Goal: Information Seeking & Learning: Learn about a topic

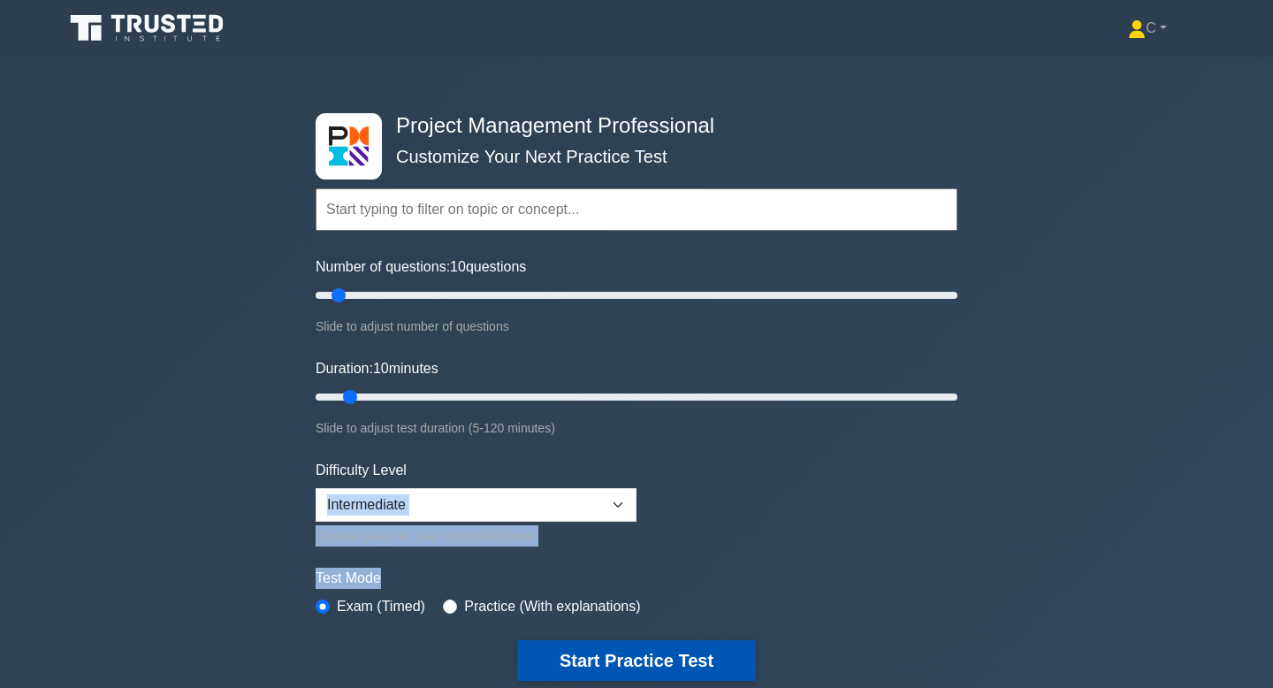
click at [583, 664] on button "Start Practice Test" at bounding box center [636, 660] width 239 height 41
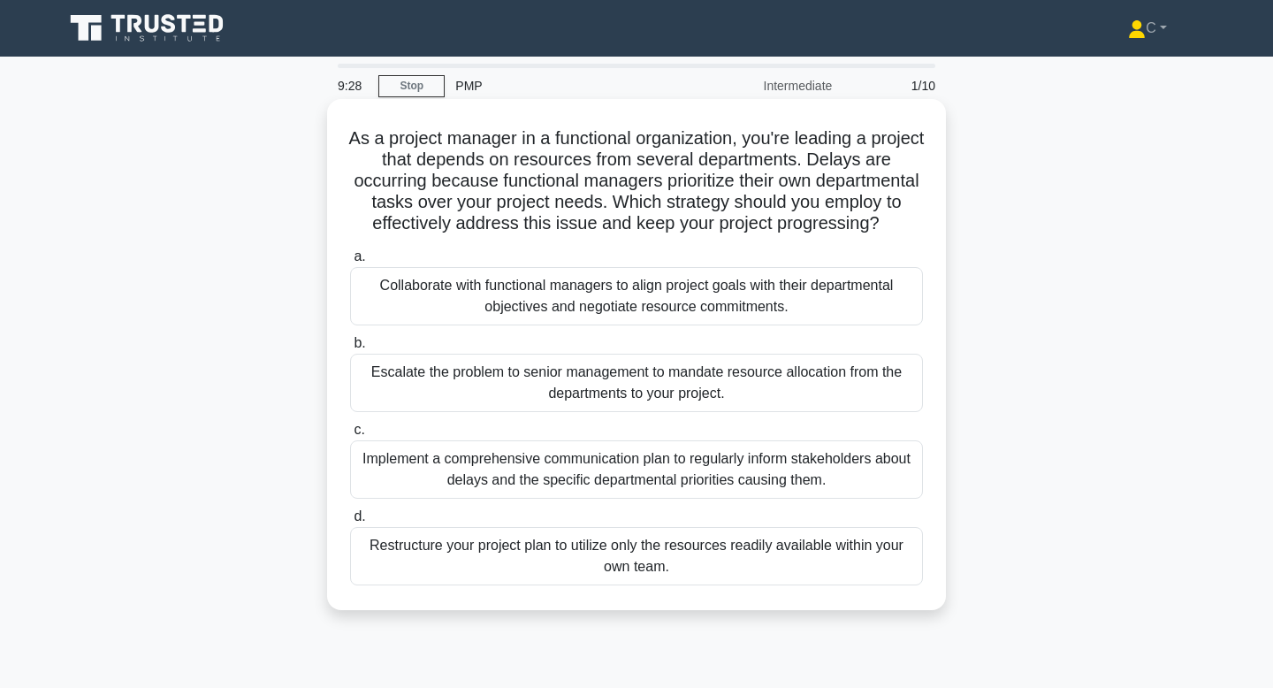
click at [668, 318] on div "Collaborate with functional managers to align project goals with their departme…" at bounding box center [636, 296] width 573 height 58
click at [350, 263] on input "a. Collaborate with functional managers to align project goals with their depar…" at bounding box center [350, 256] width 0 height 11
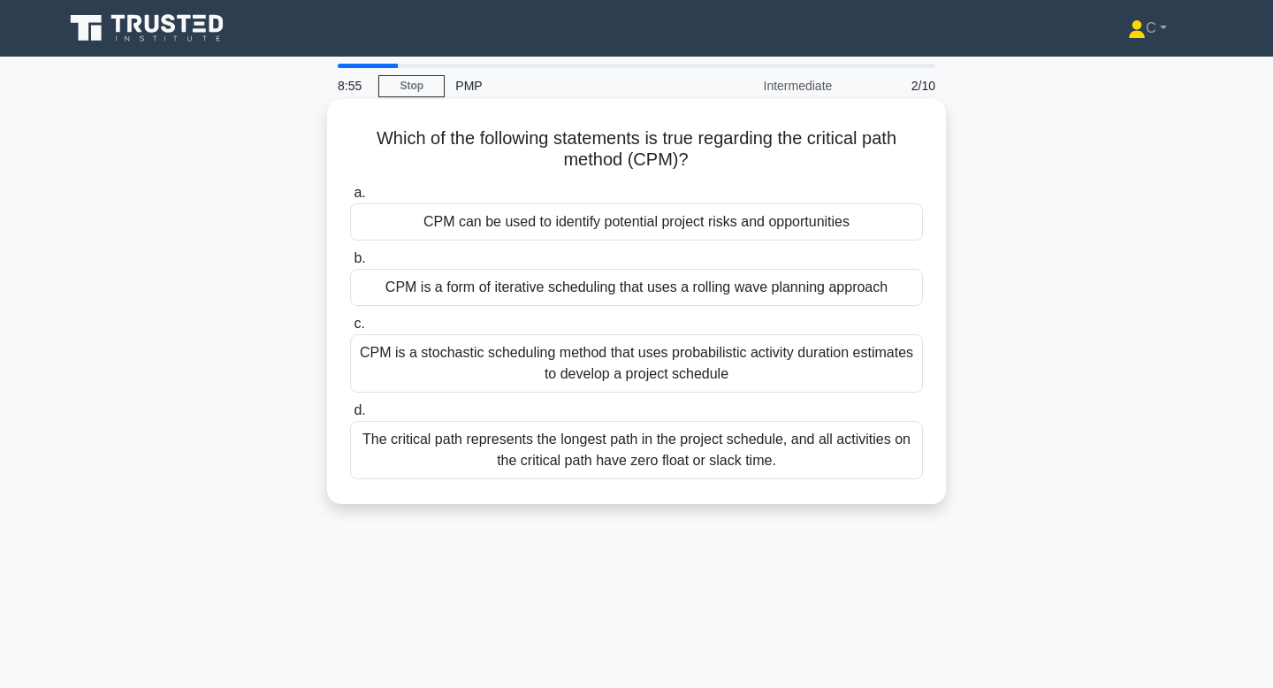
click at [679, 463] on div "The critical path represents the longest path in the project schedule, and all …" at bounding box center [636, 450] width 573 height 58
click at [350, 416] on input "d. The critical path represents the longest path in the project schedule, and a…" at bounding box center [350, 410] width 0 height 11
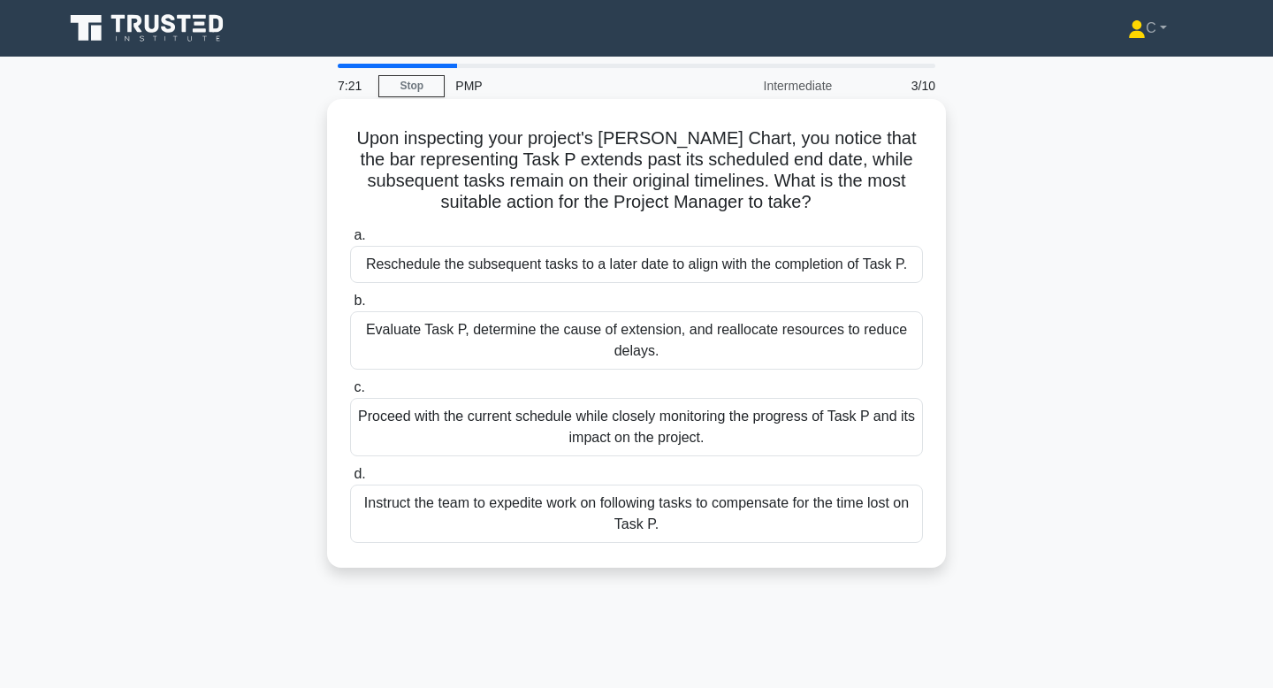
click at [817, 347] on div "Evaluate Task P, determine the cause of extension, and reallocate resources to …" at bounding box center [636, 340] width 573 height 58
click at [350, 307] on input "b. Evaluate Task P, determine the cause of extension, and reallocate resources …" at bounding box center [350, 300] width 0 height 11
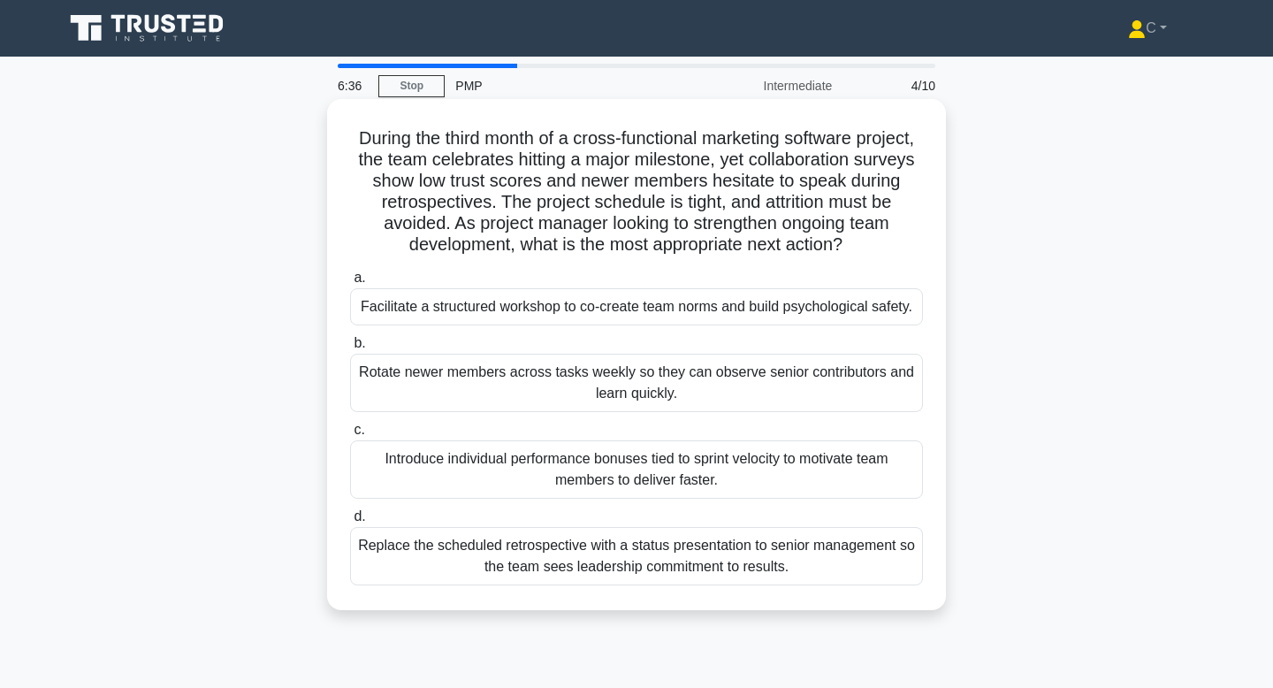
click at [820, 312] on div "Facilitate a structured workshop to co-create team norms and build psychologica…" at bounding box center [636, 306] width 573 height 37
click at [350, 284] on input "a. Facilitate a structured workshop to co-create team norms and build psycholog…" at bounding box center [350, 277] width 0 height 11
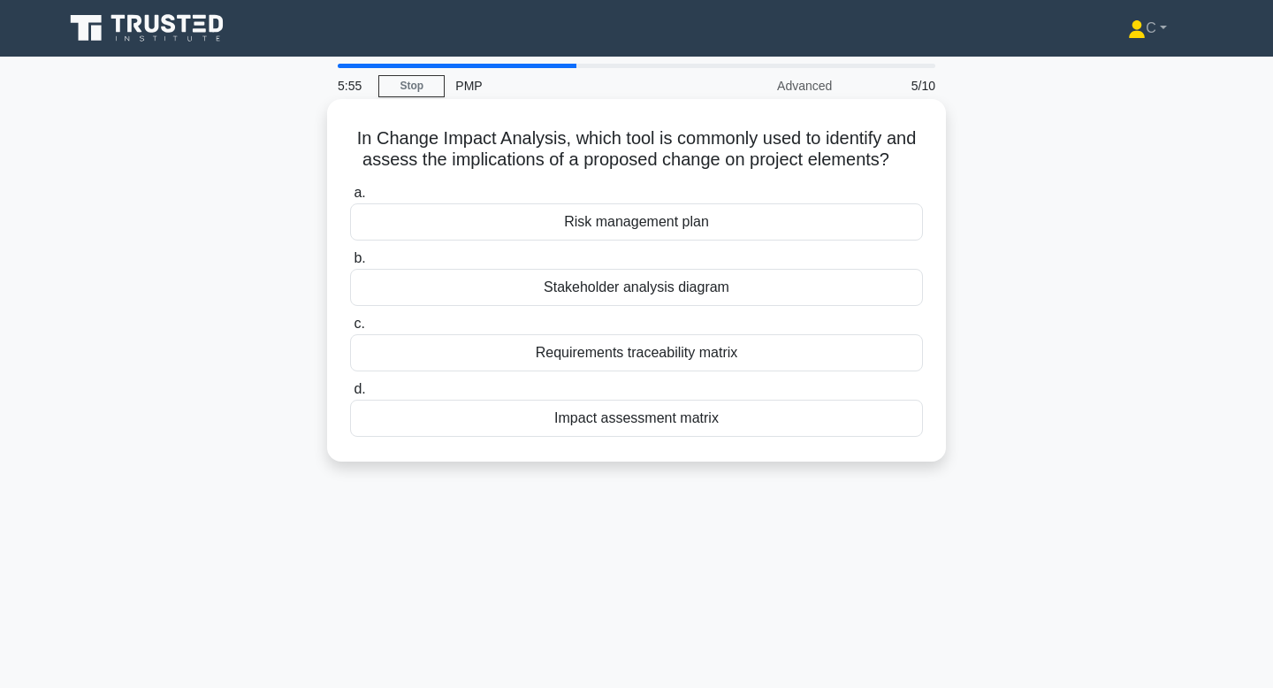
click at [760, 419] on div "Impact assessment matrix" at bounding box center [636, 418] width 573 height 37
click at [350, 395] on input "d. Impact assessment matrix" at bounding box center [350, 389] width 0 height 11
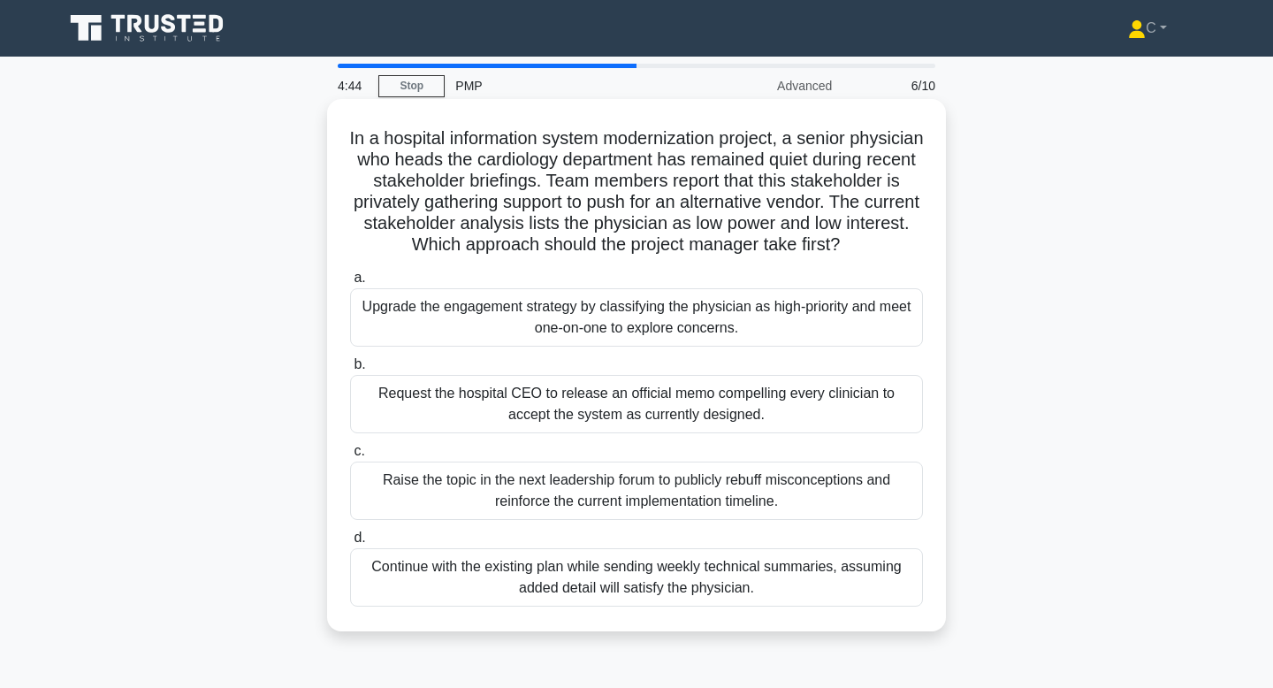
click at [805, 597] on div "Continue with the existing plan while sending weekly technical summaries, assum…" at bounding box center [636, 577] width 573 height 58
click at [350, 544] on input "d. Continue with the existing plan while sending weekly technical summaries, as…" at bounding box center [350, 537] width 0 height 11
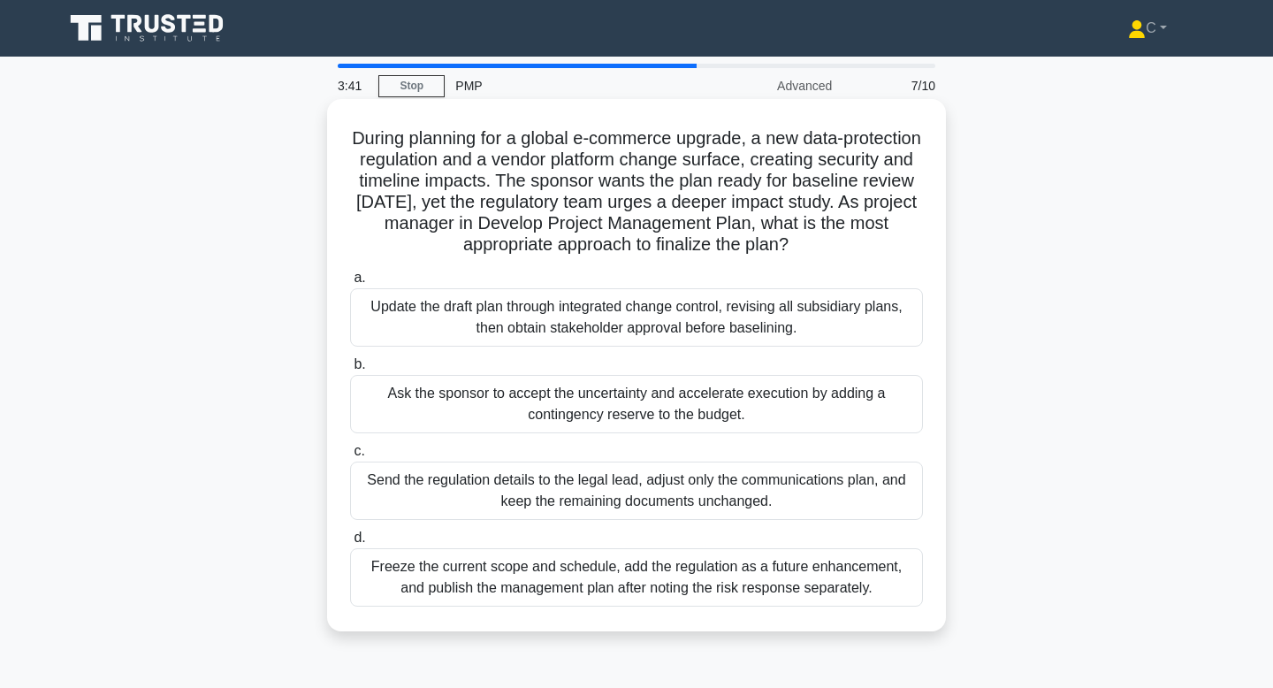
click at [777, 332] on div "Update the draft plan through integrated change control, revising all subsidiar…" at bounding box center [636, 317] width 573 height 58
click at [350, 284] on input "a. Update the draft plan through integrated change control, revising all subsid…" at bounding box center [350, 277] width 0 height 11
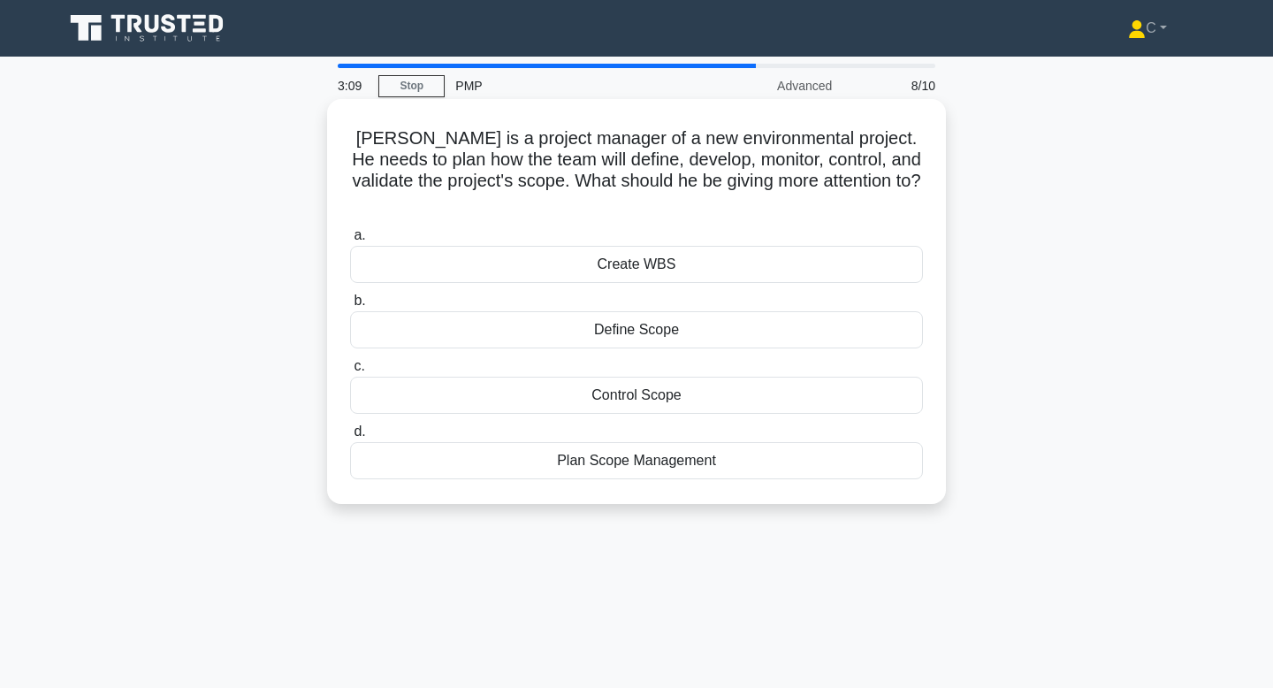
click at [785, 461] on div "a. Create WBS b. Define Scope c. d." at bounding box center [636, 352] width 594 height 262
click at [781, 442] on div "Plan Scope Management" at bounding box center [636, 460] width 573 height 37
click at [350, 437] on input "d. Plan Scope Management" at bounding box center [350, 431] width 0 height 11
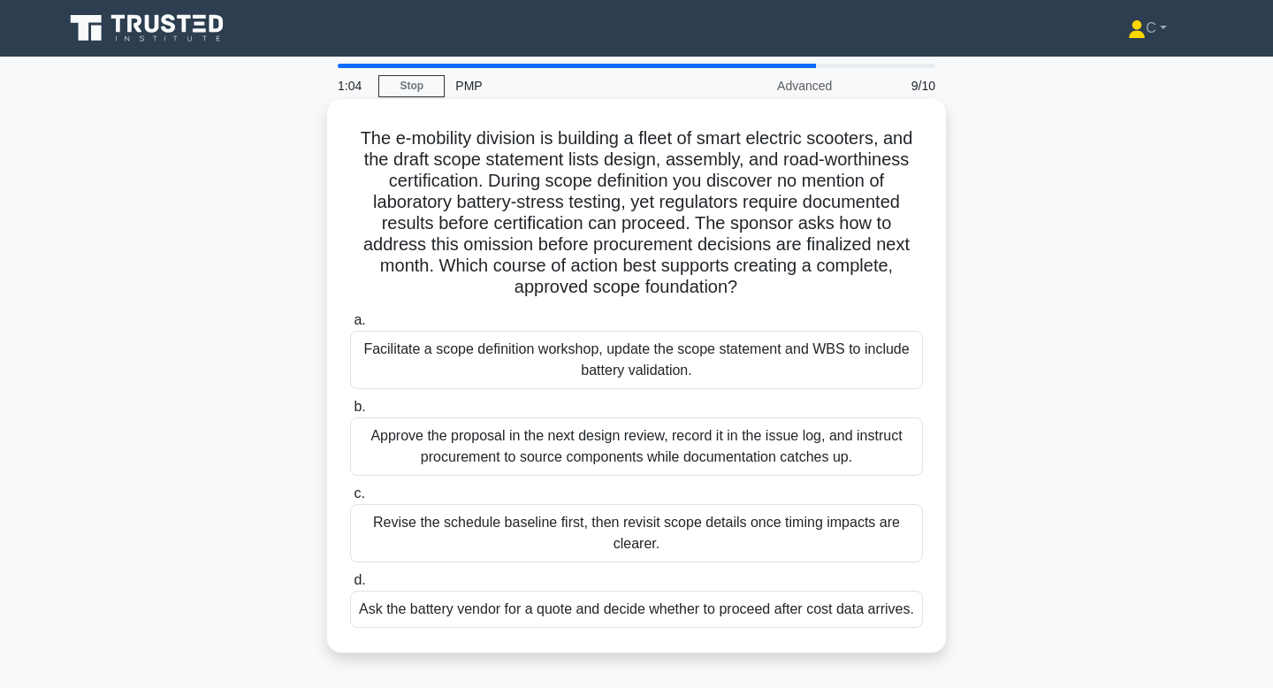
click at [778, 537] on div "Revise the schedule baseline first, then revisit scope details once timing impa…" at bounding box center [636, 533] width 573 height 58
click at [350, 499] on input "c. Revise the schedule baseline first, then revisit scope details once timing i…" at bounding box center [350, 493] width 0 height 11
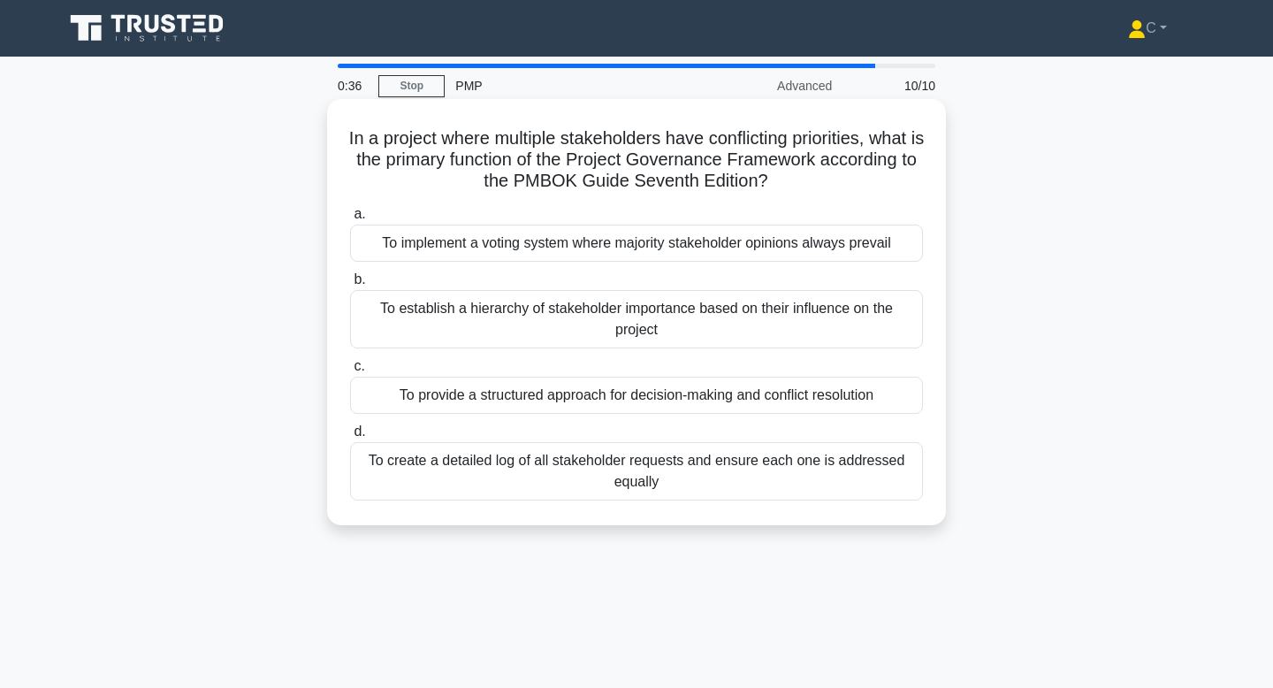
click at [756, 316] on div "To establish a hierarchy of stakeholder importance based on their influence on …" at bounding box center [636, 319] width 573 height 58
click at [350, 286] on input "b. To establish a hierarchy of stakeholder importance based on their influence …" at bounding box center [350, 279] width 0 height 11
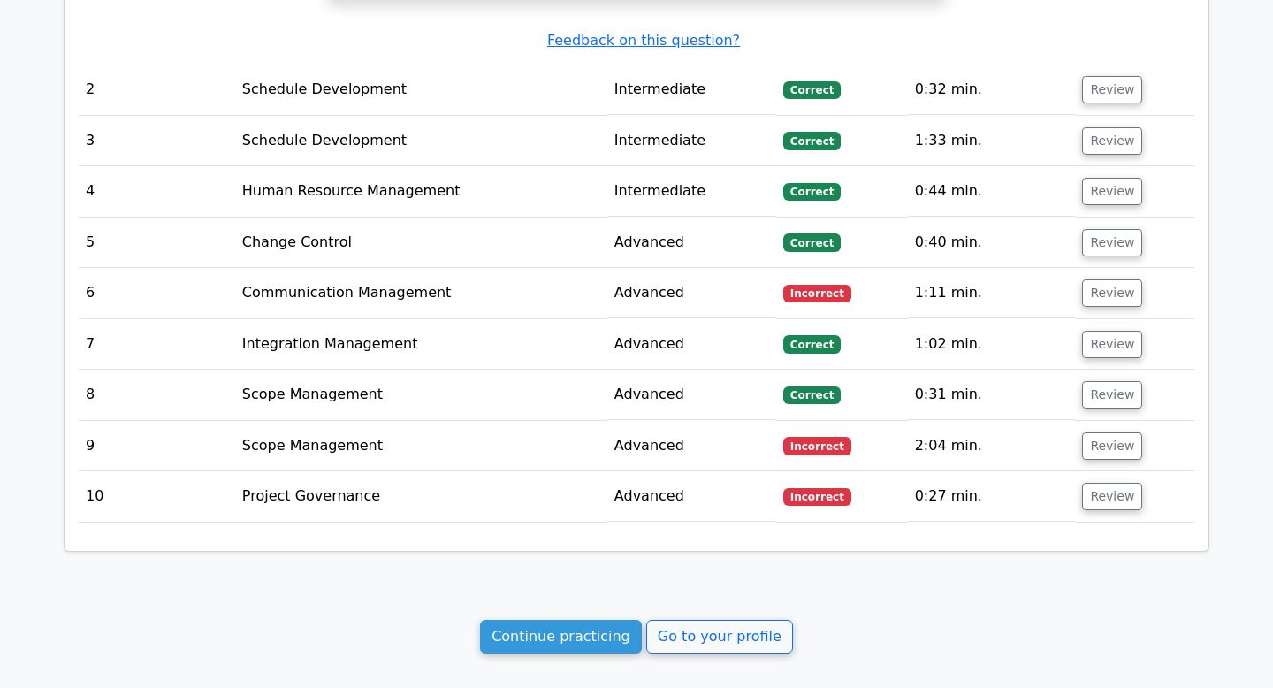
scroll to position [1902, 0]
click at [1114, 280] on button "Review" at bounding box center [1112, 293] width 60 height 27
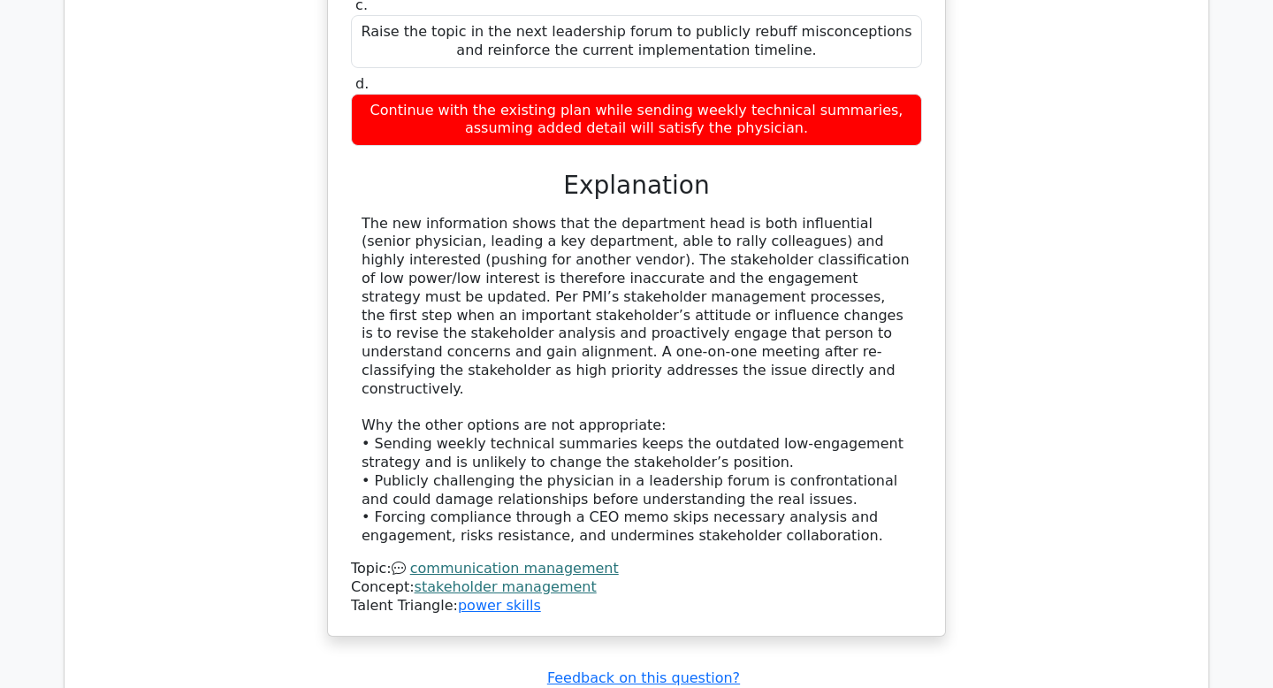
scroll to position [2840, 0]
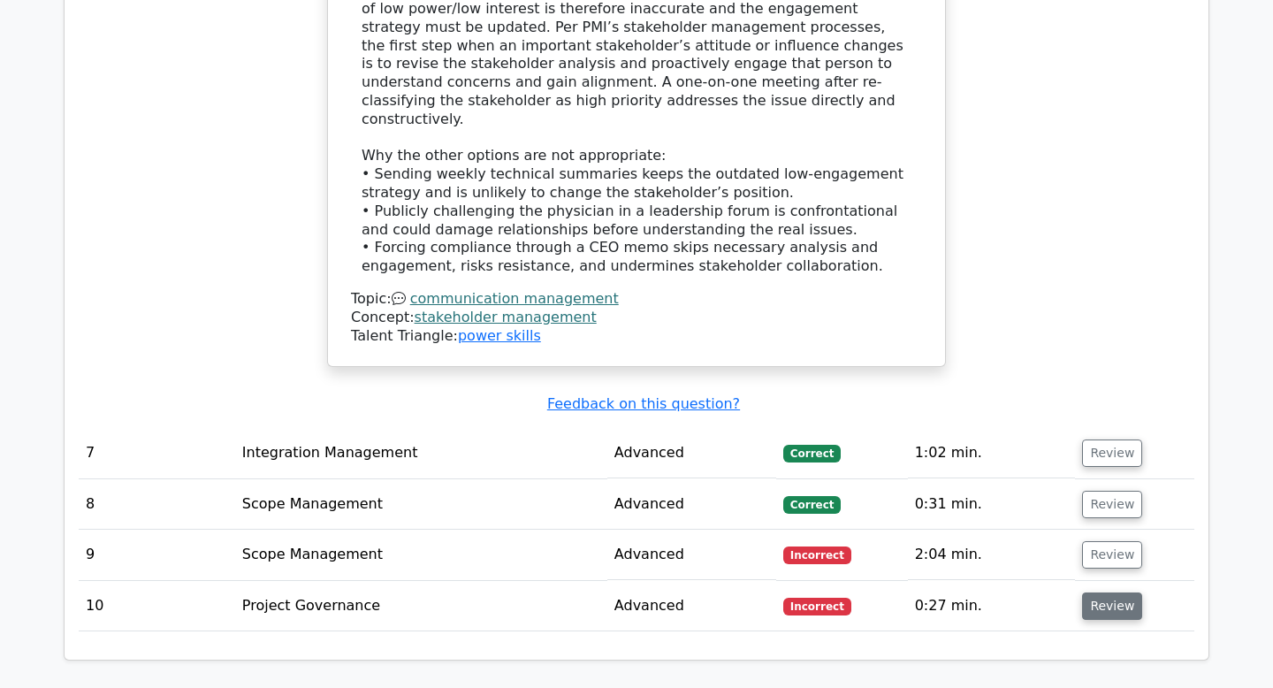
click at [1121, 592] on button "Review" at bounding box center [1112, 605] width 60 height 27
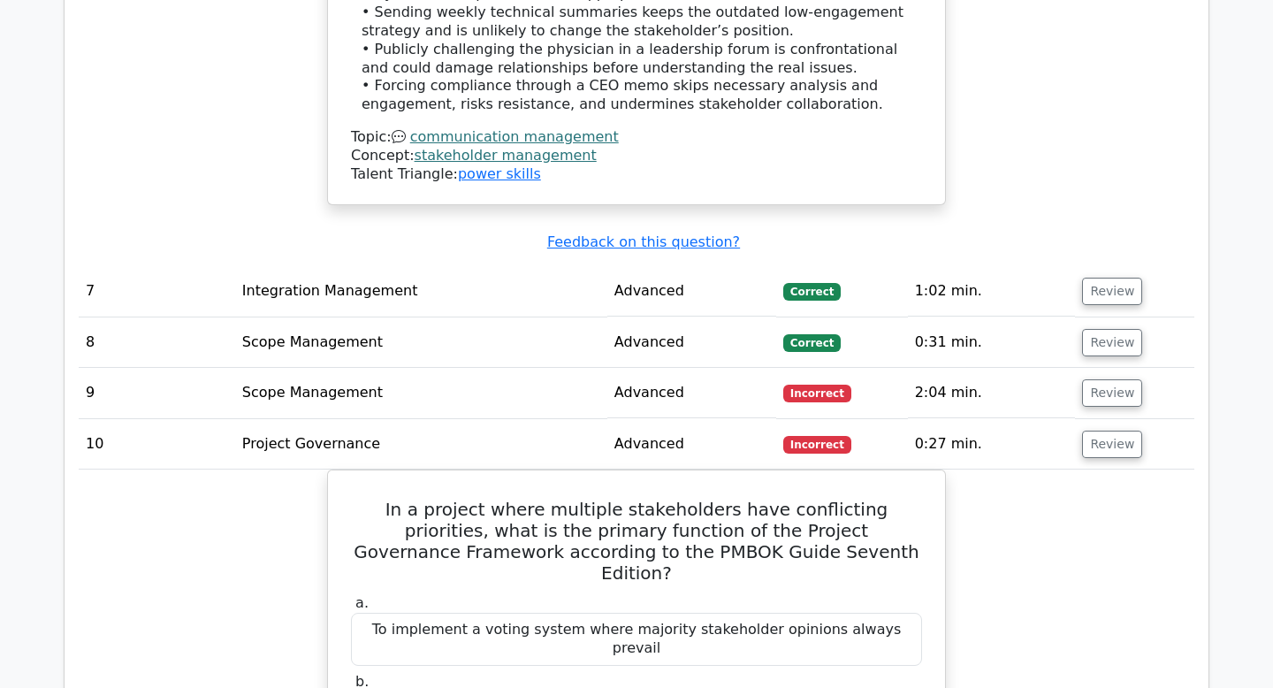
scroll to position [2977, 0]
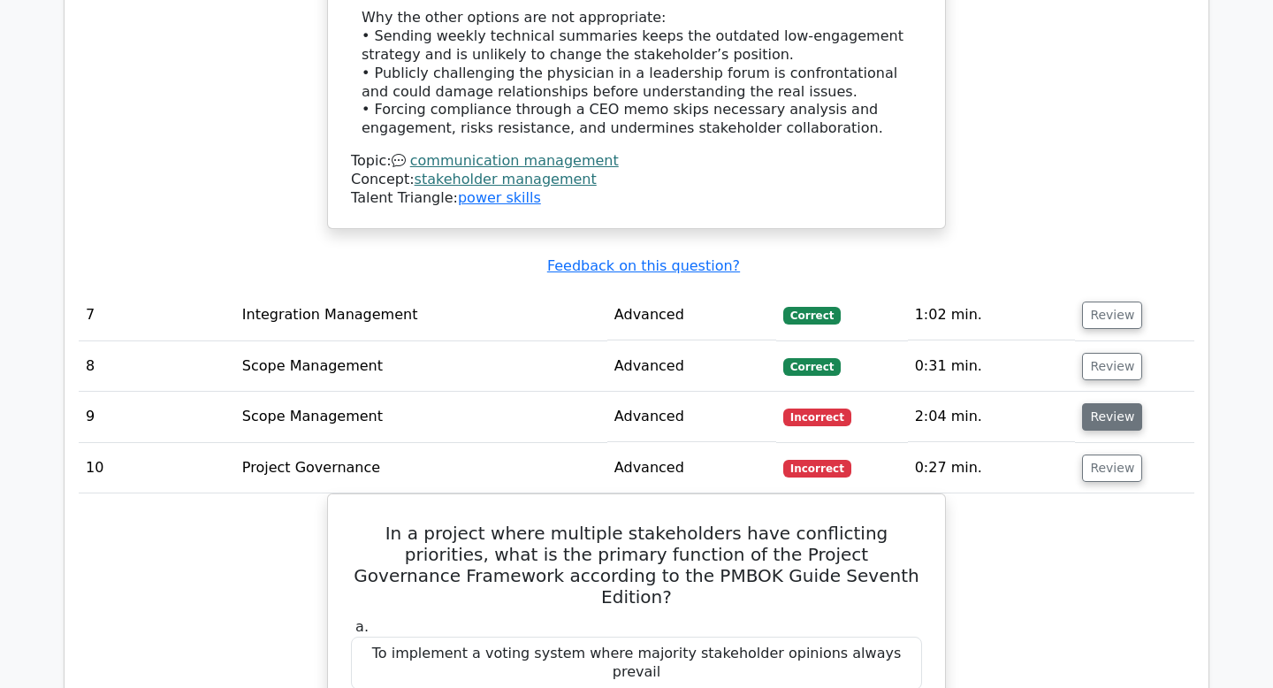
click at [1127, 403] on button "Review" at bounding box center [1112, 416] width 60 height 27
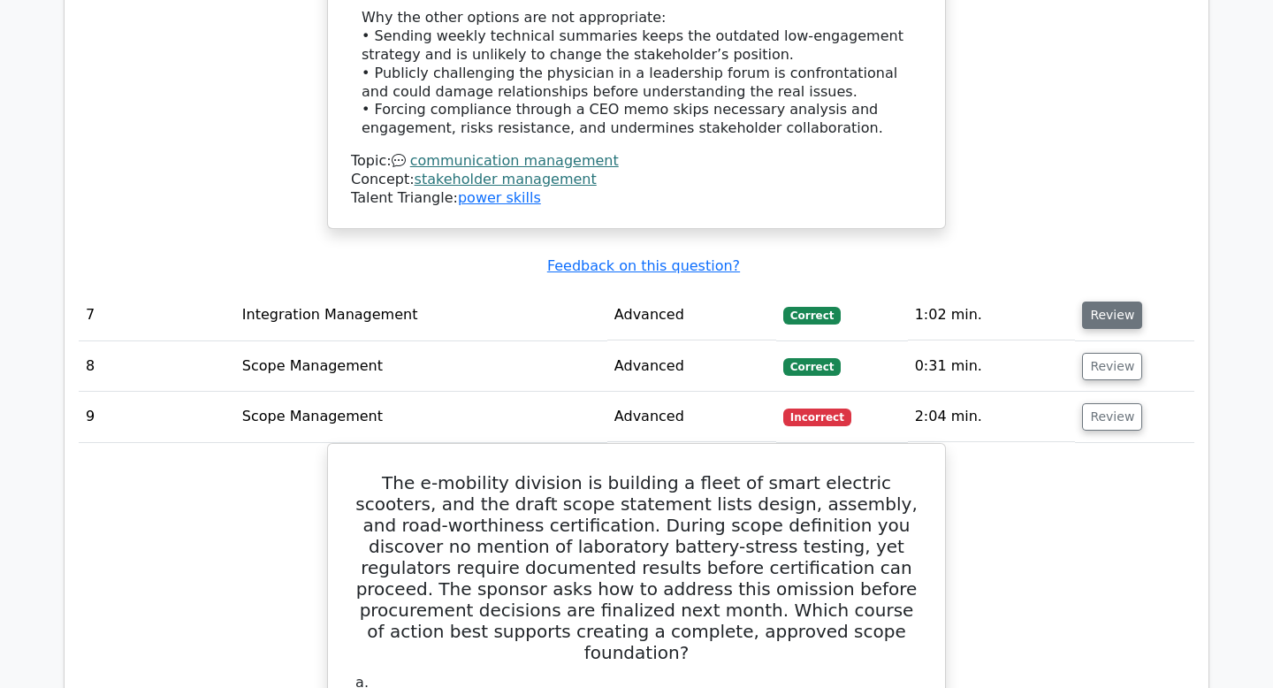
click at [1104, 301] on button "Review" at bounding box center [1112, 314] width 60 height 27
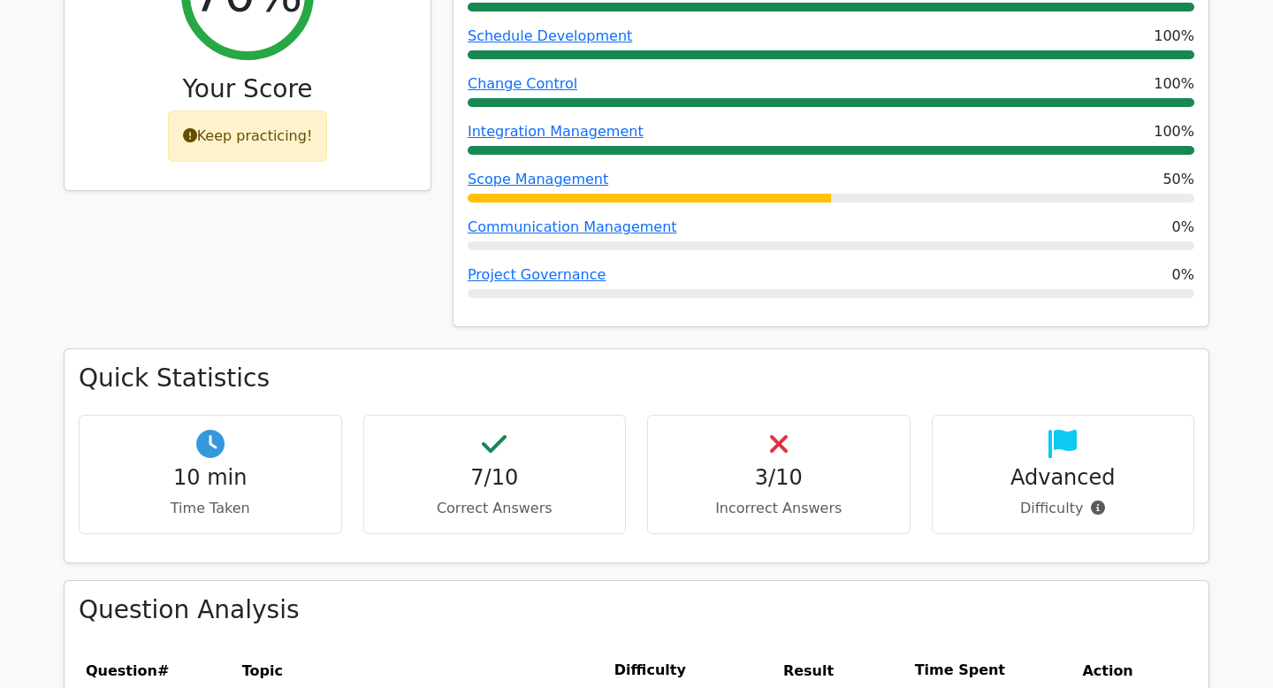
scroll to position [203, 0]
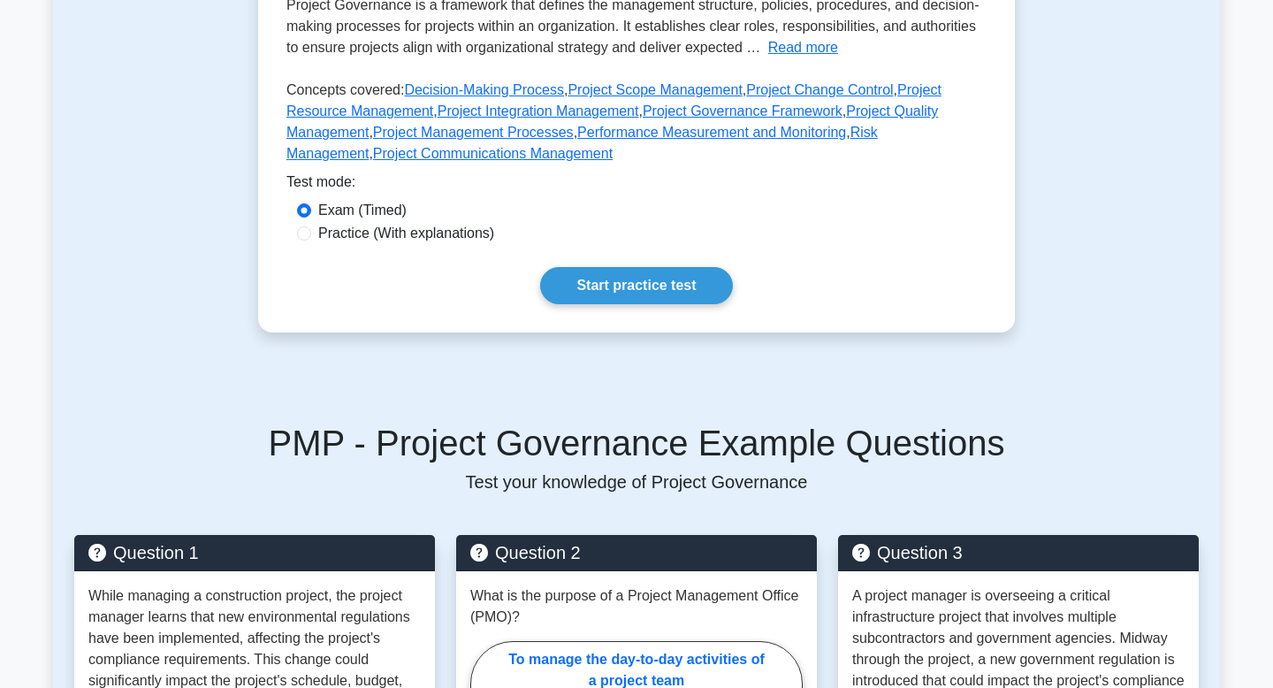
scroll to position [528, 0]
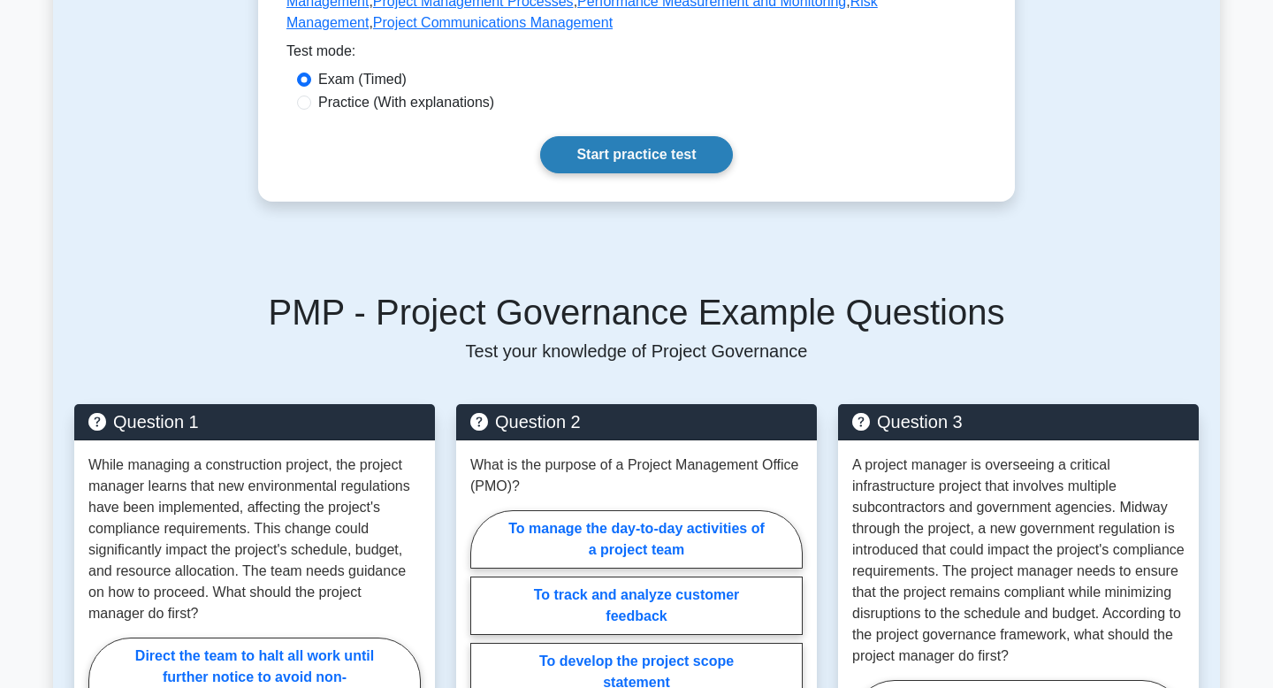
click at [655, 156] on link "Start practice test" at bounding box center [636, 154] width 192 height 37
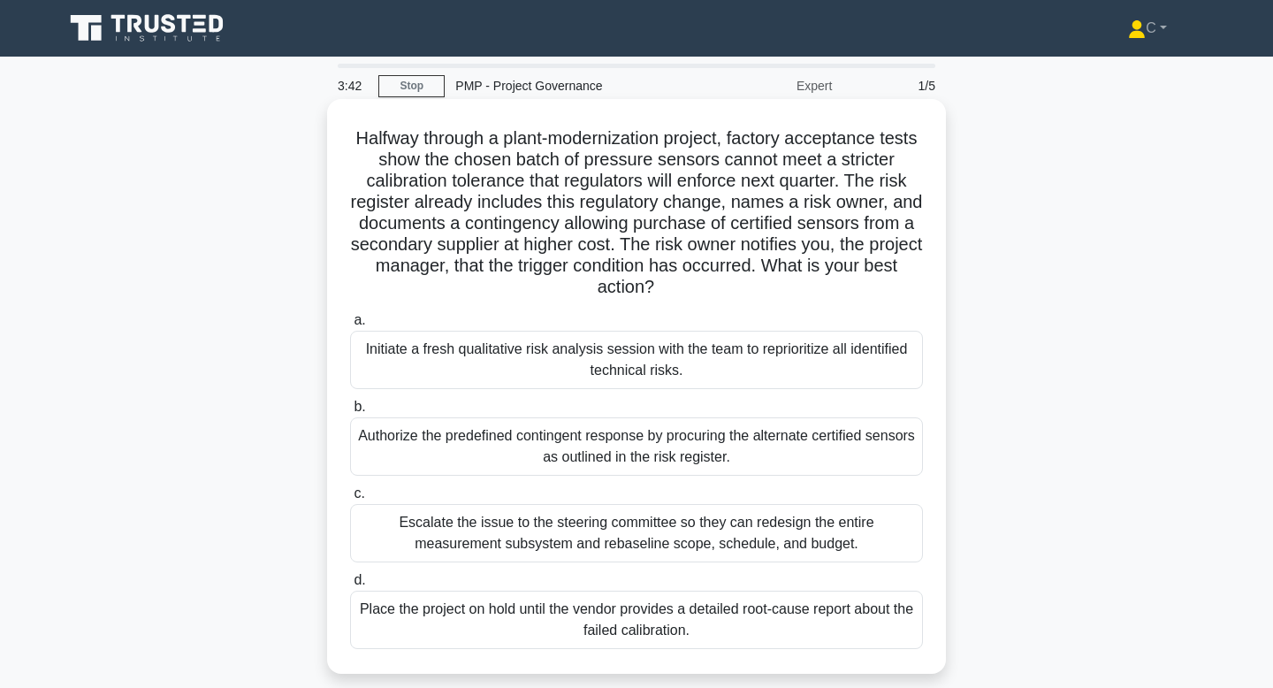
click at [737, 447] on div "Authorize the predefined contingent response by procuring the alternate certifi…" at bounding box center [636, 446] width 573 height 58
click at [350, 413] on input "b. Authorize the predefined contingent response by procuring the alternate cert…" at bounding box center [350, 406] width 0 height 11
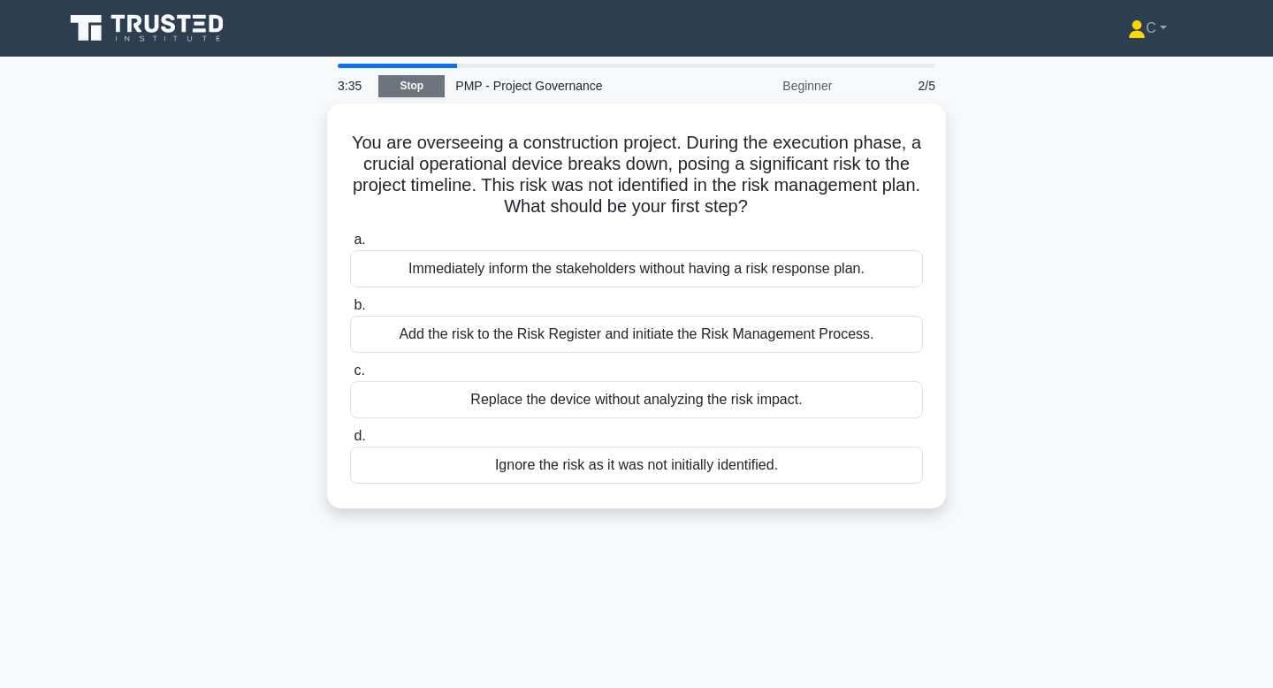
click at [399, 82] on link "Stop" at bounding box center [411, 86] width 66 height 22
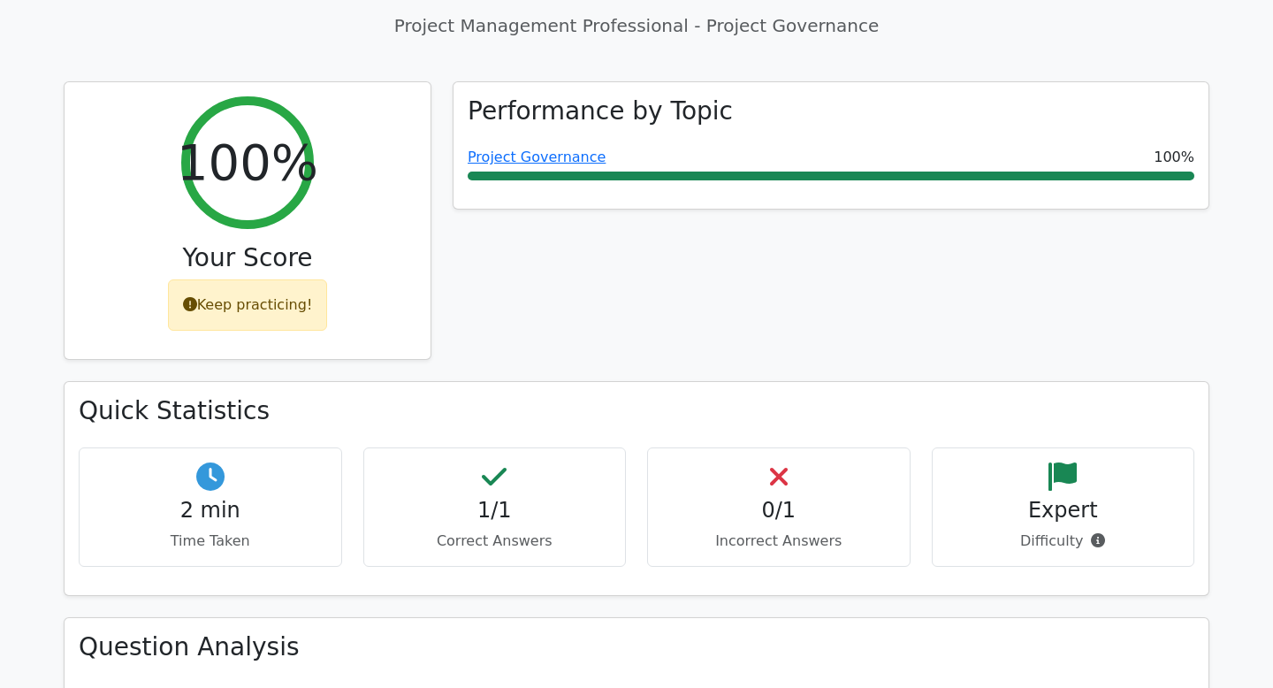
scroll to position [77, 0]
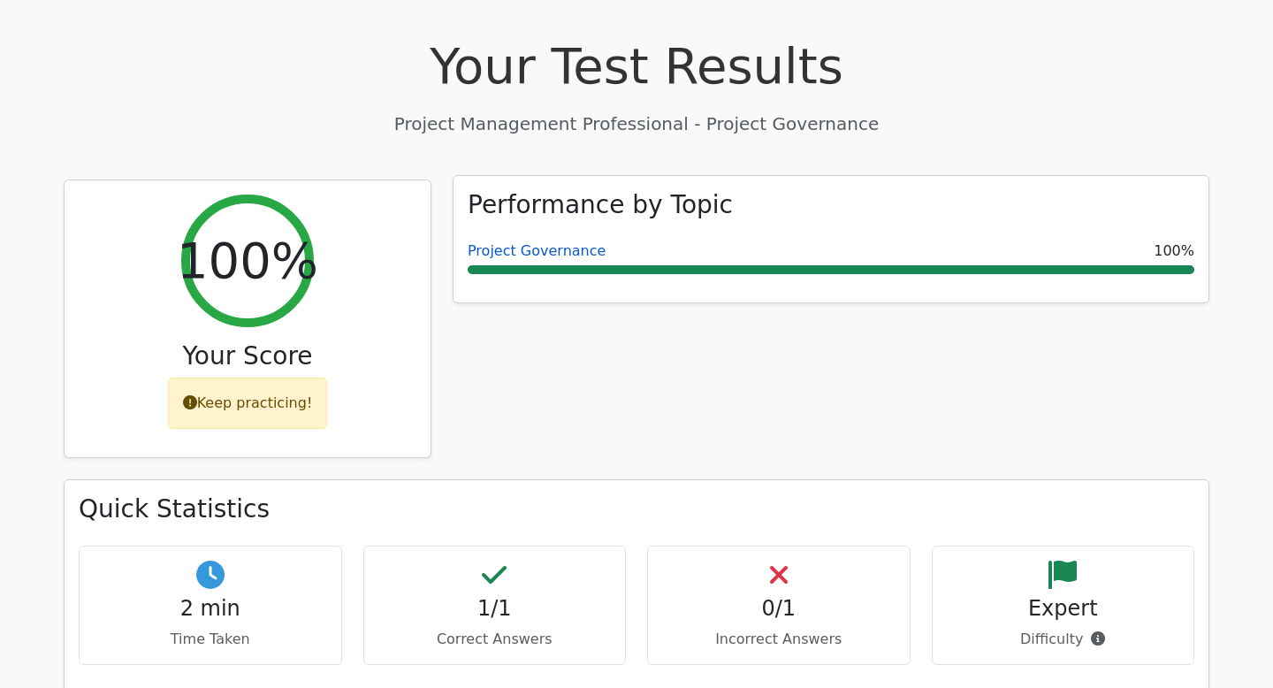
click at [548, 254] on link "Project Governance" at bounding box center [537, 250] width 138 height 17
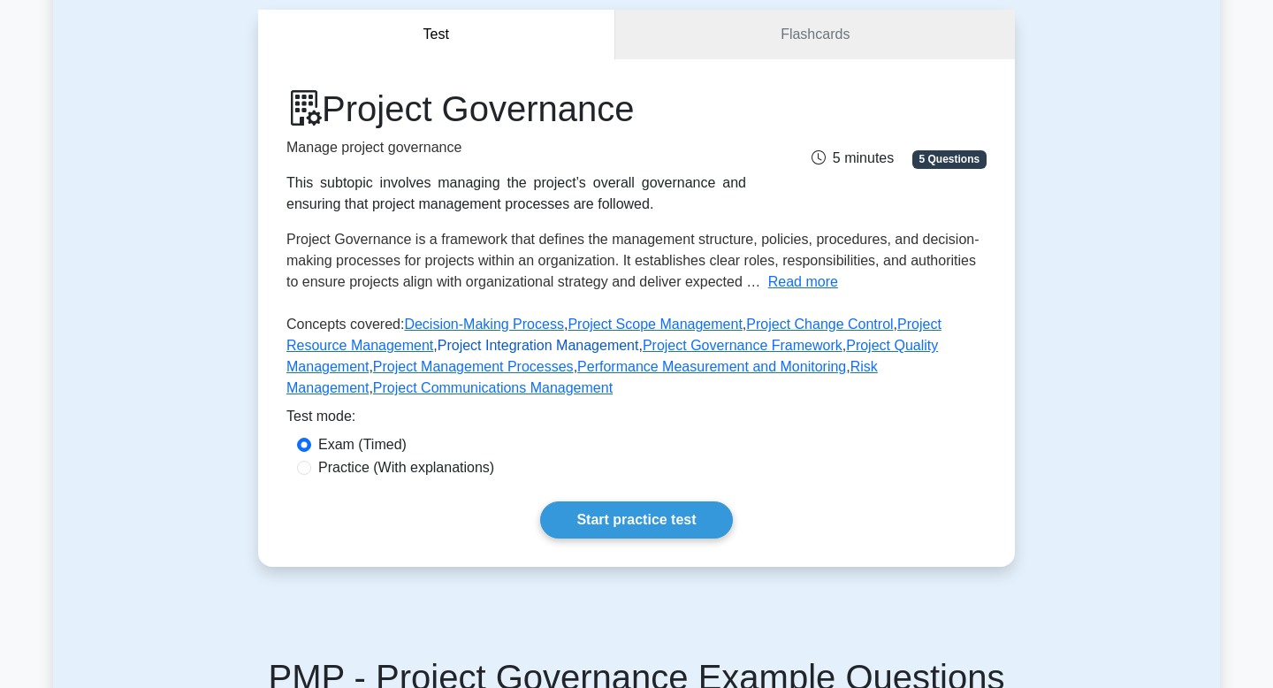
scroll to position [221, 0]
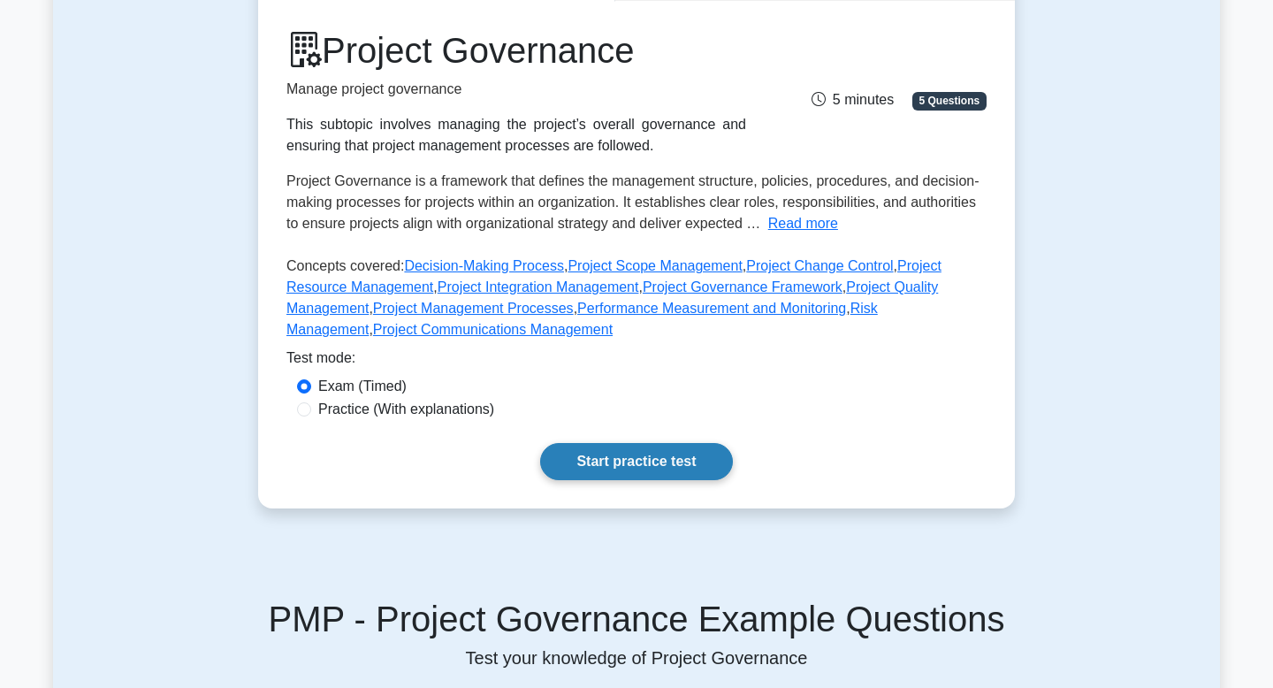
click at [632, 469] on link "Start practice test" at bounding box center [636, 461] width 192 height 37
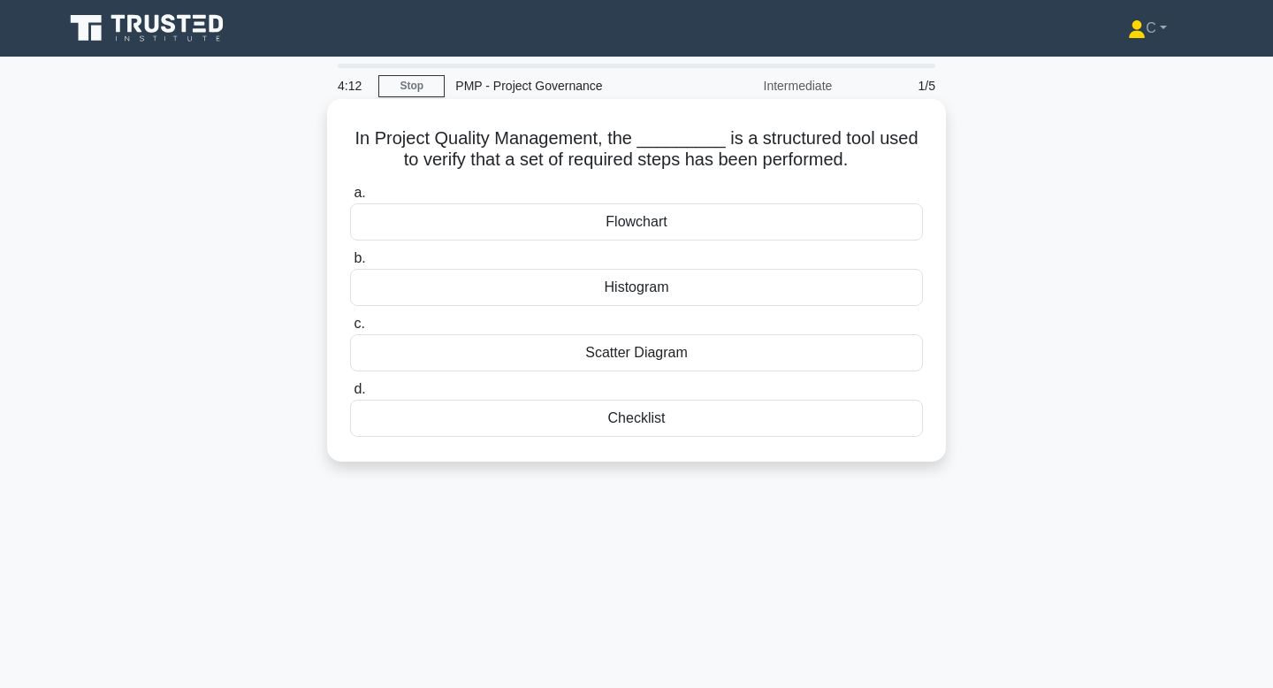
click at [650, 223] on div "Flowchart" at bounding box center [636, 221] width 573 height 37
click at [350, 199] on input "a. Flowchart" at bounding box center [350, 192] width 0 height 11
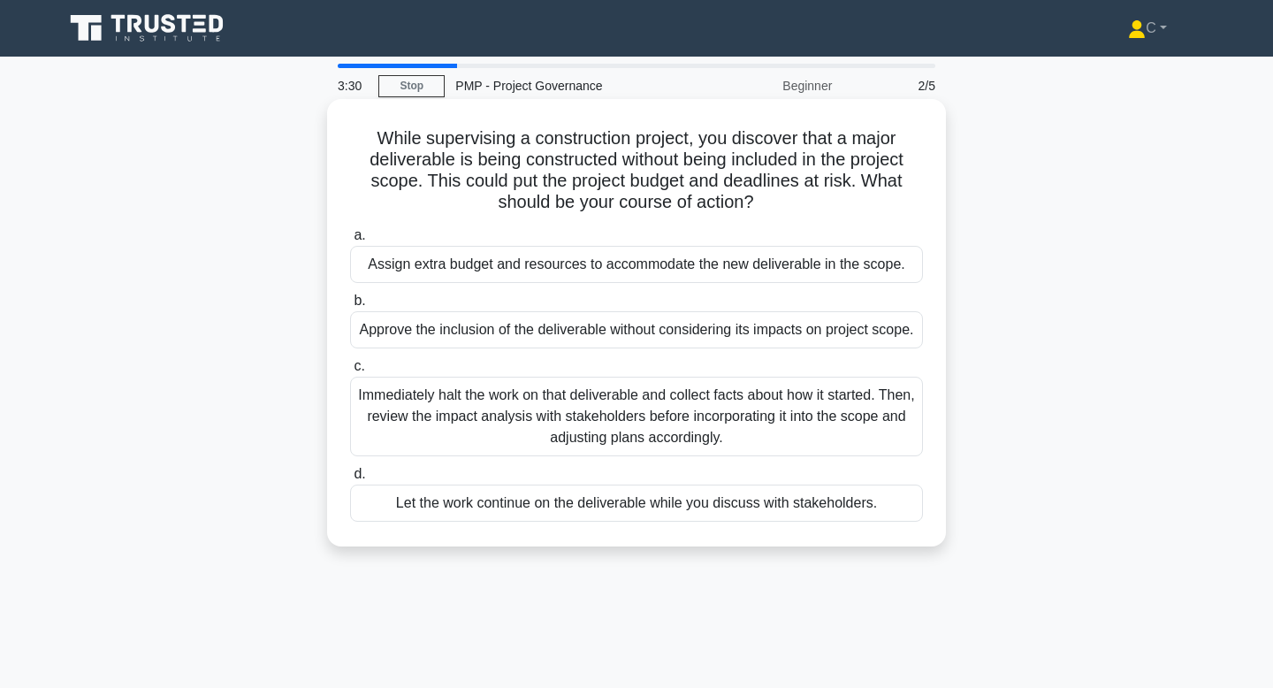
click at [662, 427] on div "Immediately halt the work on that deliverable and collect facts about how it st…" at bounding box center [636, 417] width 573 height 80
click at [350, 372] on input "c. Immediately halt the work on that deliverable and collect facts about how it…" at bounding box center [350, 366] width 0 height 11
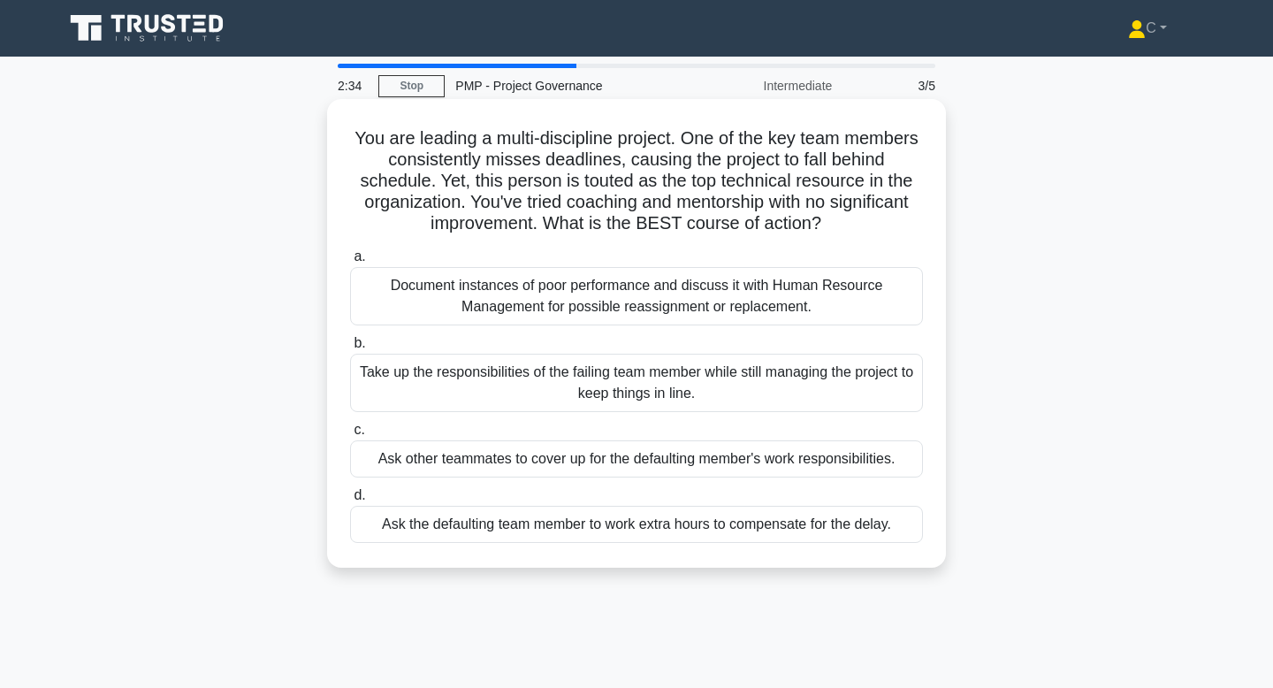
click at [664, 386] on div "Take up the responsibilities of the failing team member while still managing th…" at bounding box center [636, 383] width 573 height 58
click at [350, 349] on input "b. Take up the responsibilities of the failing team member while still managing…" at bounding box center [350, 343] width 0 height 11
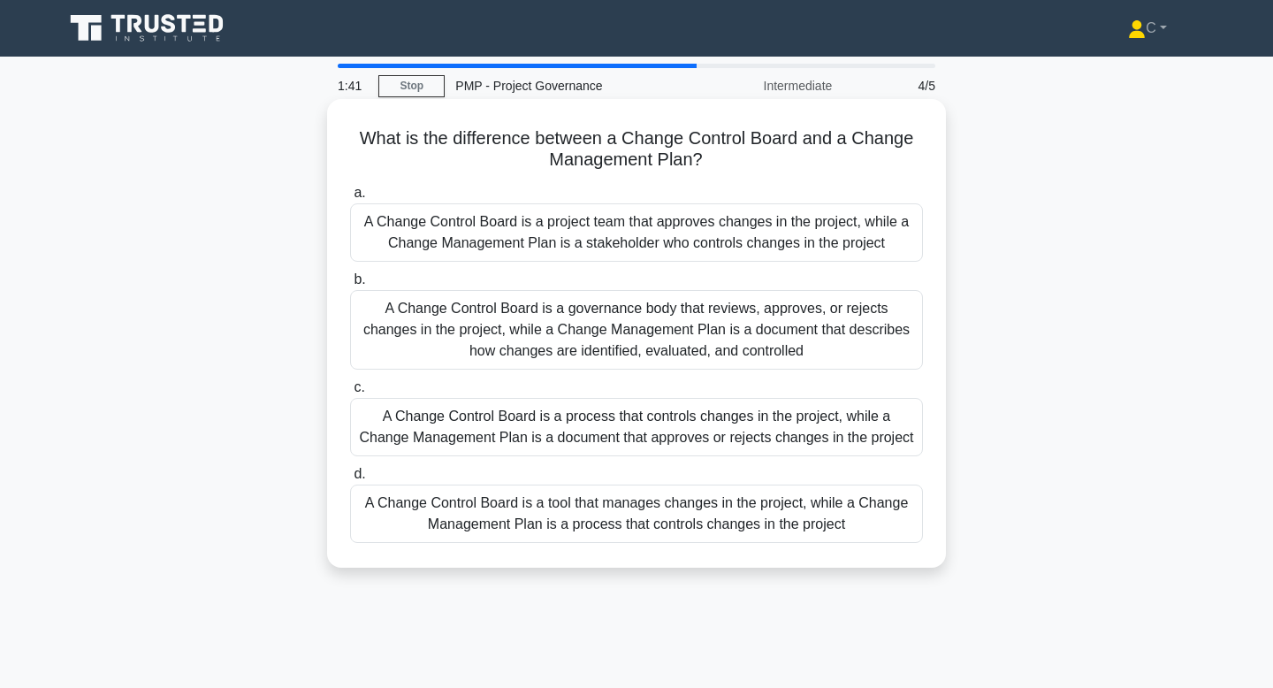
click at [691, 425] on div "A Change Control Board is a process that controls changes in the project, while…" at bounding box center [636, 427] width 573 height 58
click at [350, 393] on input "c. A Change Control Board is a process that controls changes in the project, wh…" at bounding box center [350, 387] width 0 height 11
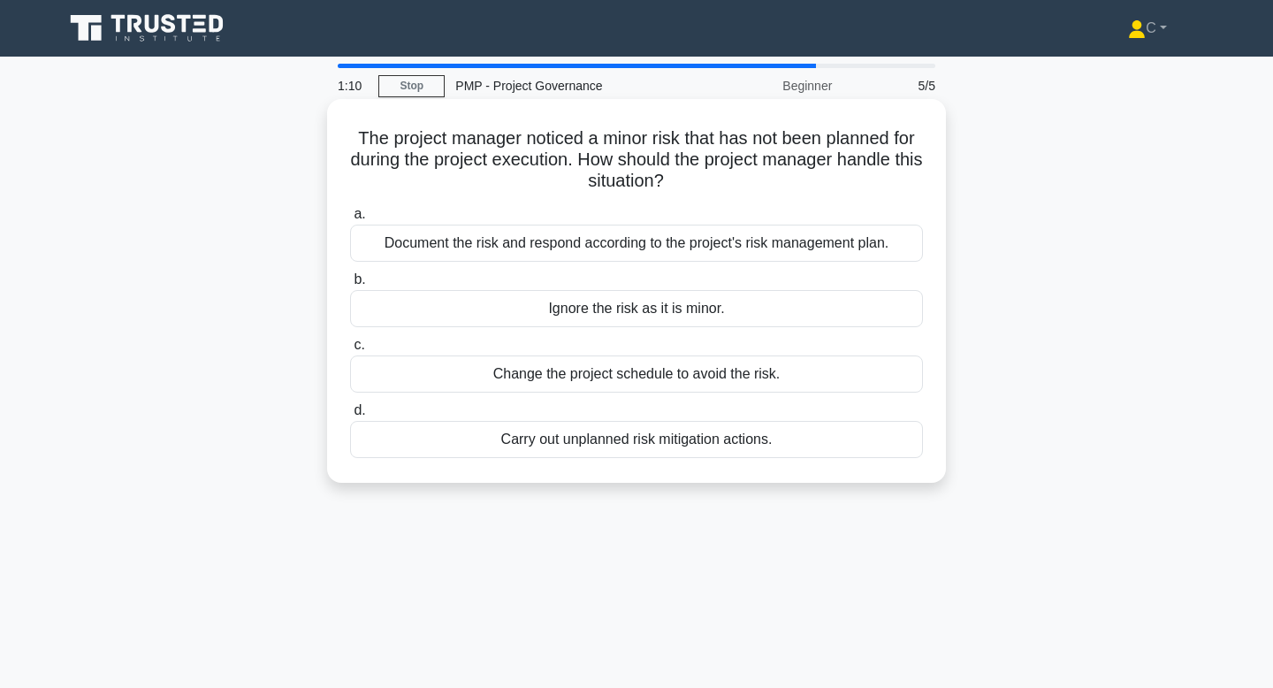
click at [705, 247] on div "Document the risk and respond according to the project's risk management plan." at bounding box center [636, 243] width 573 height 37
click at [350, 220] on input "a. Document the risk and respond according to the project's risk management pla…" at bounding box center [350, 214] width 0 height 11
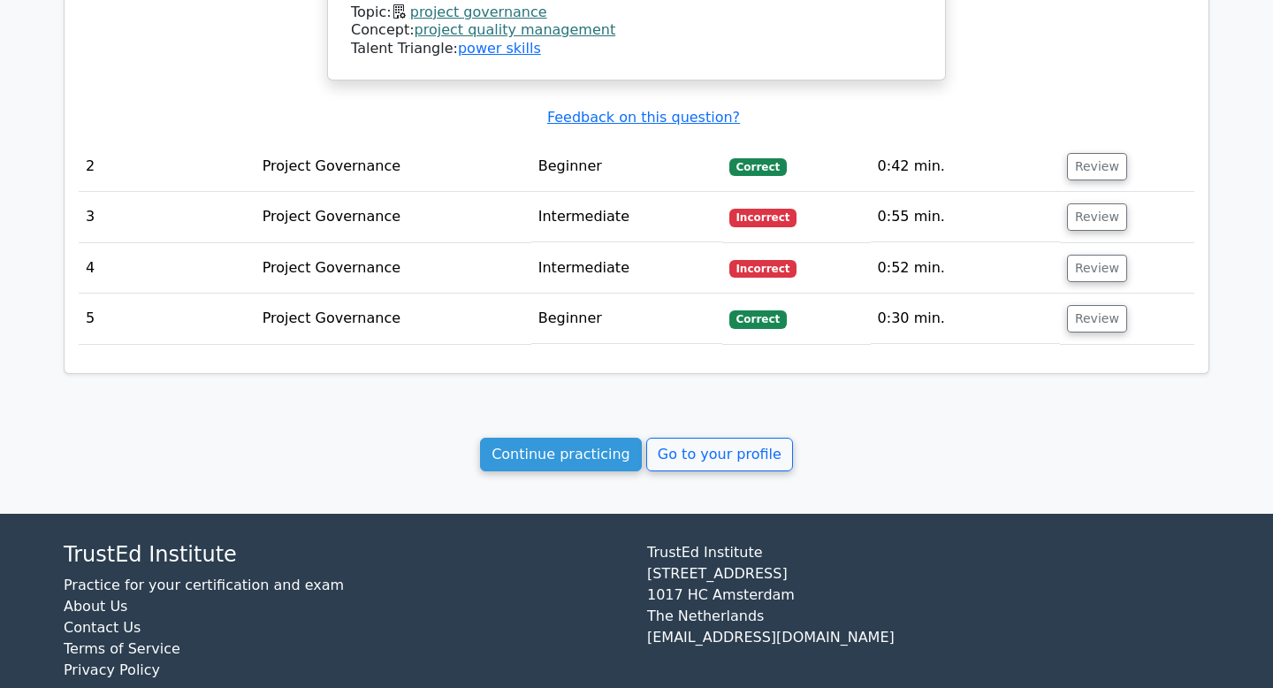
scroll to position [1535, 0]
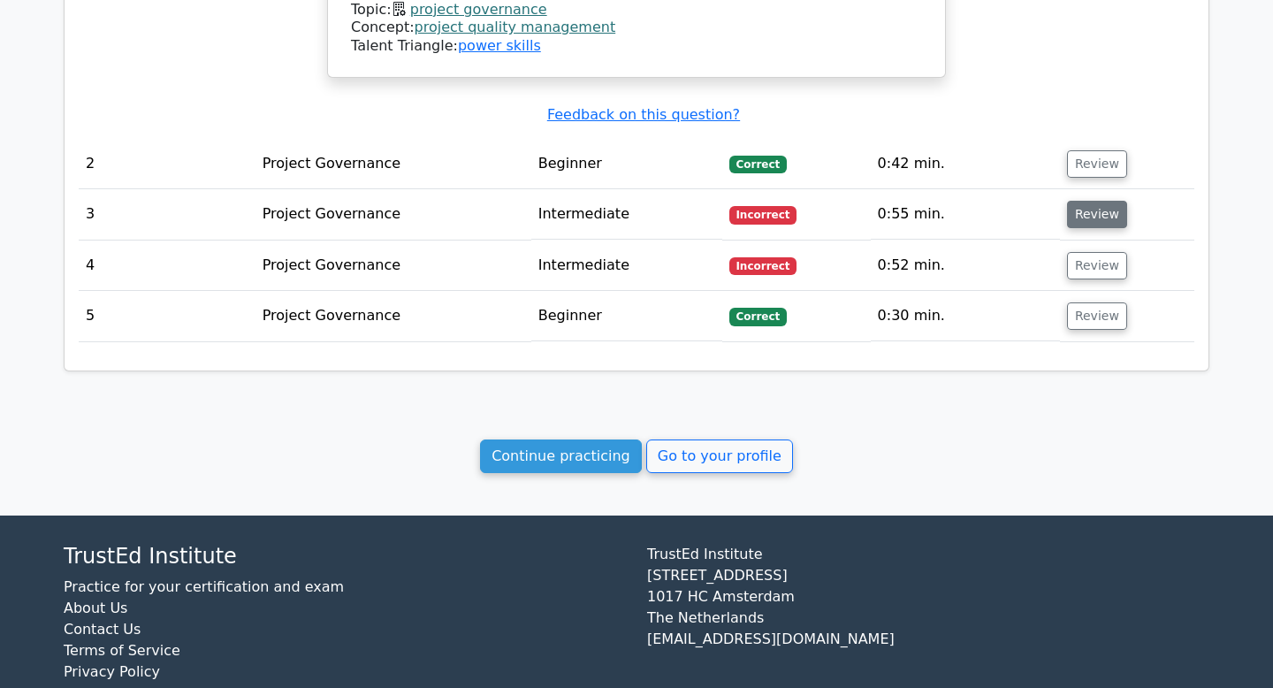
click at [1080, 201] on button "Review" at bounding box center [1097, 214] width 60 height 27
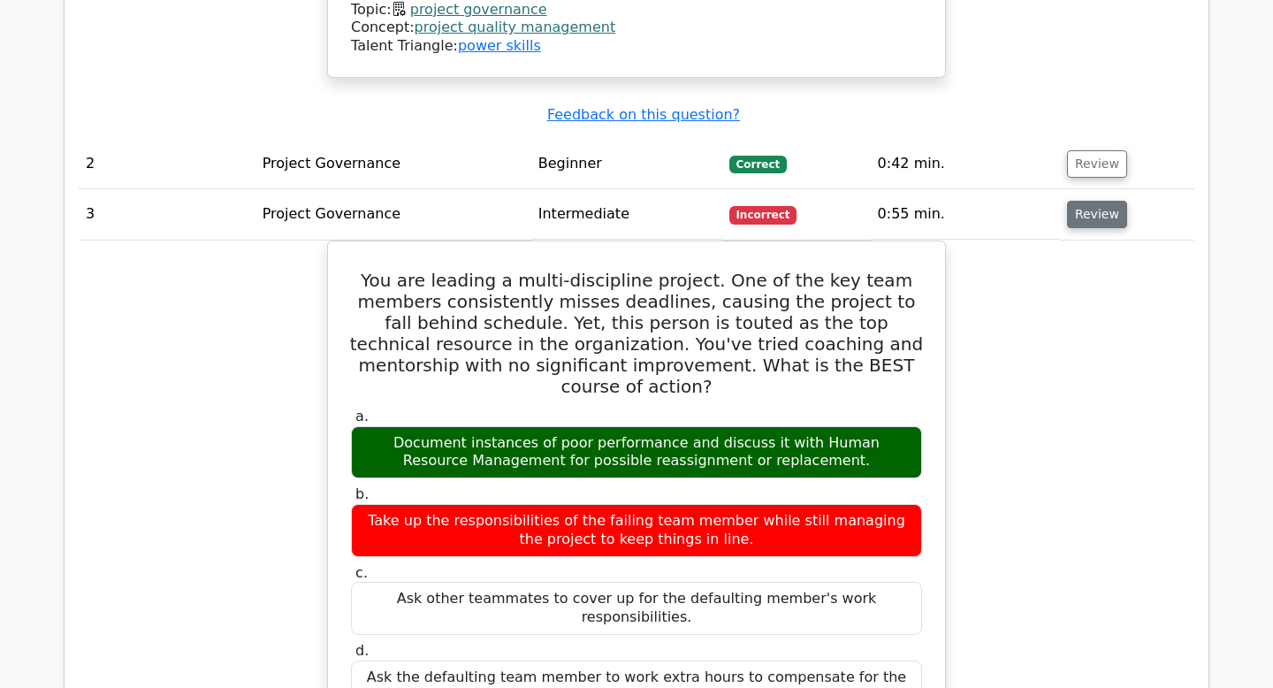
click at [1080, 201] on button "Review" at bounding box center [1097, 214] width 60 height 27
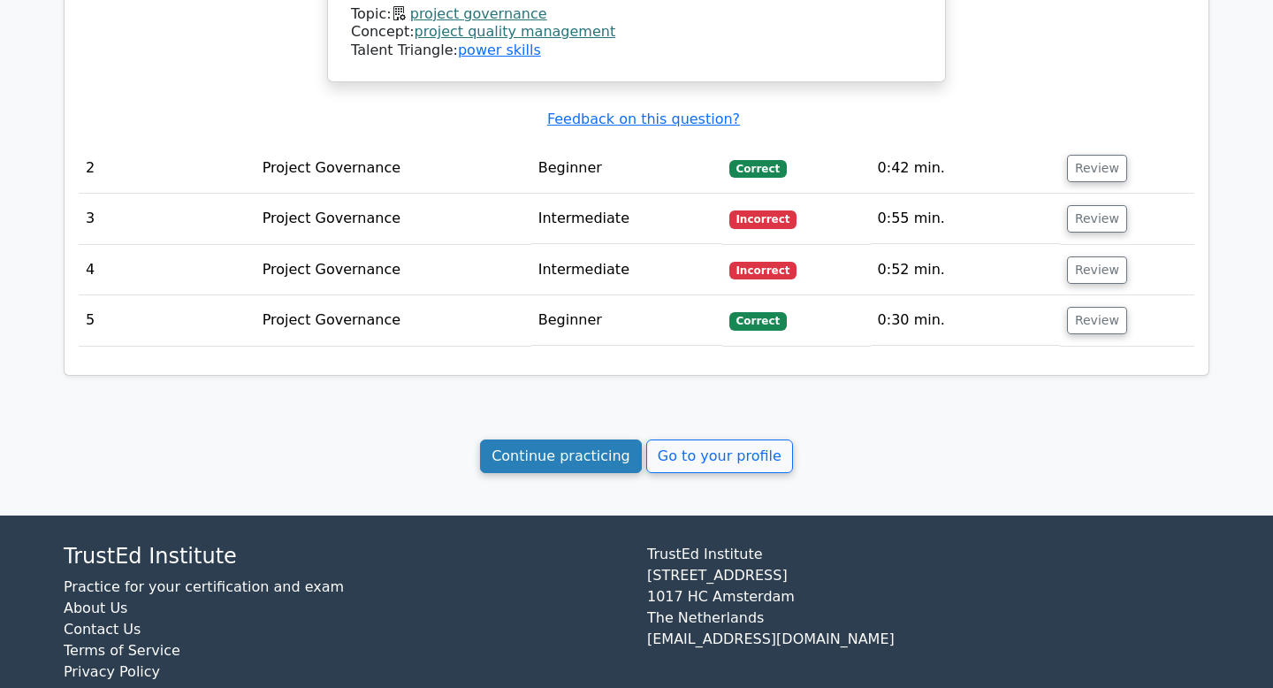
click at [591, 439] on link "Continue practicing" at bounding box center [561, 456] width 162 height 34
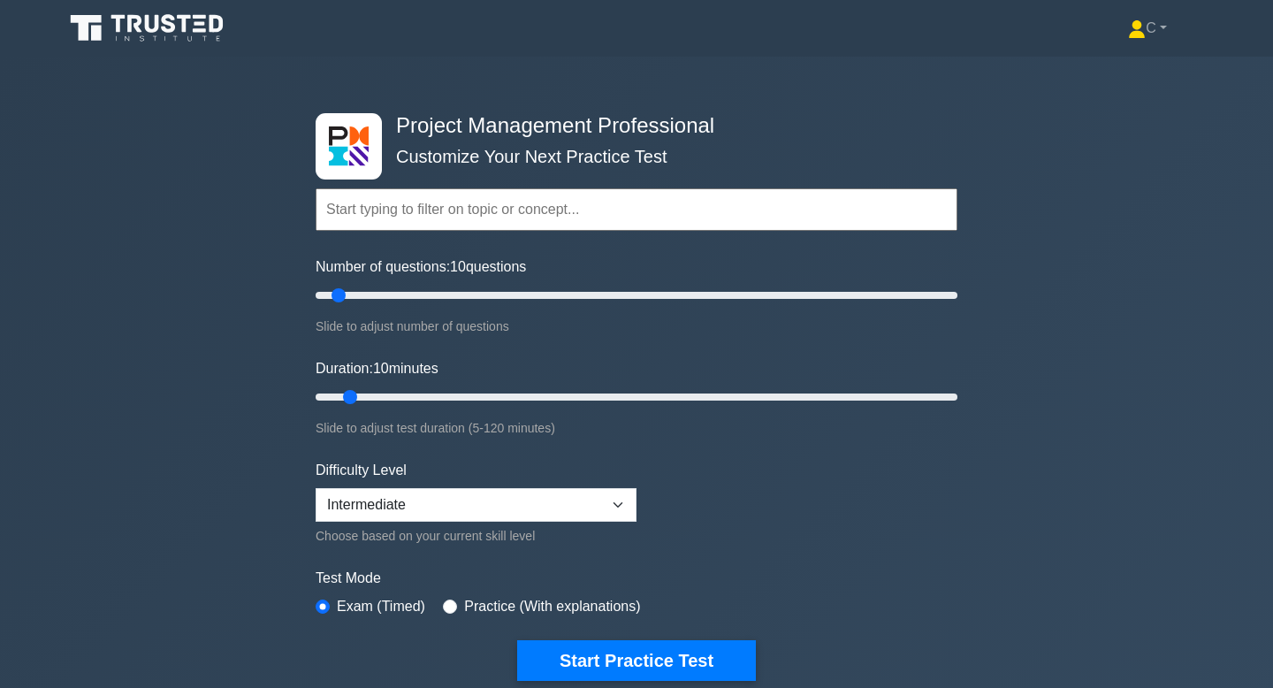
click at [502, 194] on input "text" at bounding box center [637, 209] width 642 height 42
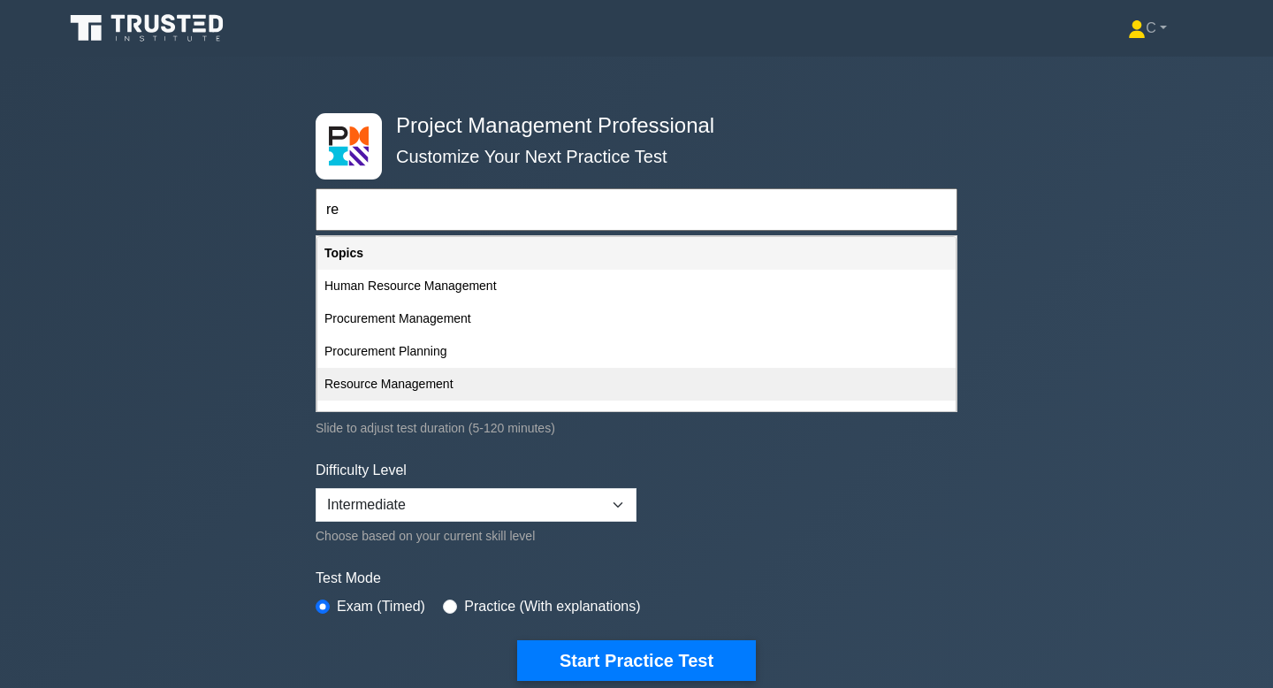
click at [518, 390] on div "Resource Management" at bounding box center [636, 384] width 638 height 33
type input "Resource Management"
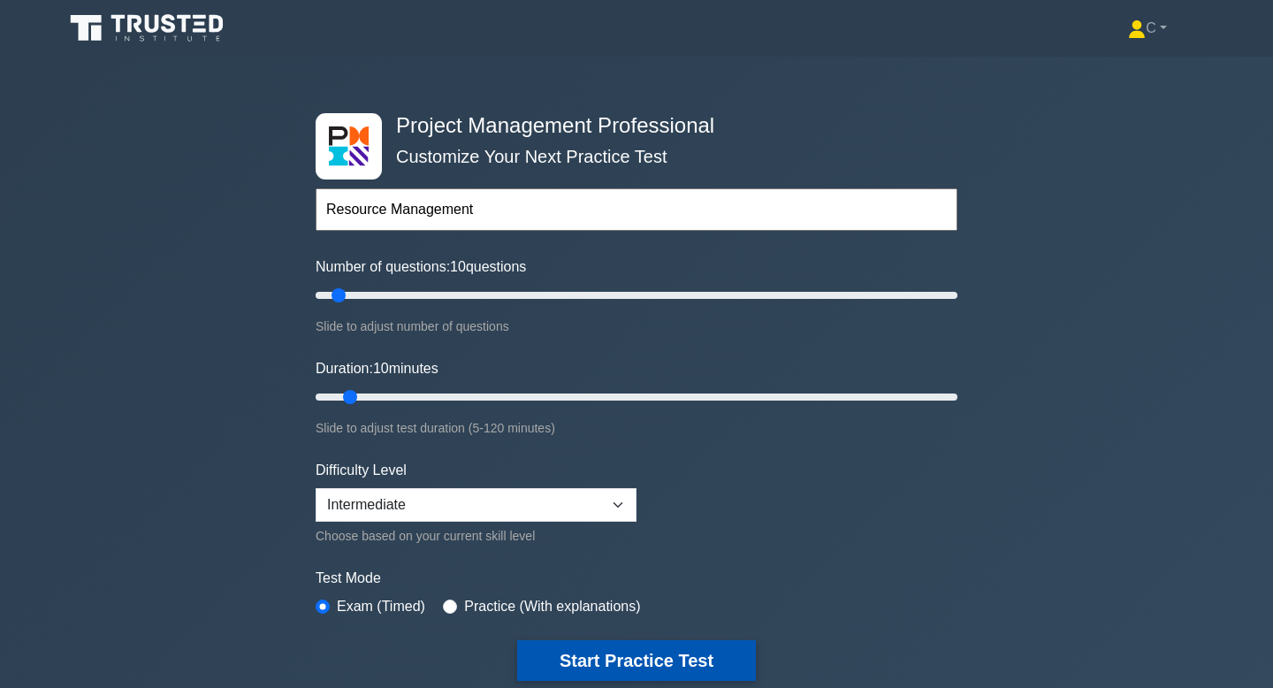
click at [653, 662] on button "Start Practice Test" at bounding box center [636, 660] width 239 height 41
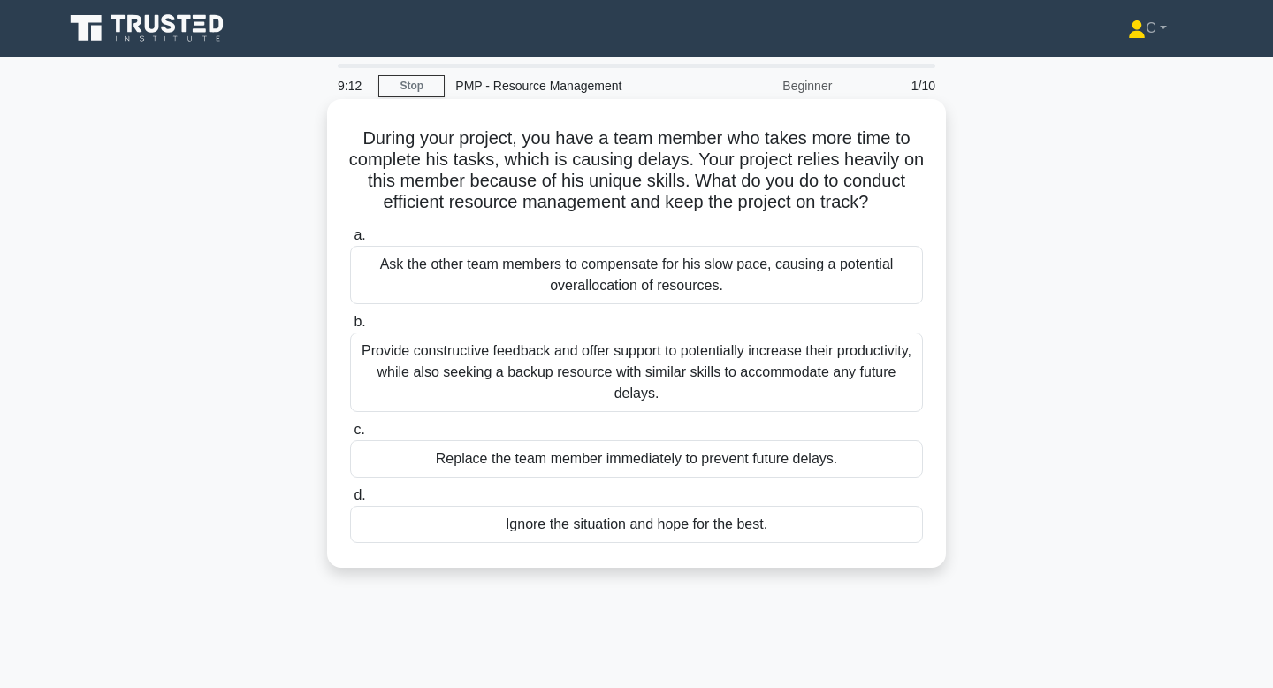
click at [761, 398] on div "Provide constructive feedback and offer support to potentially increase their p…" at bounding box center [636, 372] width 573 height 80
click at [350, 328] on input "b. Provide constructive feedback and offer support to potentially increase thei…" at bounding box center [350, 321] width 0 height 11
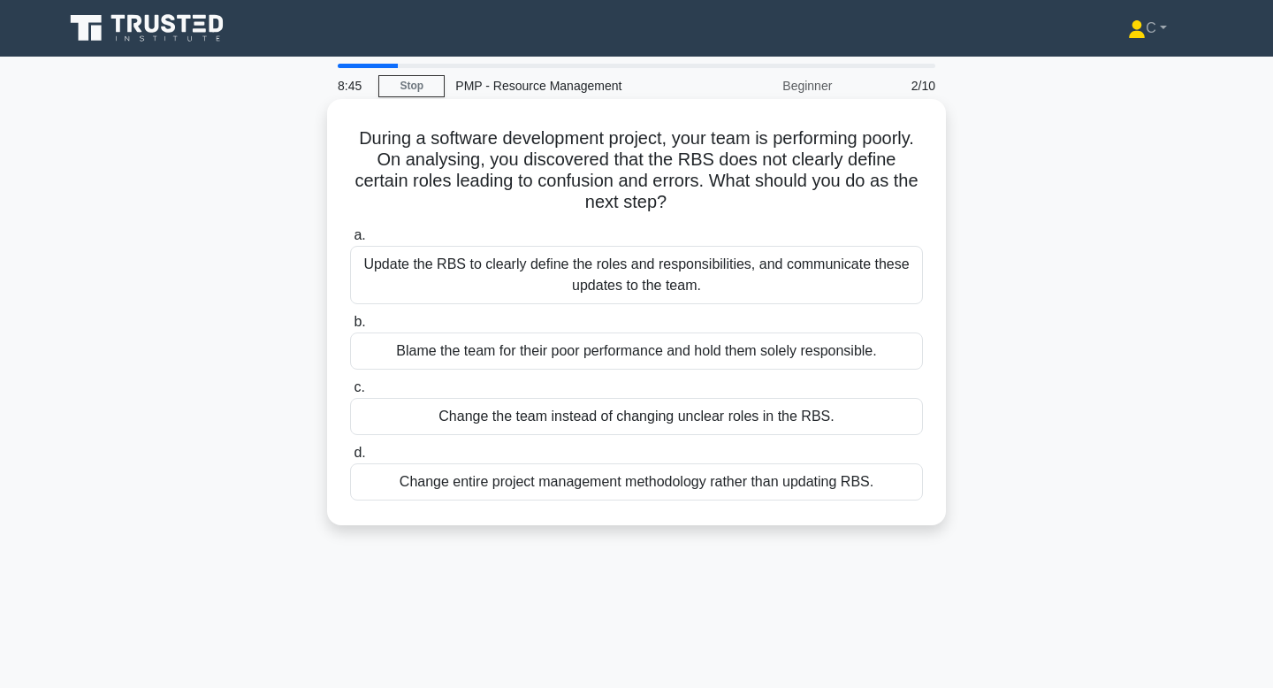
click at [720, 258] on div "Update the RBS to clearly define the roles and responsibilities, and communicat…" at bounding box center [636, 275] width 573 height 58
click at [350, 241] on input "a. Update the RBS to clearly define the roles and responsibilities, and communi…" at bounding box center [350, 235] width 0 height 11
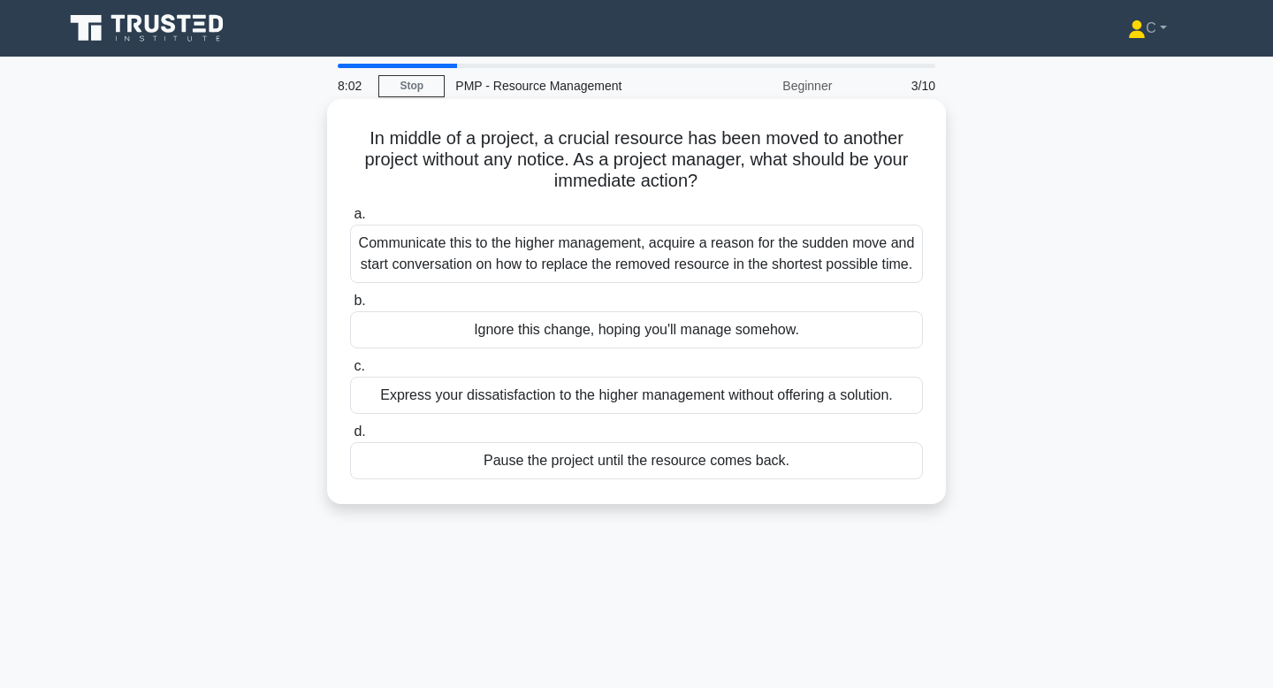
click at [744, 264] on div "Communicate this to the higher management, acquire a reason for the sudden move…" at bounding box center [636, 254] width 573 height 58
click at [350, 220] on input "a. Communicate this to the higher management, acquire a reason for the sudden m…" at bounding box center [350, 214] width 0 height 11
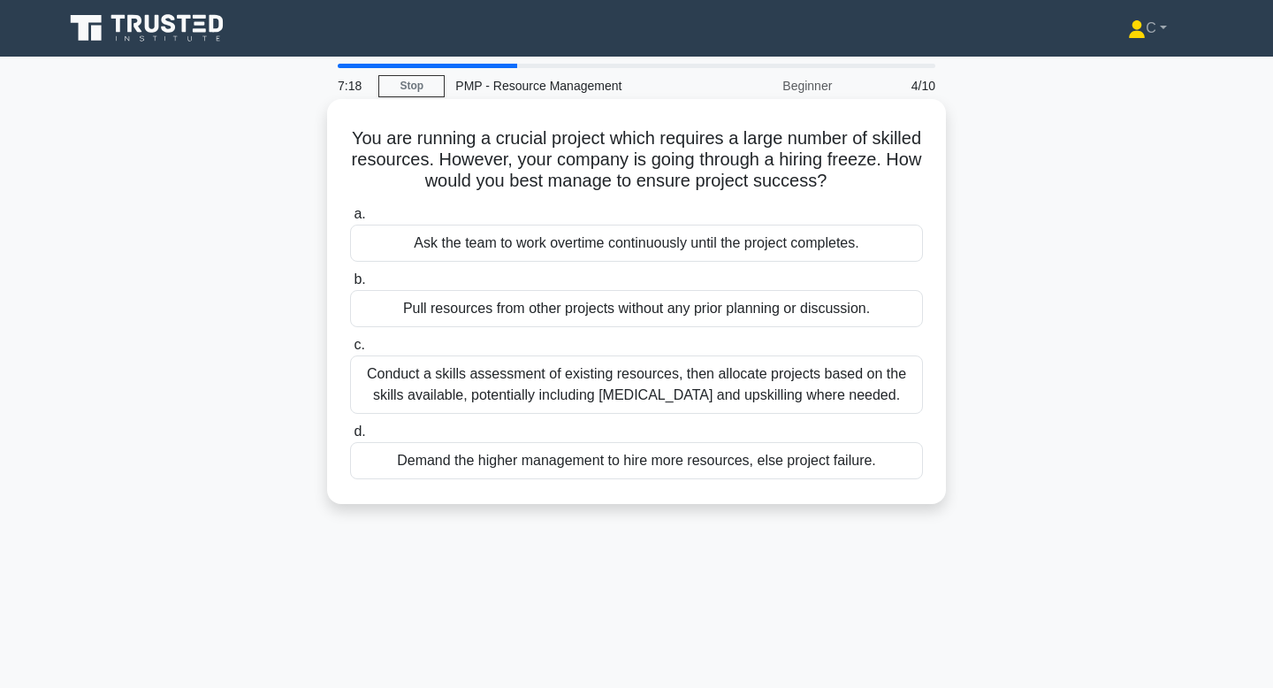
click at [744, 385] on div "Conduct a skills assessment of existing resources, then allocate projects based…" at bounding box center [636, 384] width 573 height 58
click at [350, 351] on input "c. Conduct a skills assessment of existing resources, then allocate projects ba…" at bounding box center [350, 344] width 0 height 11
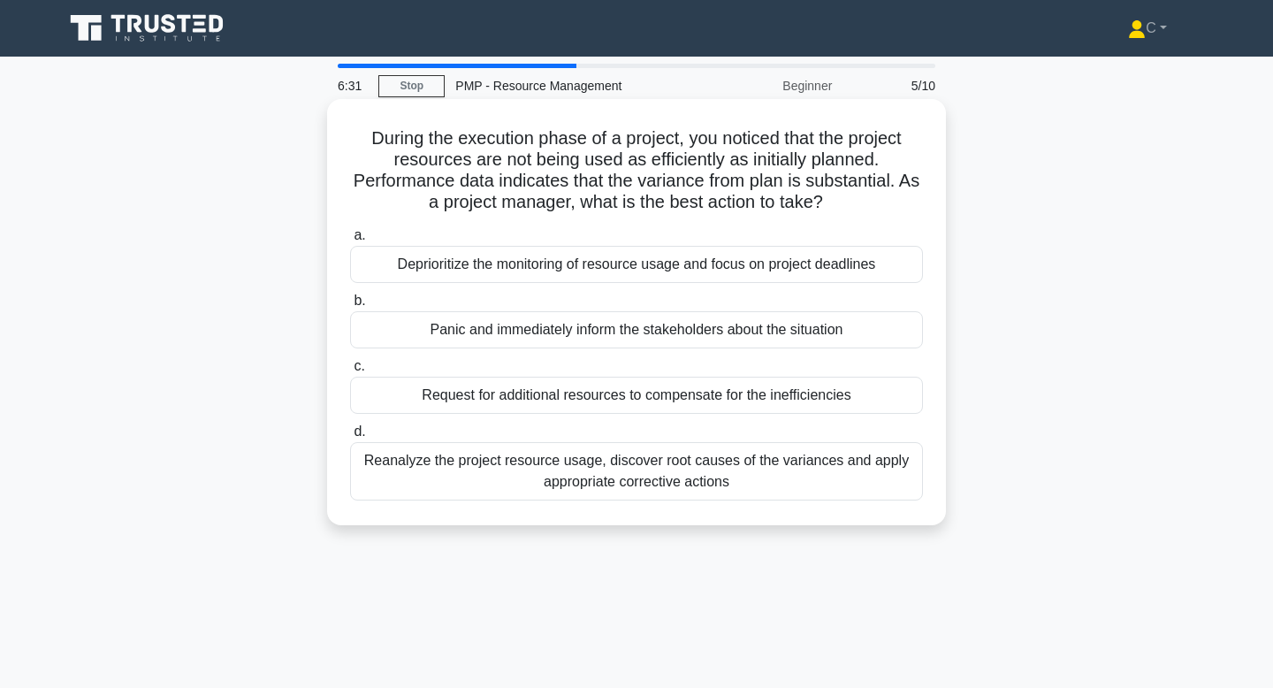
click at [715, 468] on div "Reanalyze the project resource usage, discover root causes of the variances and…" at bounding box center [636, 471] width 573 height 58
click at [350, 438] on input "d. Reanalyze the project resource usage, discover root causes of the variances …" at bounding box center [350, 431] width 0 height 11
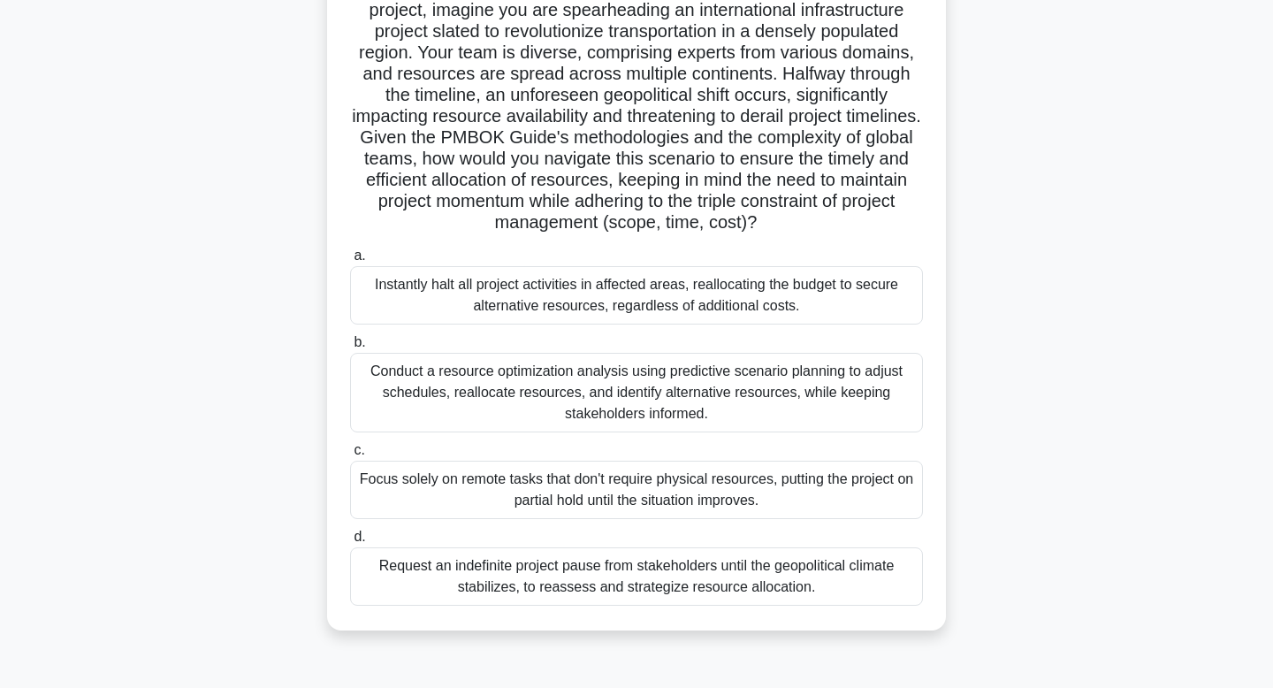
scroll to position [173, 0]
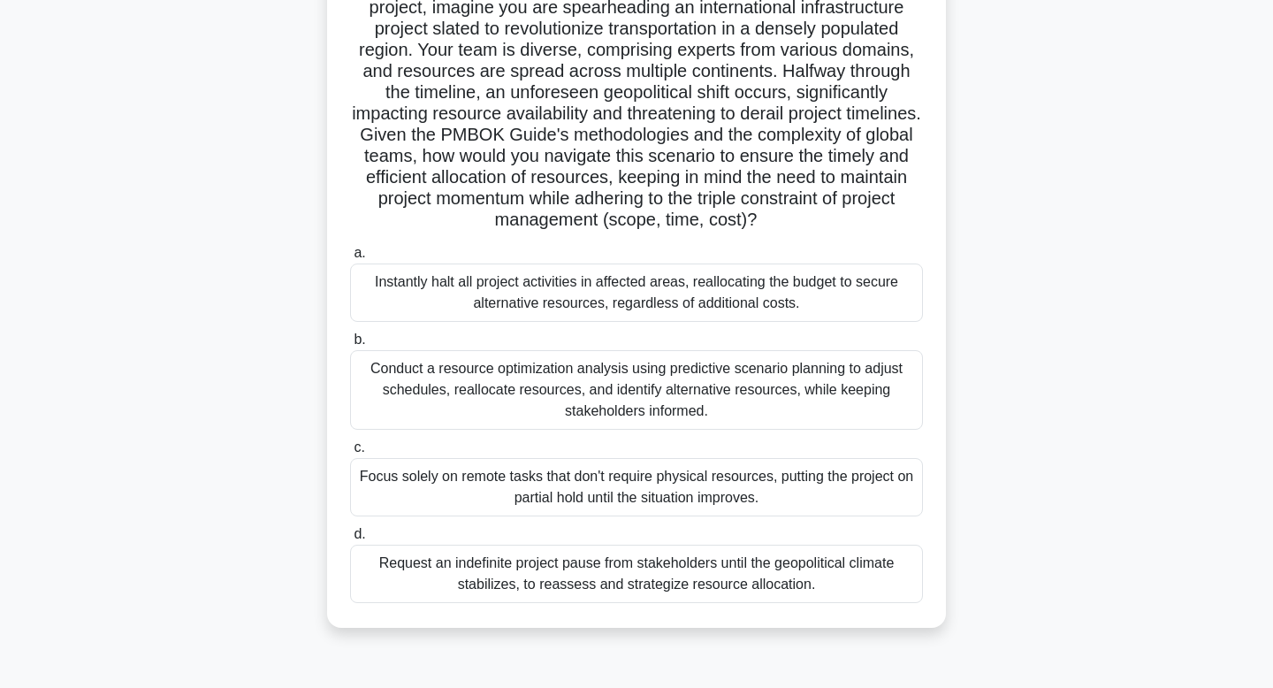
click at [670, 388] on div "Conduct a resource optimization analysis using predictive scenario planning to …" at bounding box center [636, 390] width 573 height 80
click at [350, 346] on input "b. Conduct a resource optimization analysis using predictive scenario planning …" at bounding box center [350, 339] width 0 height 11
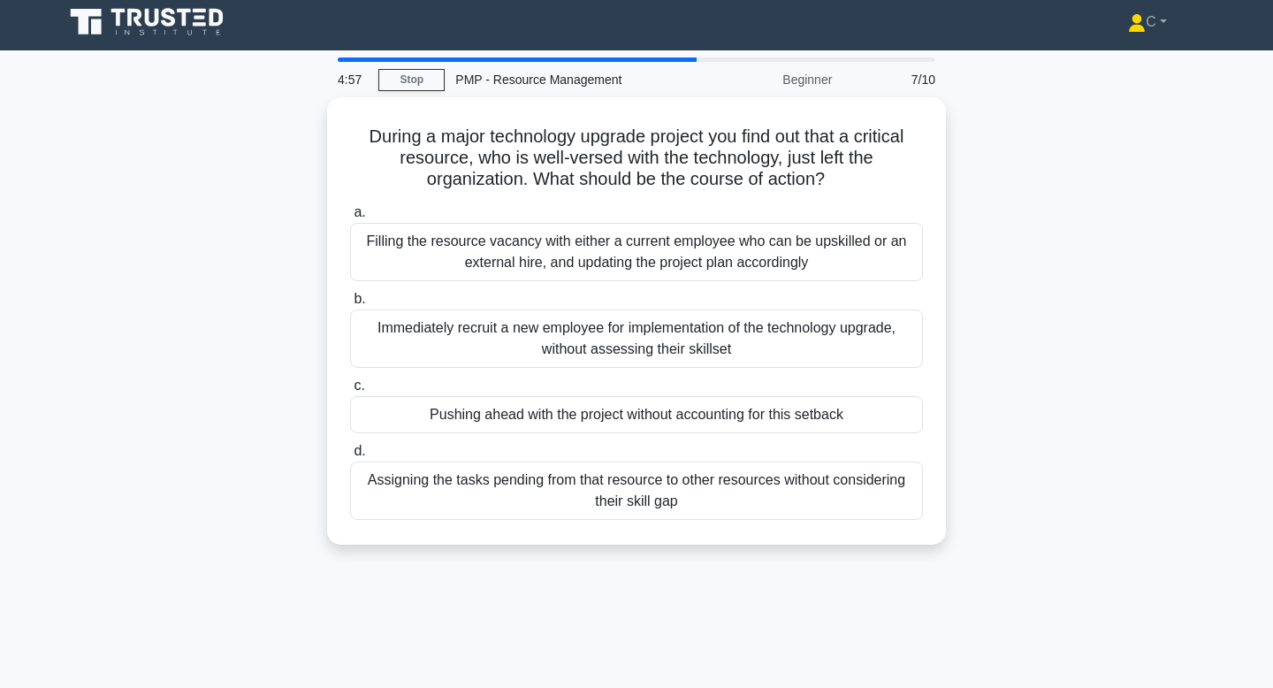
scroll to position [0, 0]
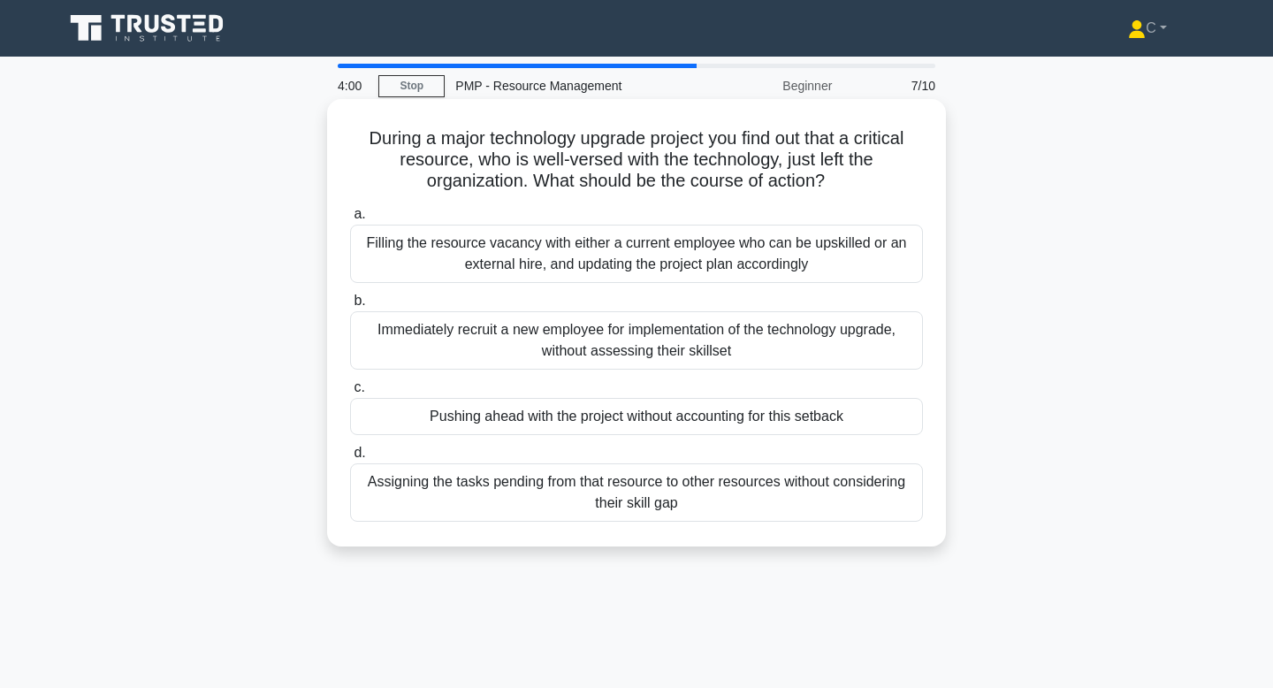
click at [638, 243] on div "Filling the resource vacancy with either a current employee who can be upskille…" at bounding box center [636, 254] width 573 height 58
click at [350, 220] on input "a. Filling the resource vacancy with either a current employee who can be upski…" at bounding box center [350, 214] width 0 height 11
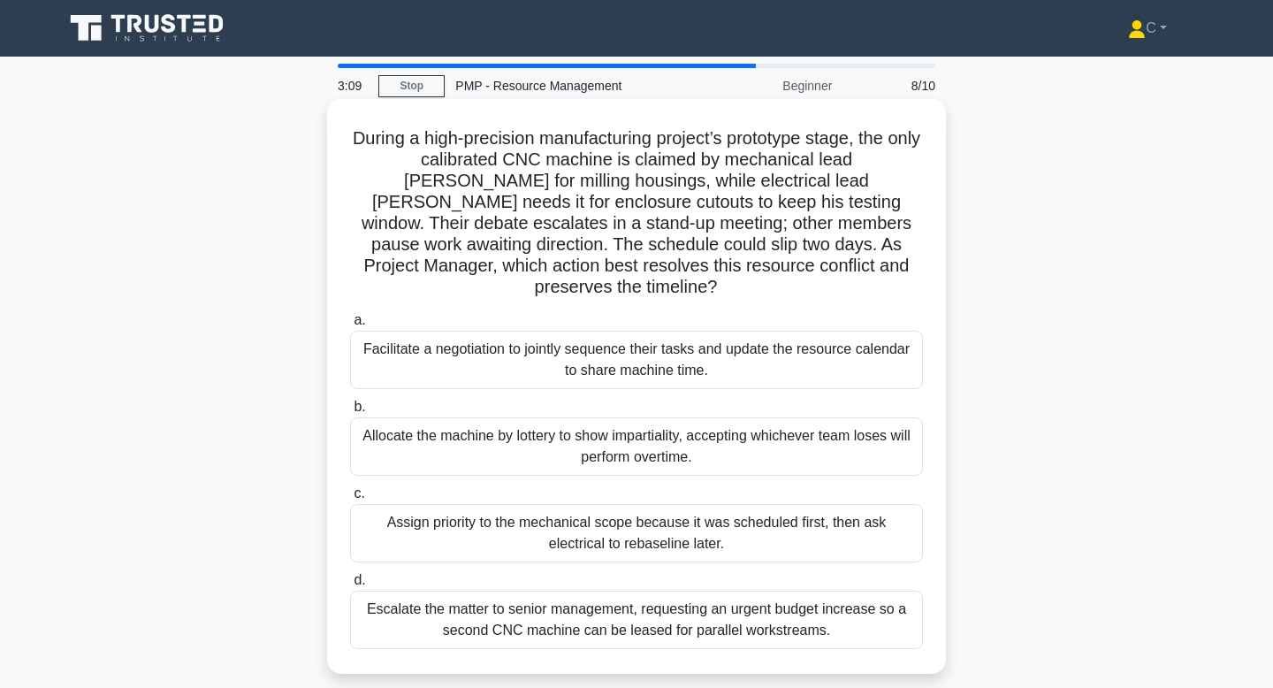
click at [639, 347] on div "Facilitate a negotiation to jointly sequence their tasks and update the resourc…" at bounding box center [636, 360] width 573 height 58
click at [350, 326] on input "a. Facilitate a negotiation to jointly sequence their tasks and update the reso…" at bounding box center [350, 320] width 0 height 11
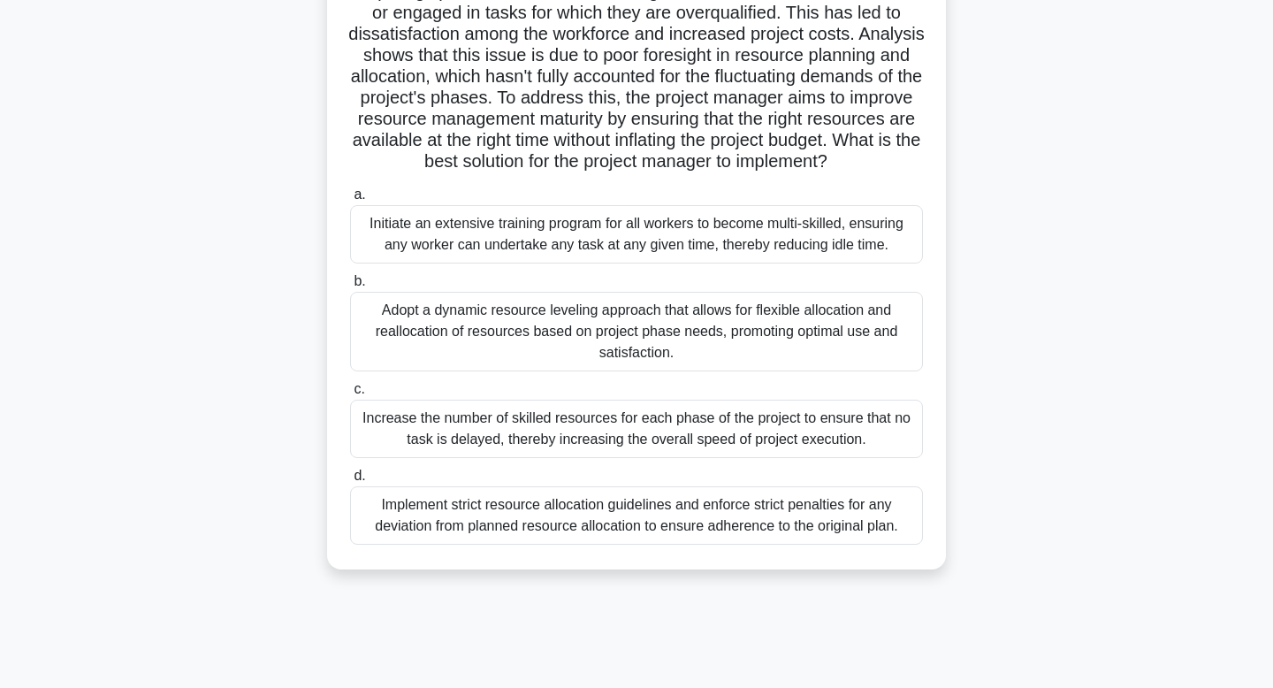
scroll to position [213, 0]
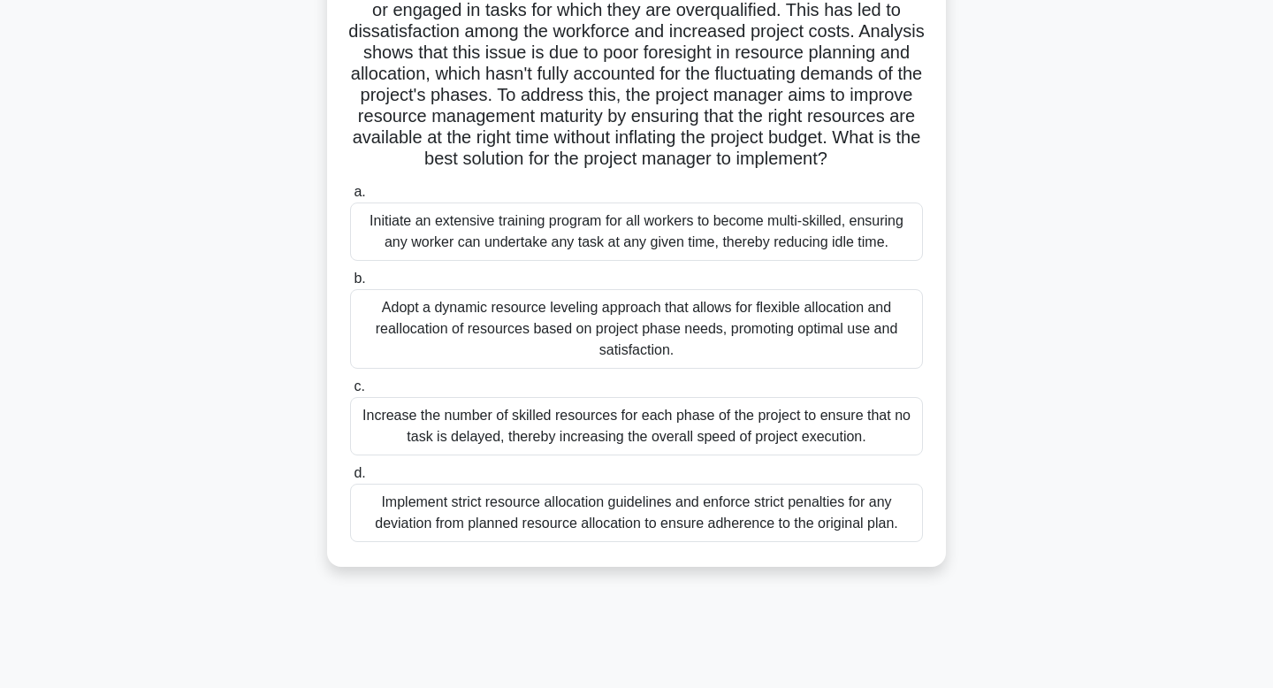
click at [632, 248] on div "Initiate an extensive training program for all workers to become multi-skilled,…" at bounding box center [636, 231] width 573 height 58
click at [350, 198] on input "a. Initiate an extensive training program for all workers to become multi-skill…" at bounding box center [350, 192] width 0 height 11
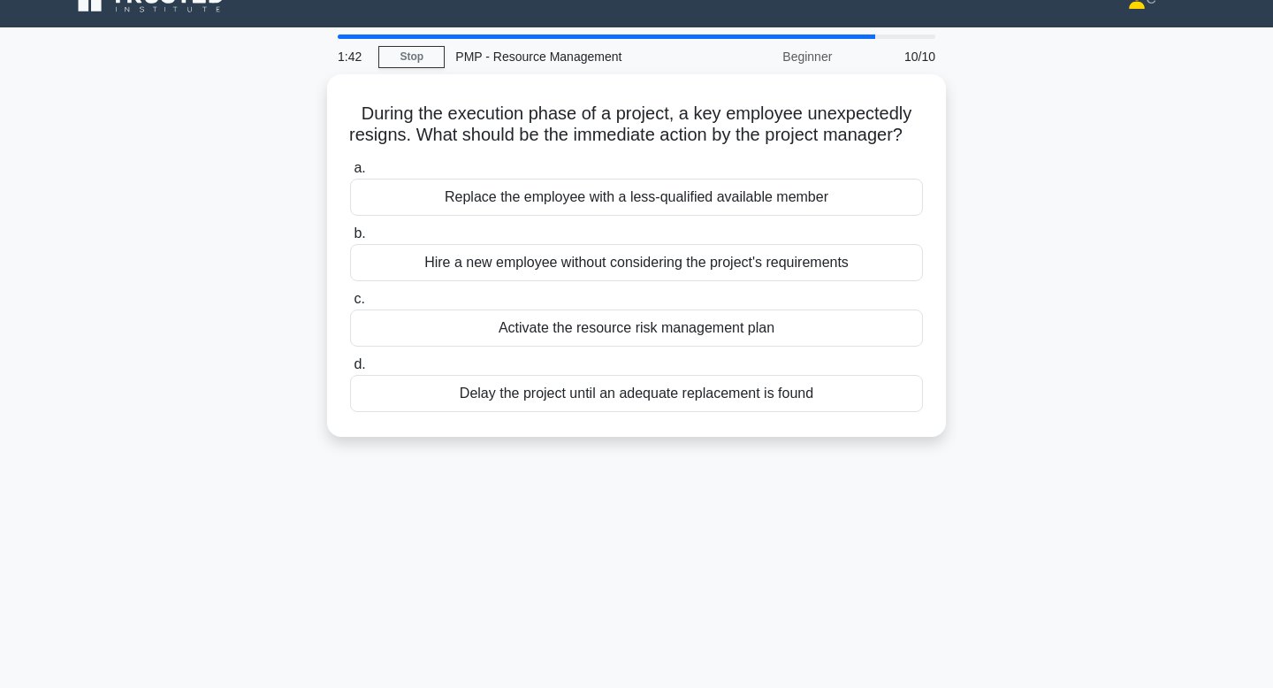
scroll to position [0, 0]
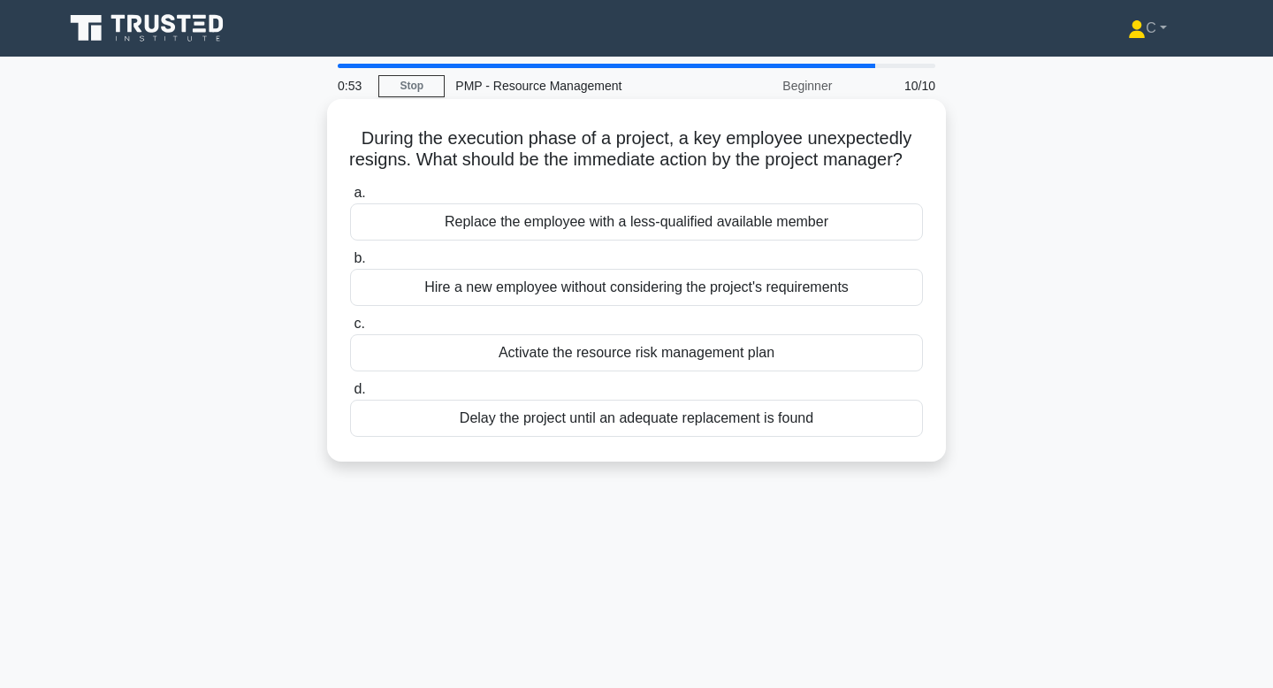
click at [622, 371] on div "Activate the resource risk management plan" at bounding box center [636, 352] width 573 height 37
click at [350, 330] on input "c. Activate the resource risk management plan" at bounding box center [350, 323] width 0 height 11
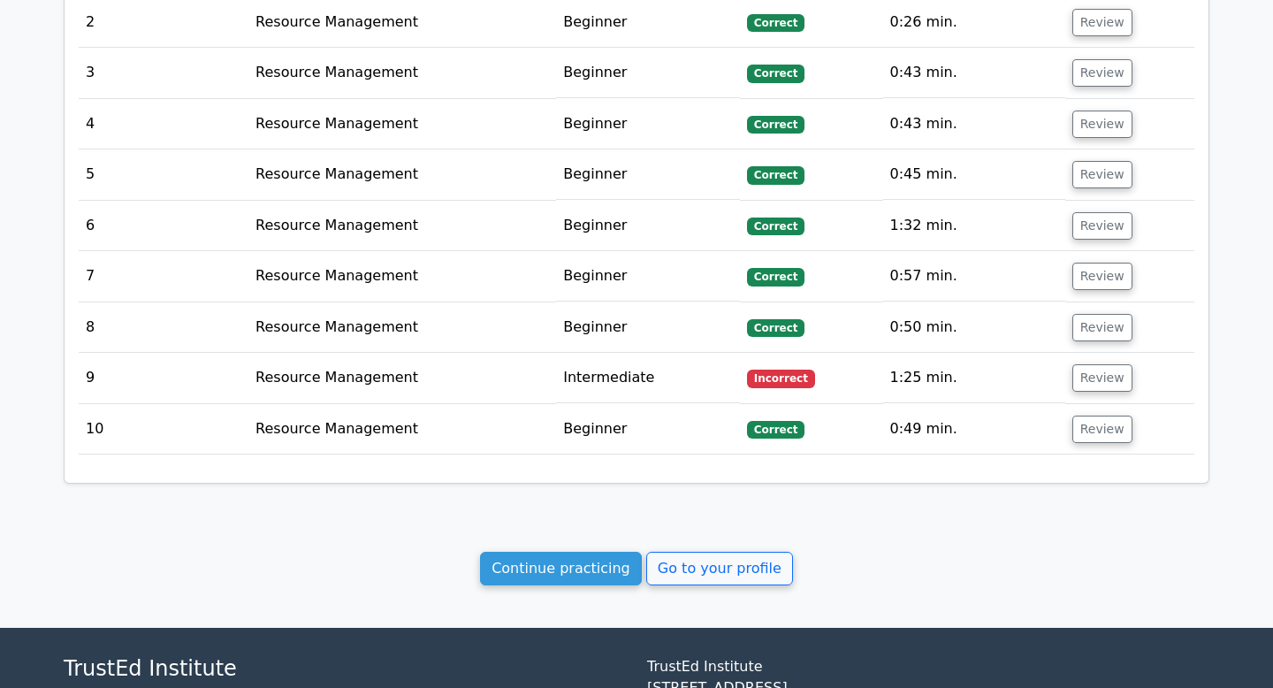
scroll to position [1923, 0]
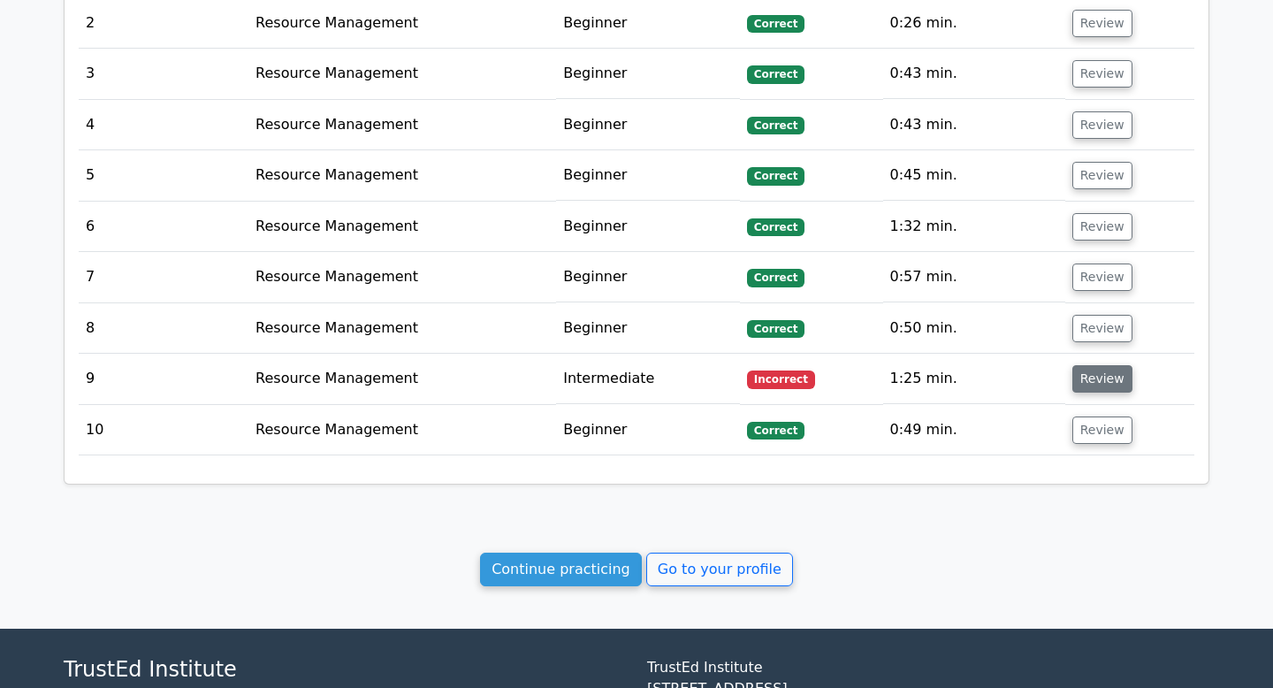
click at [1104, 365] on button "Review" at bounding box center [1102, 378] width 60 height 27
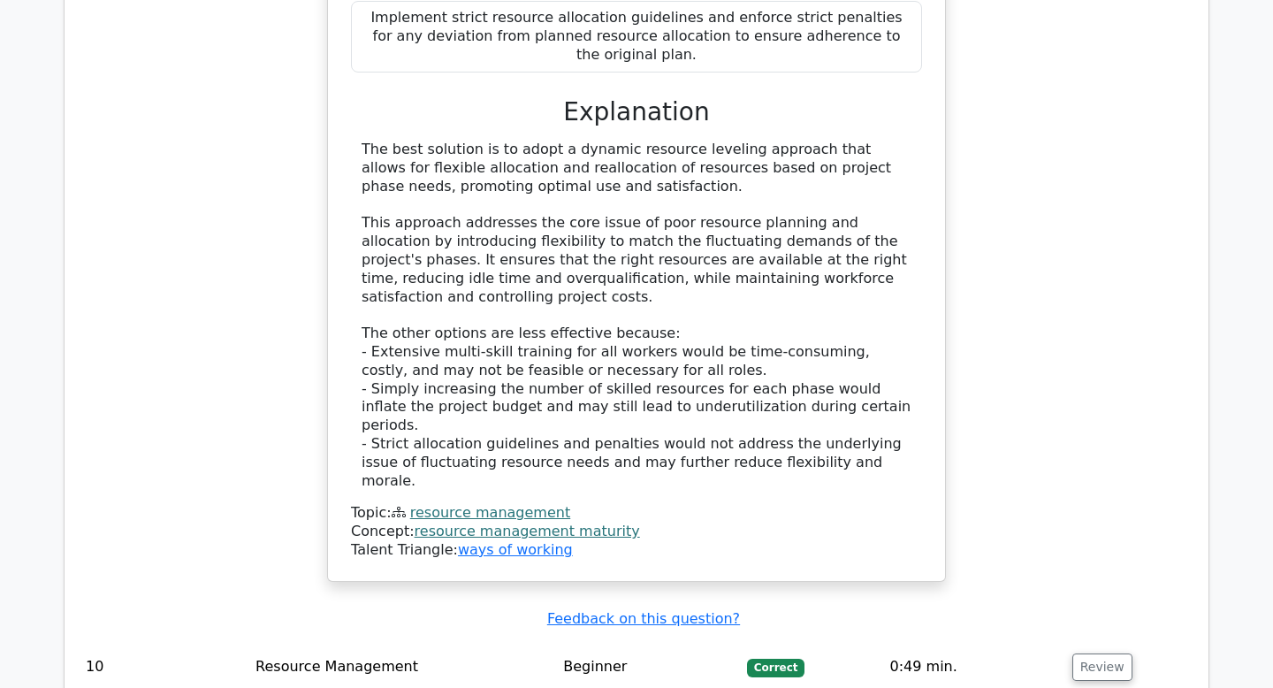
scroll to position [2981, 0]
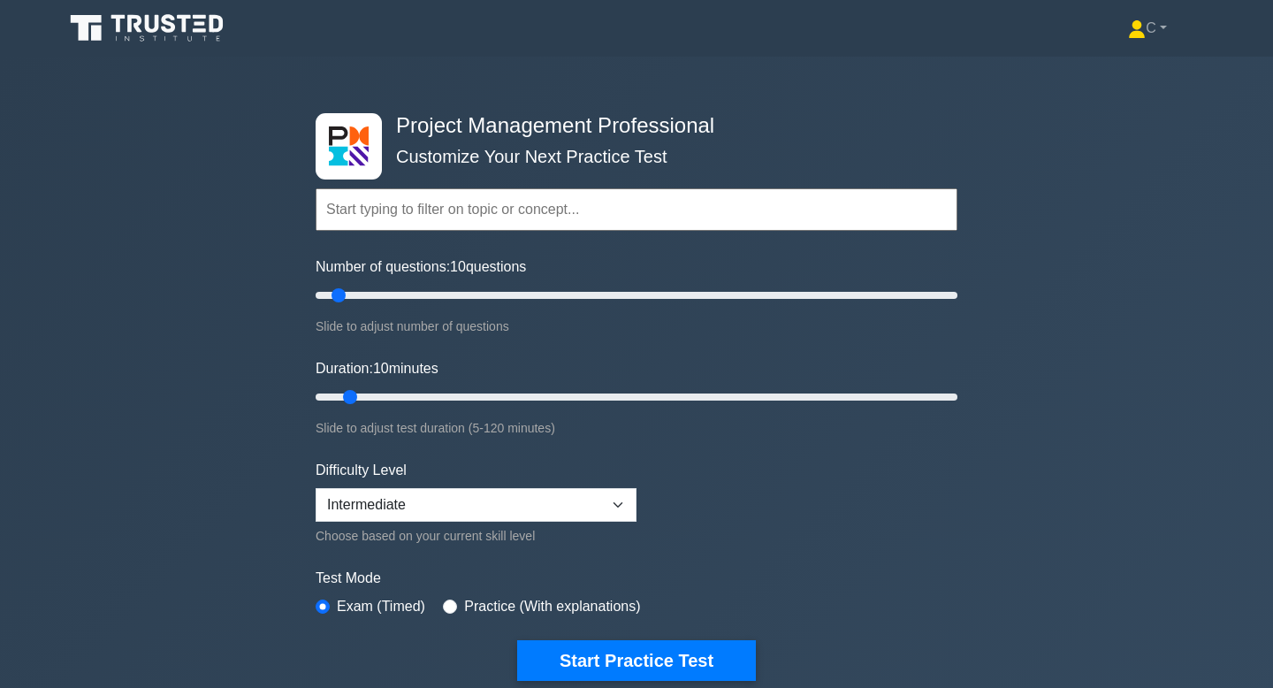
click at [577, 211] on input "text" at bounding box center [637, 209] width 642 height 42
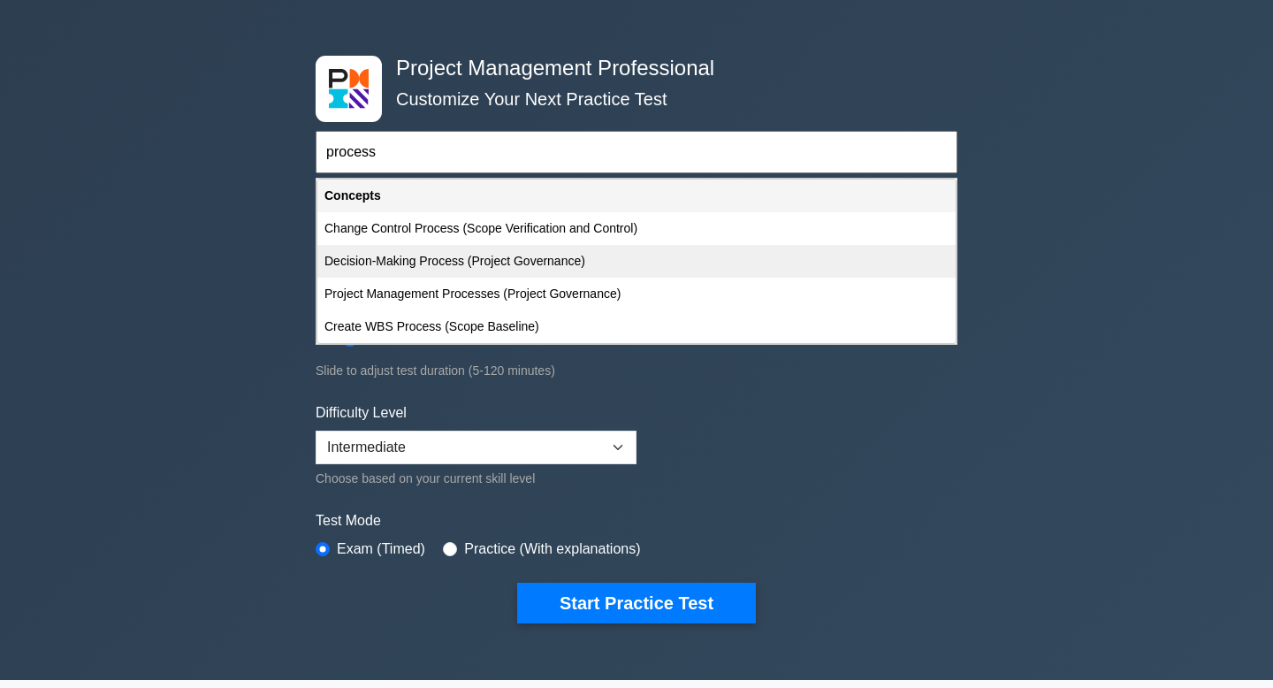
scroll to position [60, 0]
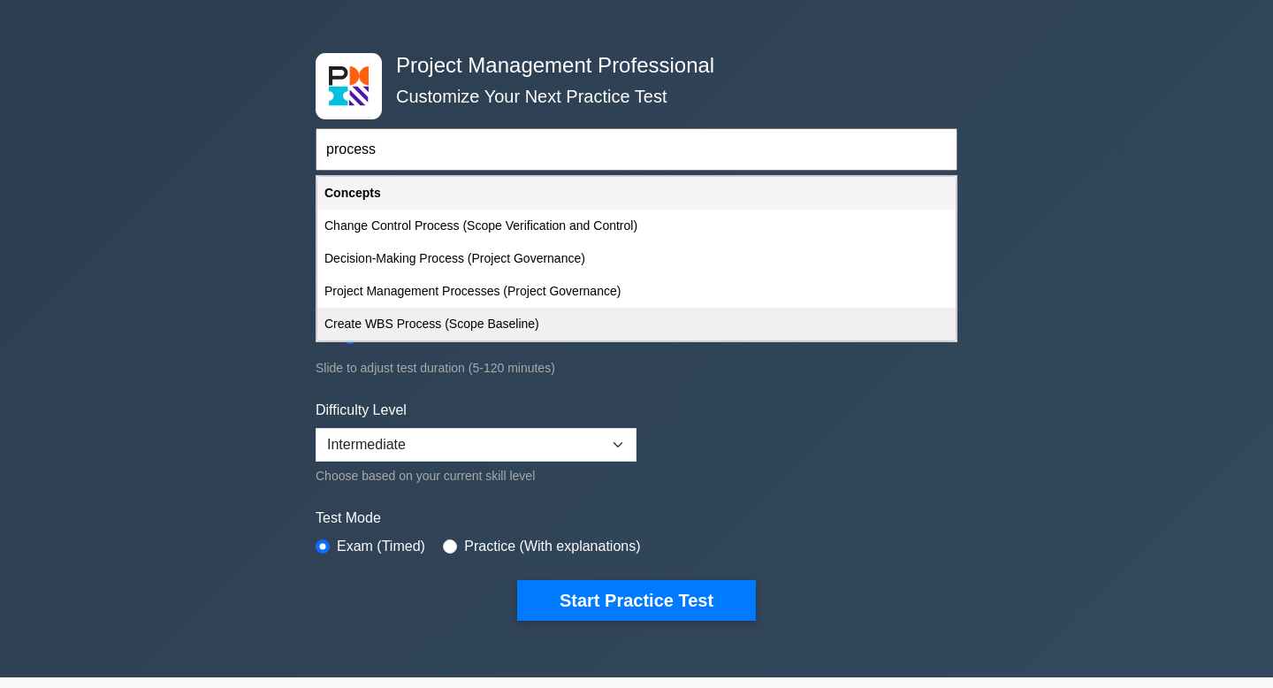
type input "process"
click at [517, 580] on button "Start Practice Test" at bounding box center [636, 600] width 239 height 41
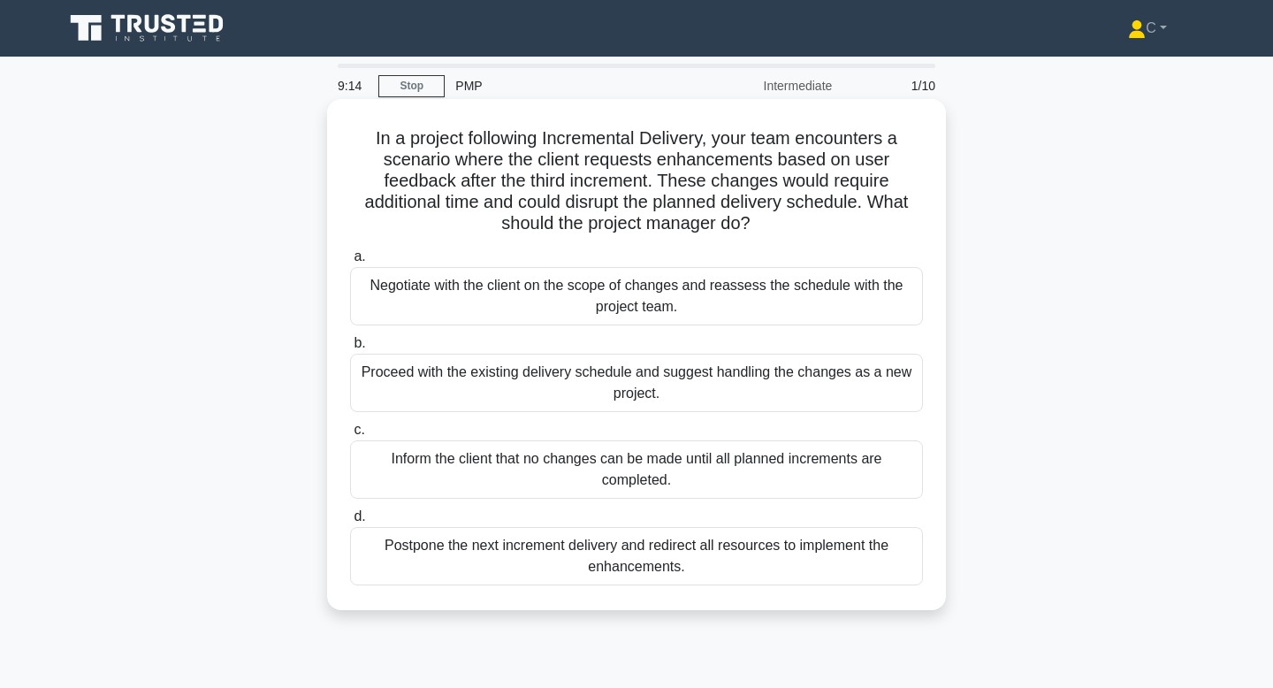
click at [603, 286] on div "Negotiate with the client on the scope of changes and reassess the schedule wit…" at bounding box center [636, 296] width 573 height 58
click at [350, 263] on input "a. Negotiate with the client on the scope of changes and reassess the schedule …" at bounding box center [350, 256] width 0 height 11
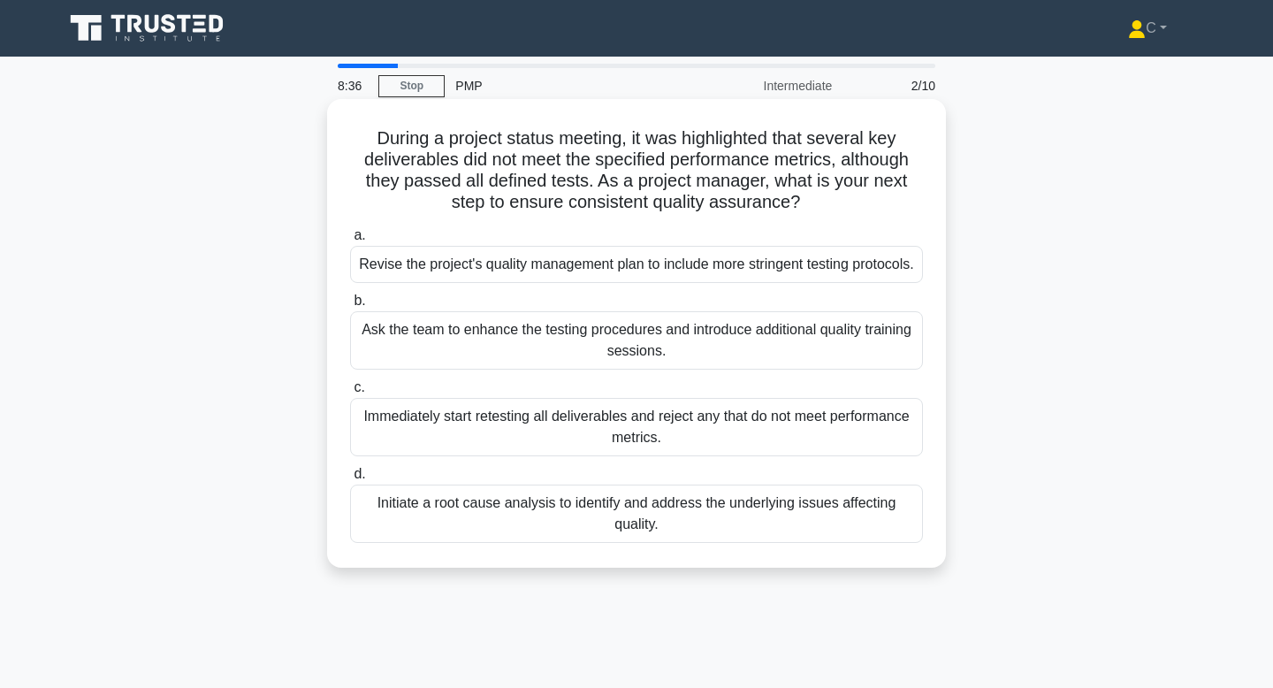
click at [681, 543] on div "Initiate a root cause analysis to identify and address the underlying issues af…" at bounding box center [636, 513] width 573 height 58
click at [350, 480] on input "d. Initiate a root cause analysis to identify and address the underlying issues…" at bounding box center [350, 474] width 0 height 11
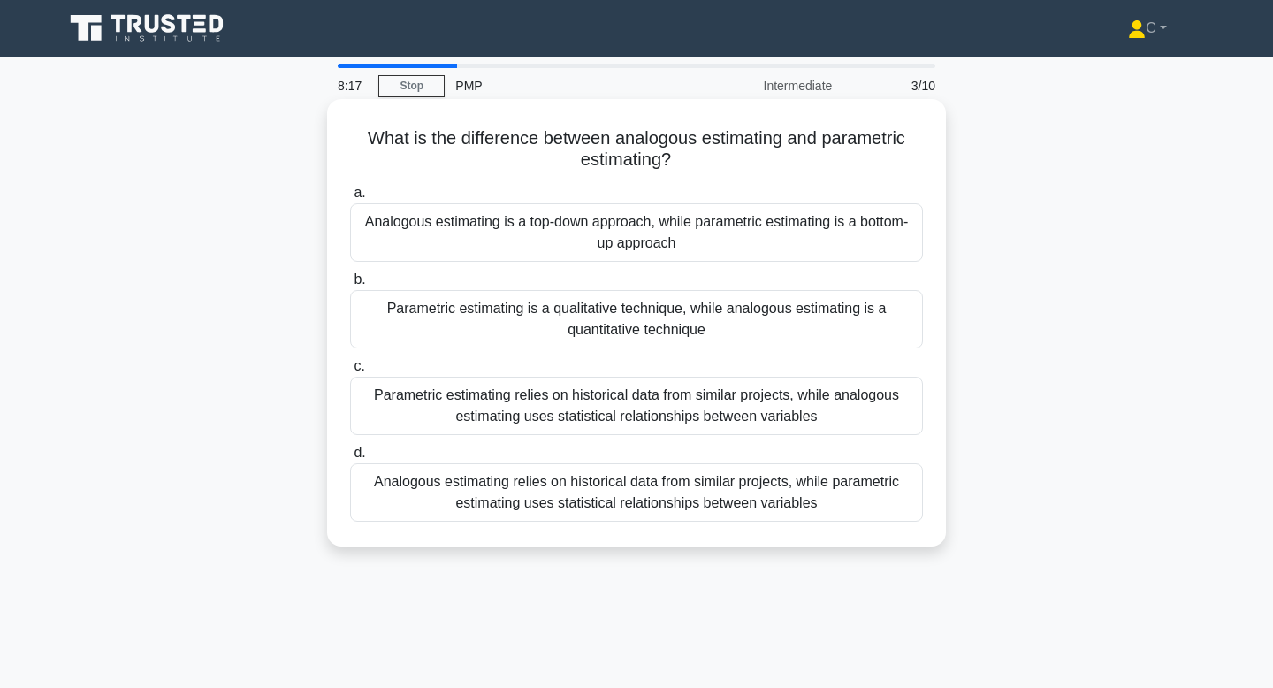
click at [705, 498] on div "Analogous estimating relies on historical data from similar projects, while par…" at bounding box center [636, 492] width 573 height 58
click at [350, 459] on input "d. Analogous estimating relies on historical data from similar projects, while …" at bounding box center [350, 452] width 0 height 11
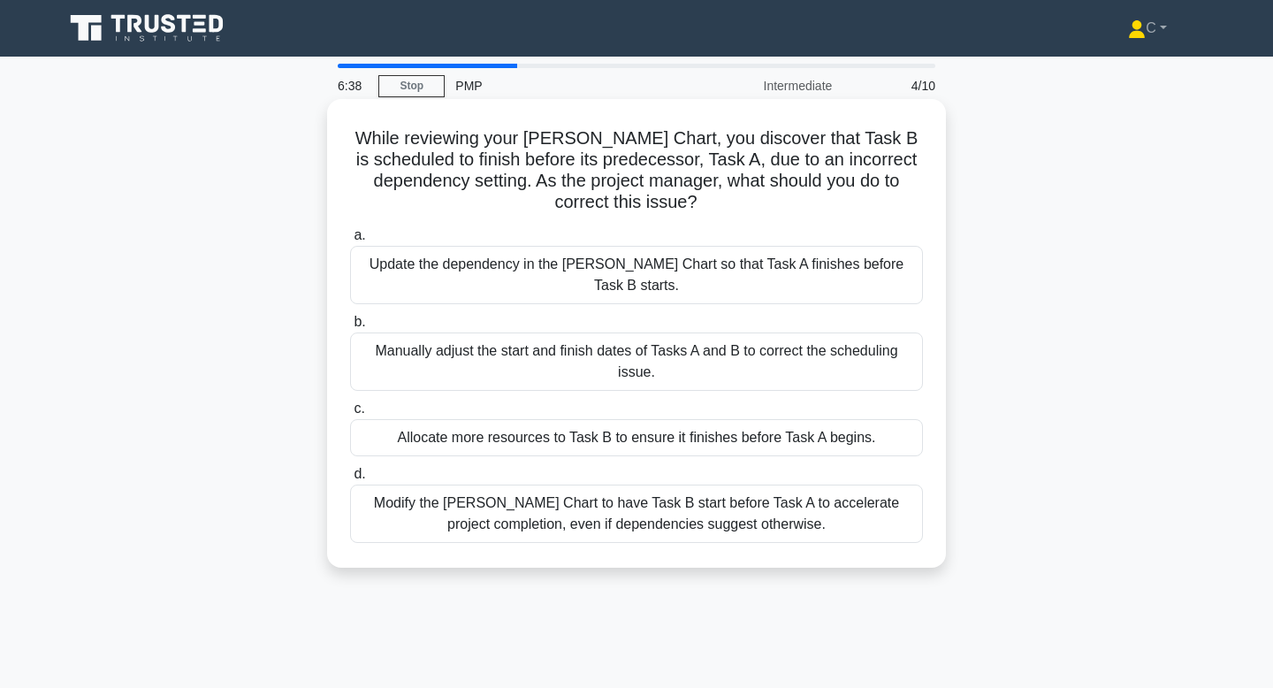
click at [720, 275] on div "Update the dependency in the [PERSON_NAME] Chart so that Task A finishes before…" at bounding box center [636, 275] width 573 height 58
click at [350, 241] on input "a. Update the dependency in the [PERSON_NAME] Chart so that Task A finishes bef…" at bounding box center [350, 235] width 0 height 11
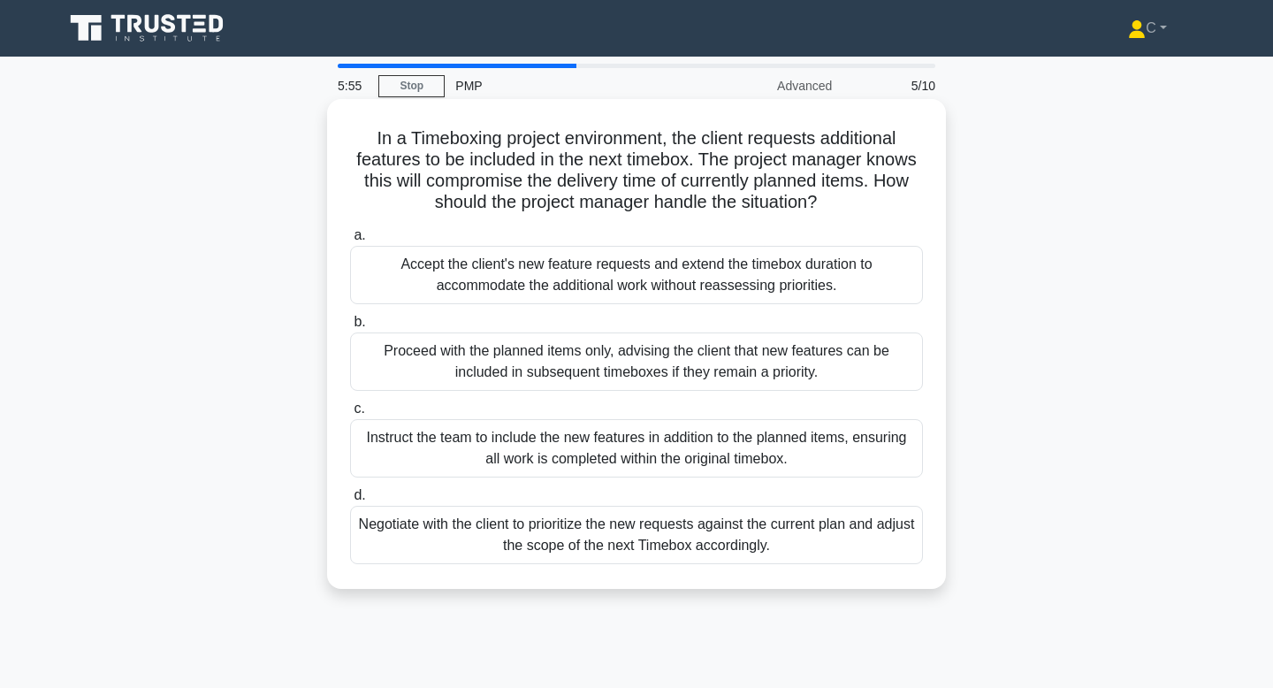
click at [726, 540] on div "Negotiate with the client to prioritize the new requests against the current pl…" at bounding box center [636, 535] width 573 height 58
click at [350, 501] on input "d. Negotiate with the client to prioritize the new requests against the current…" at bounding box center [350, 495] width 0 height 11
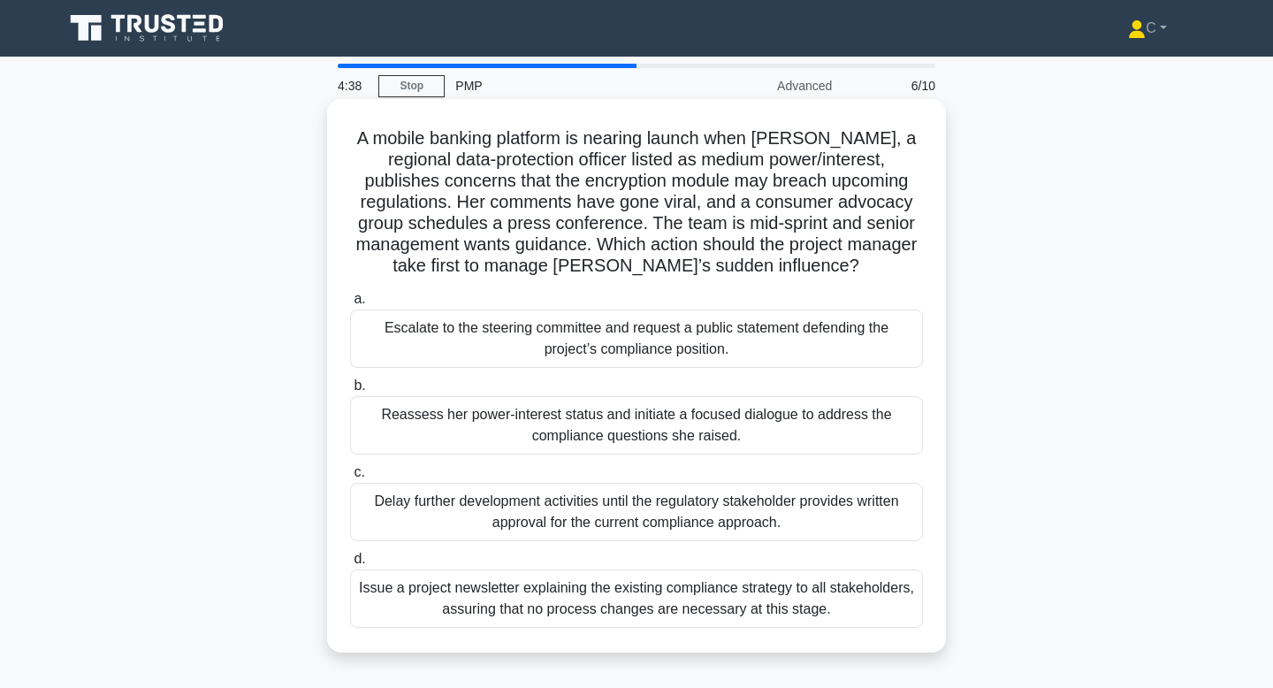
click at [720, 441] on div "Reassess her power-interest status and initiate a focused dialogue to address t…" at bounding box center [636, 425] width 573 height 58
click at [350, 392] on input "b. Reassess her power-interest status and initiate a focused dialogue to addres…" at bounding box center [350, 385] width 0 height 11
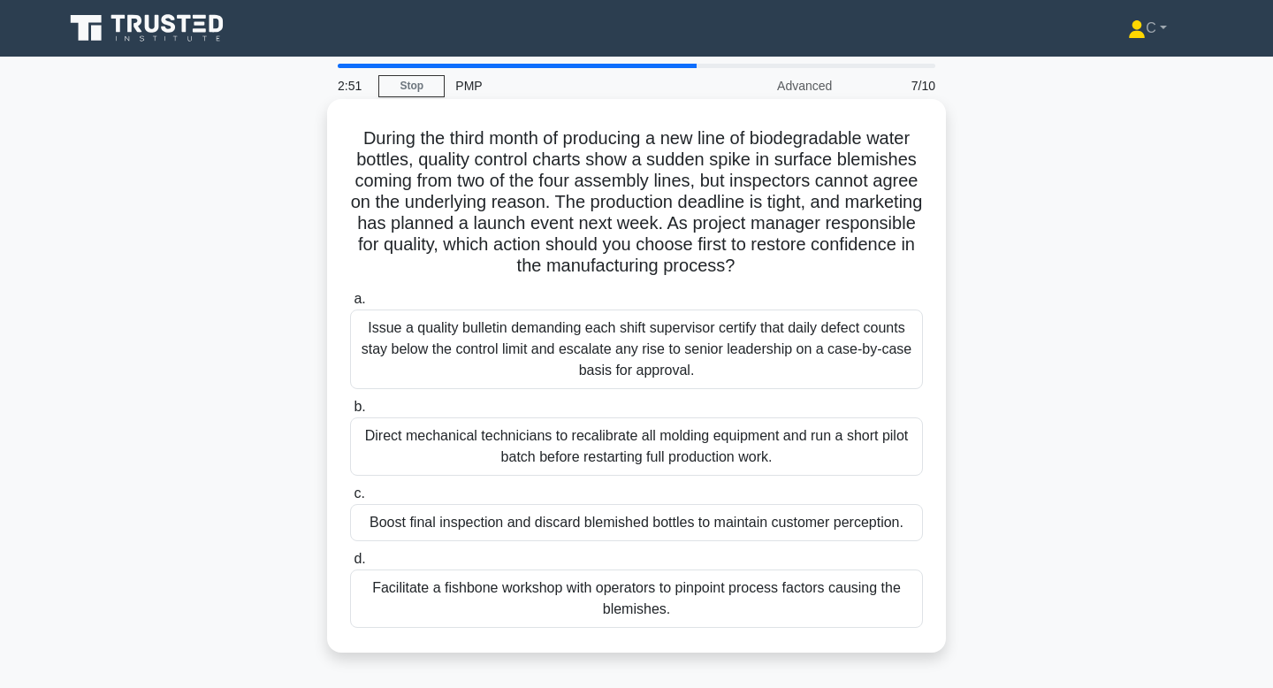
click at [728, 352] on div "Issue a quality bulletin demanding each shift supervisor certify that daily def…" at bounding box center [636, 349] width 573 height 80
click at [350, 305] on input "a. Issue a quality bulletin demanding each shift supervisor certify that daily …" at bounding box center [350, 298] width 0 height 11
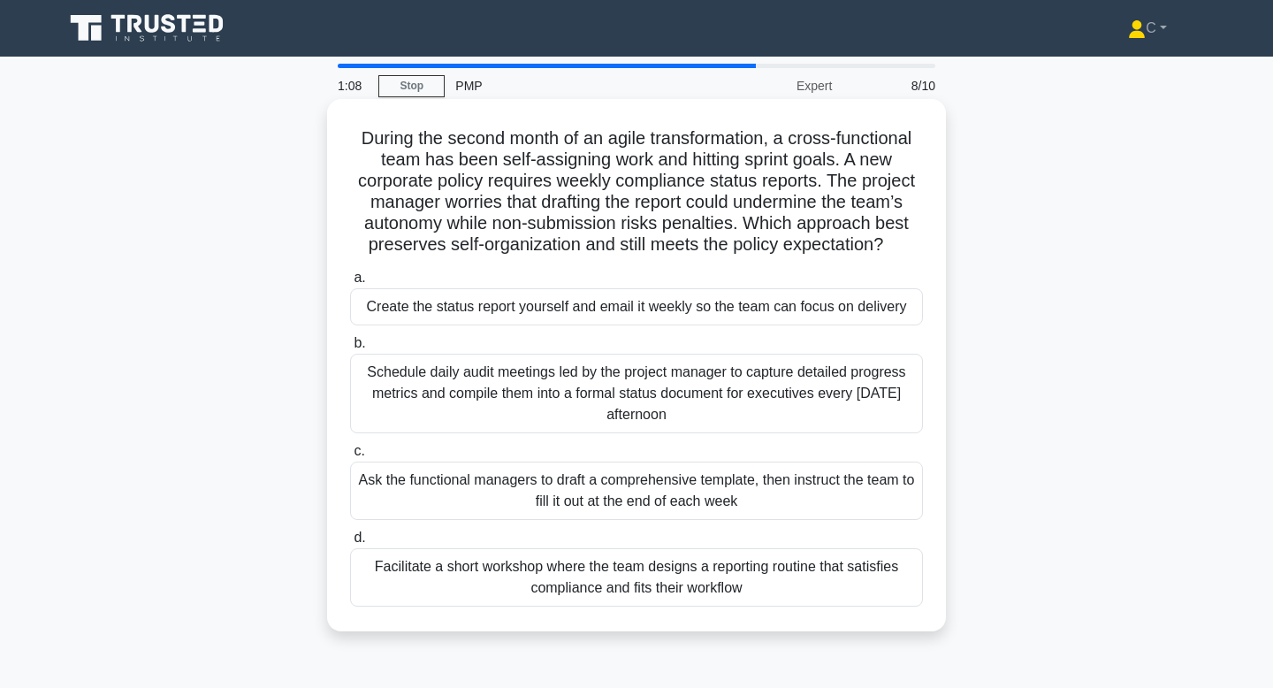
click at [845, 573] on div "Facilitate a short workshop where the team designs a reporting routine that sat…" at bounding box center [636, 577] width 573 height 58
click at [350, 544] on input "d. Facilitate a short workshop where the team designs a reporting routine that …" at bounding box center [350, 537] width 0 height 11
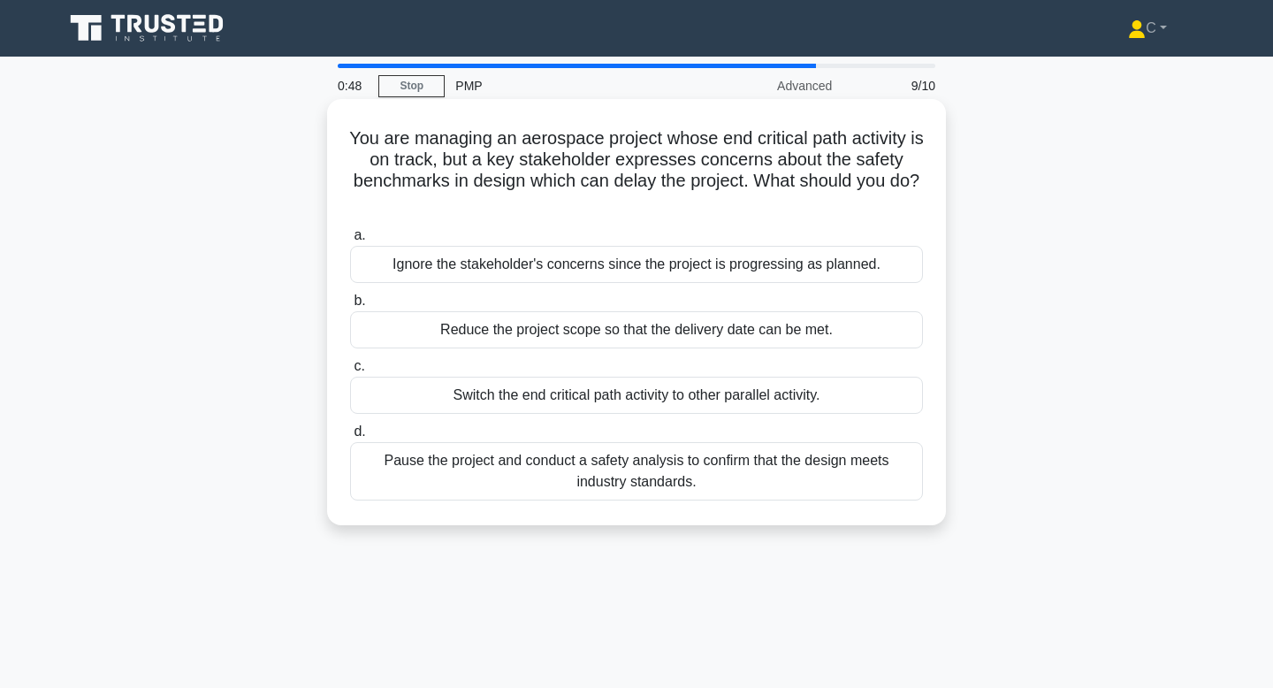
click at [827, 339] on div "Reduce the project scope so that the delivery date can be met." at bounding box center [636, 329] width 573 height 37
click at [350, 307] on input "b. Reduce the project scope so that the delivery date can be met." at bounding box center [350, 300] width 0 height 11
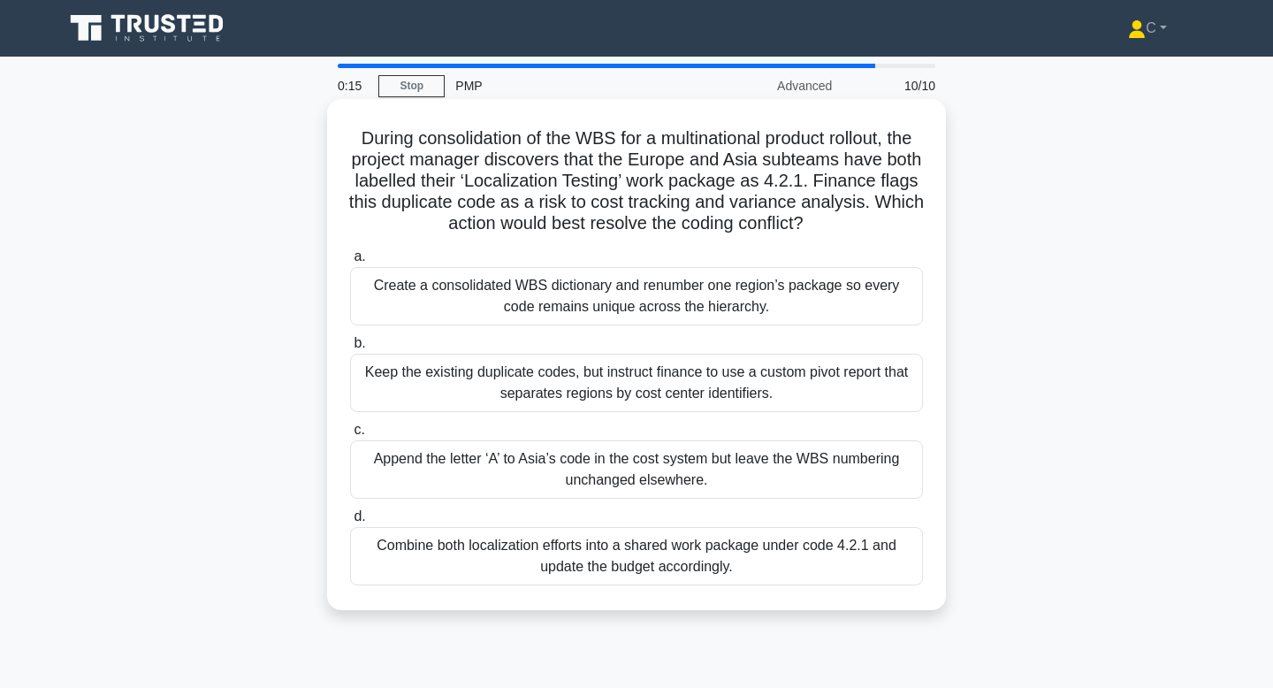
click at [805, 303] on div "Create a consolidated WBS dictionary and renumber one region’s package so every…" at bounding box center [636, 296] width 573 height 58
click at [350, 263] on input "a. Create a consolidated WBS dictionary and renumber one region’s package so ev…" at bounding box center [350, 256] width 0 height 11
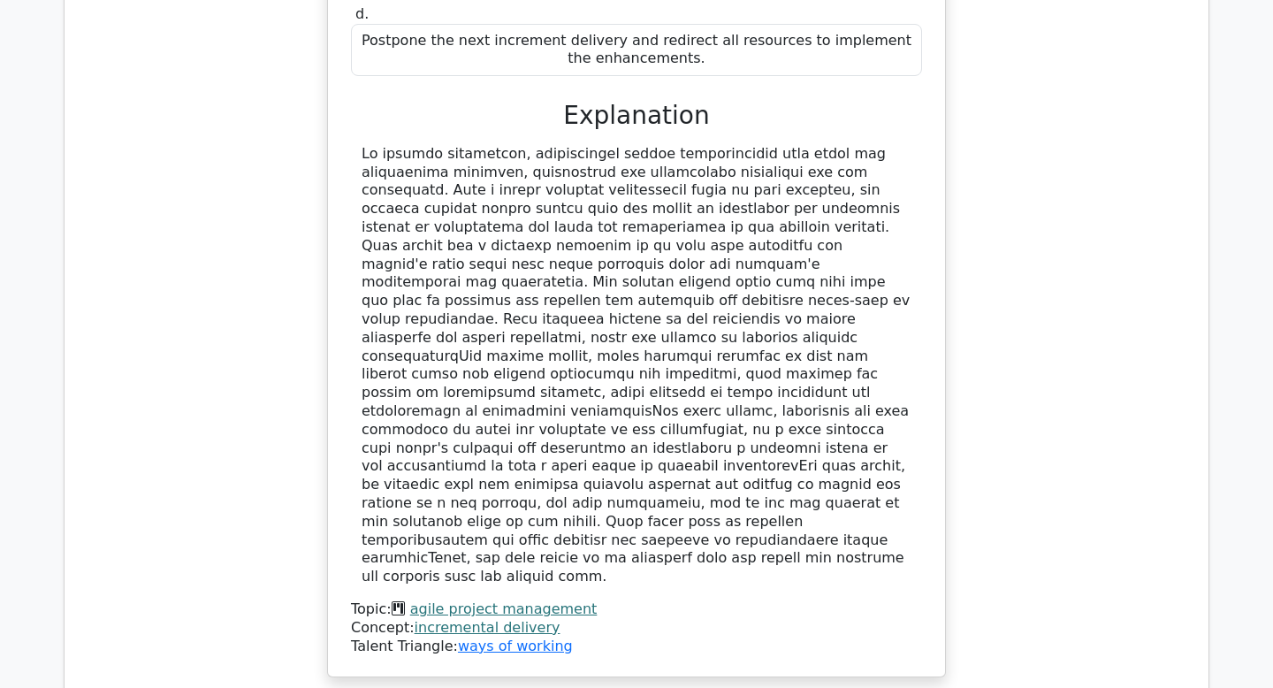
scroll to position [2349, 0]
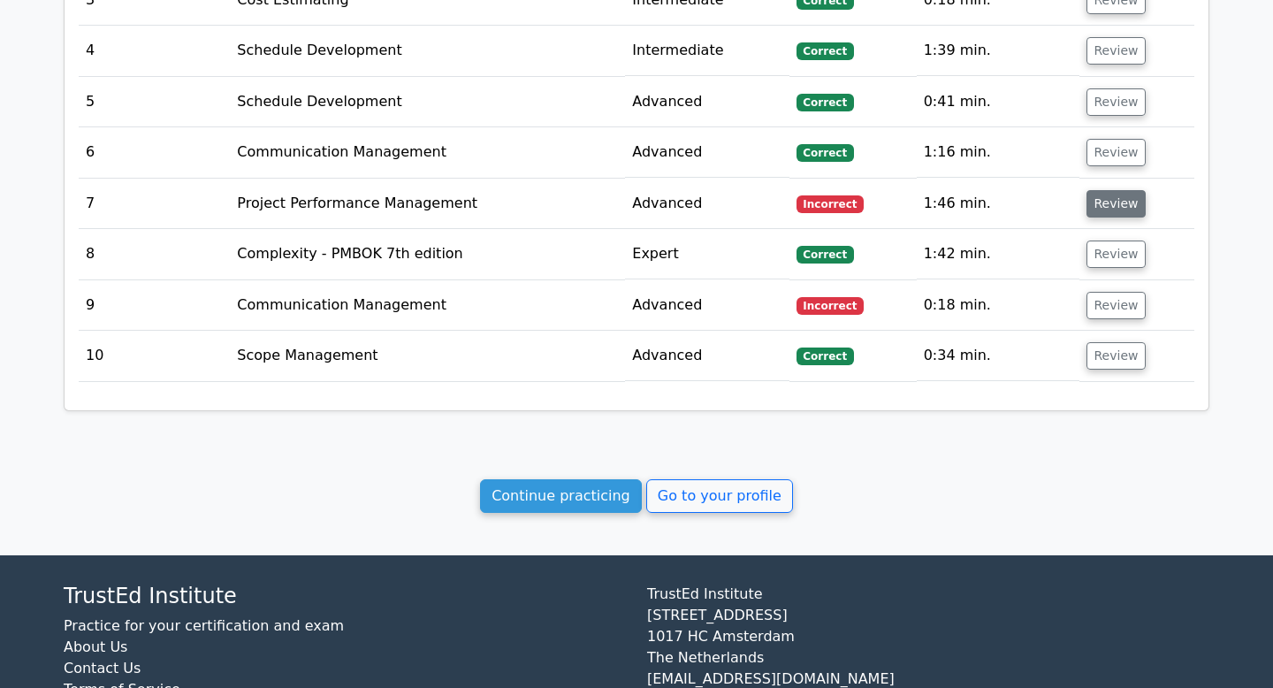
click at [1102, 190] on button "Review" at bounding box center [1116, 203] width 60 height 27
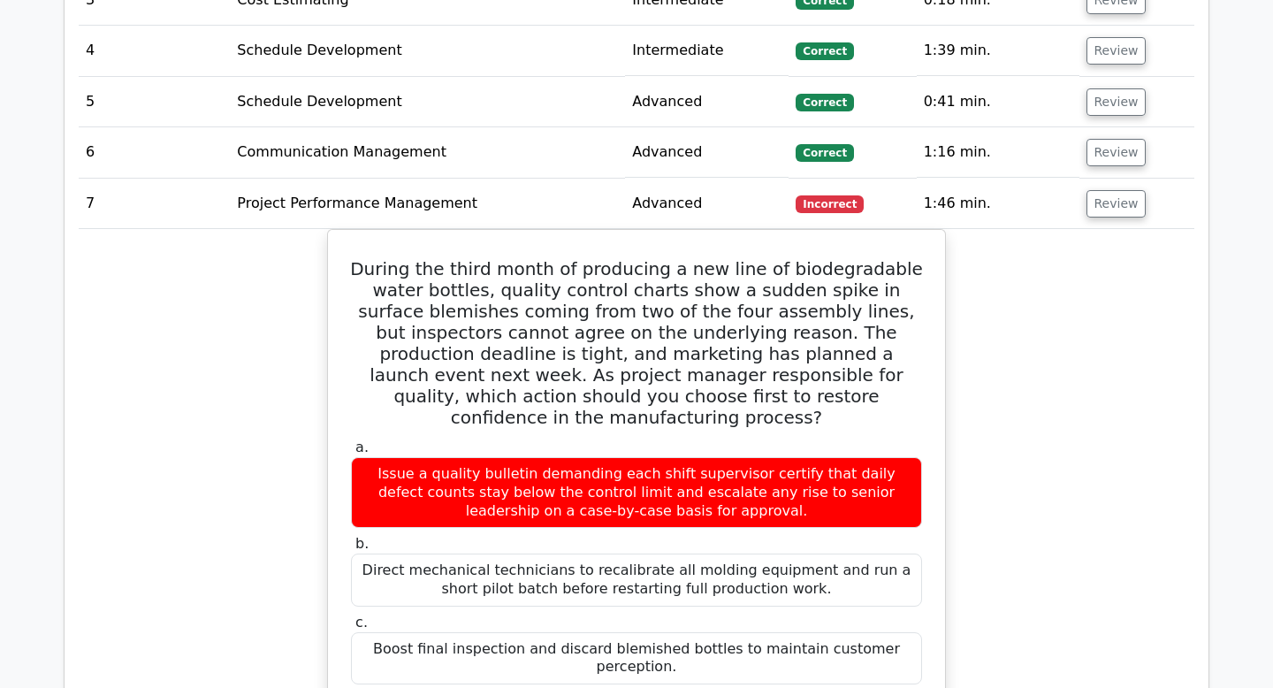
scroll to position [2350, 0]
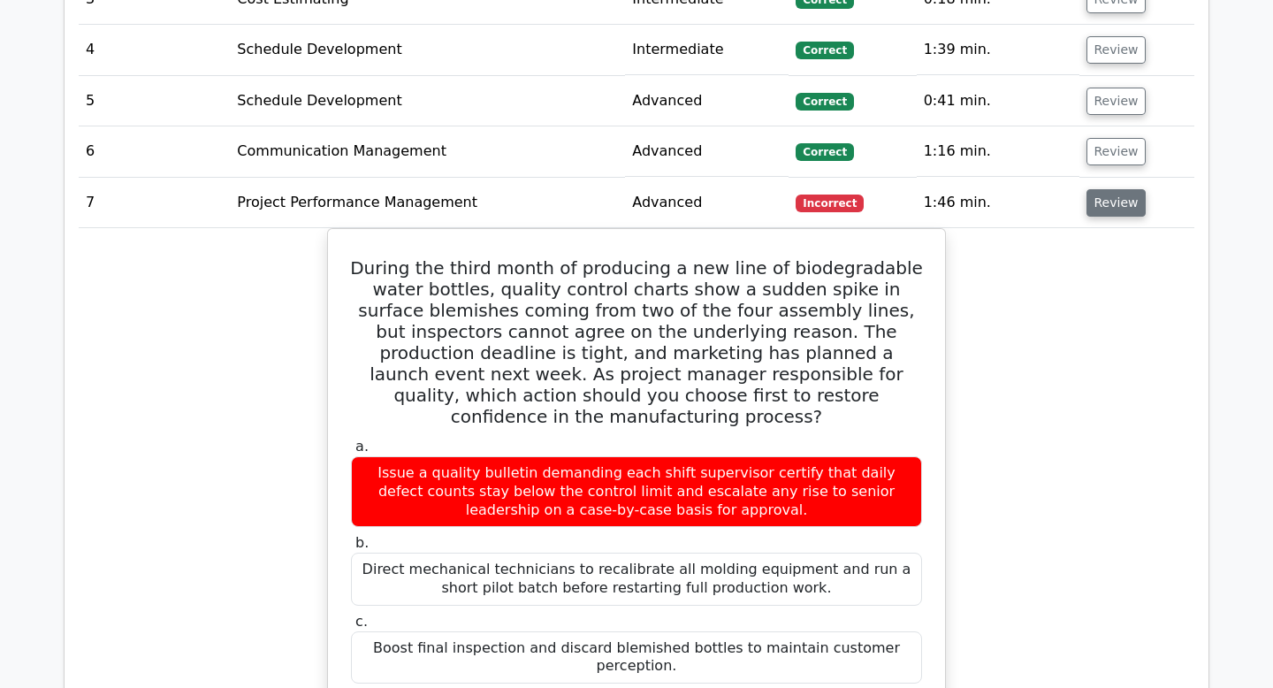
click at [1128, 189] on button "Review" at bounding box center [1116, 202] width 60 height 27
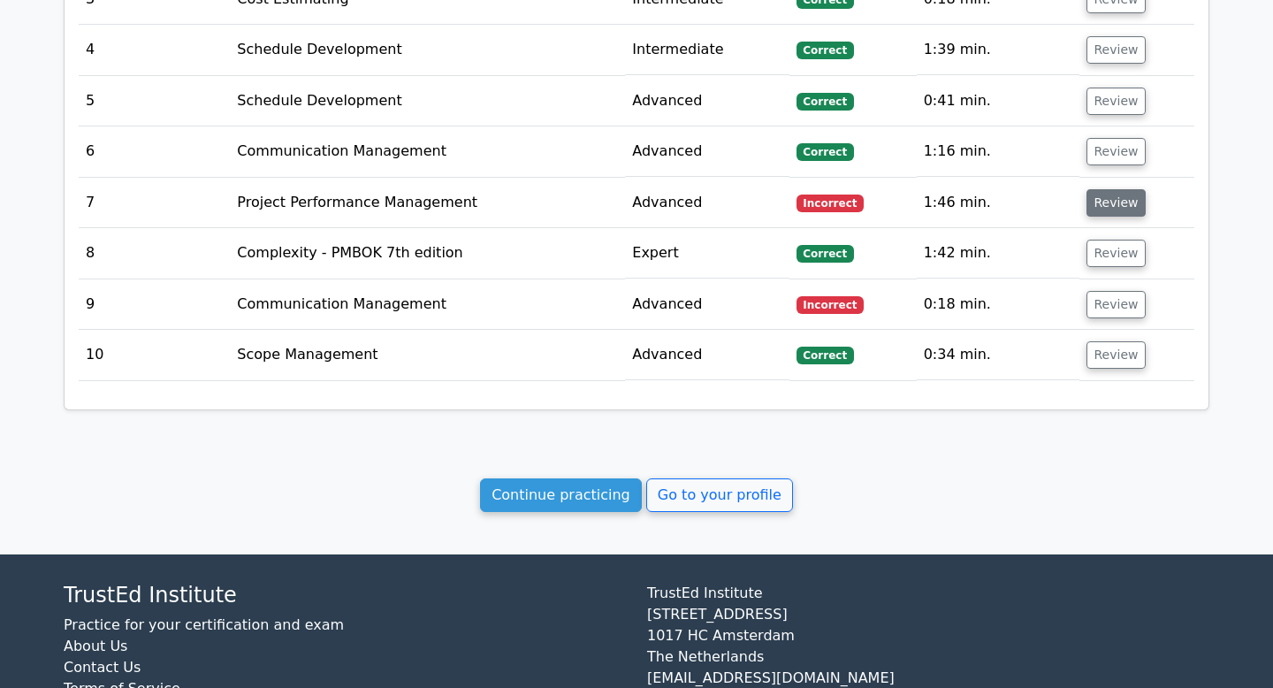
scroll to position [2349, 0]
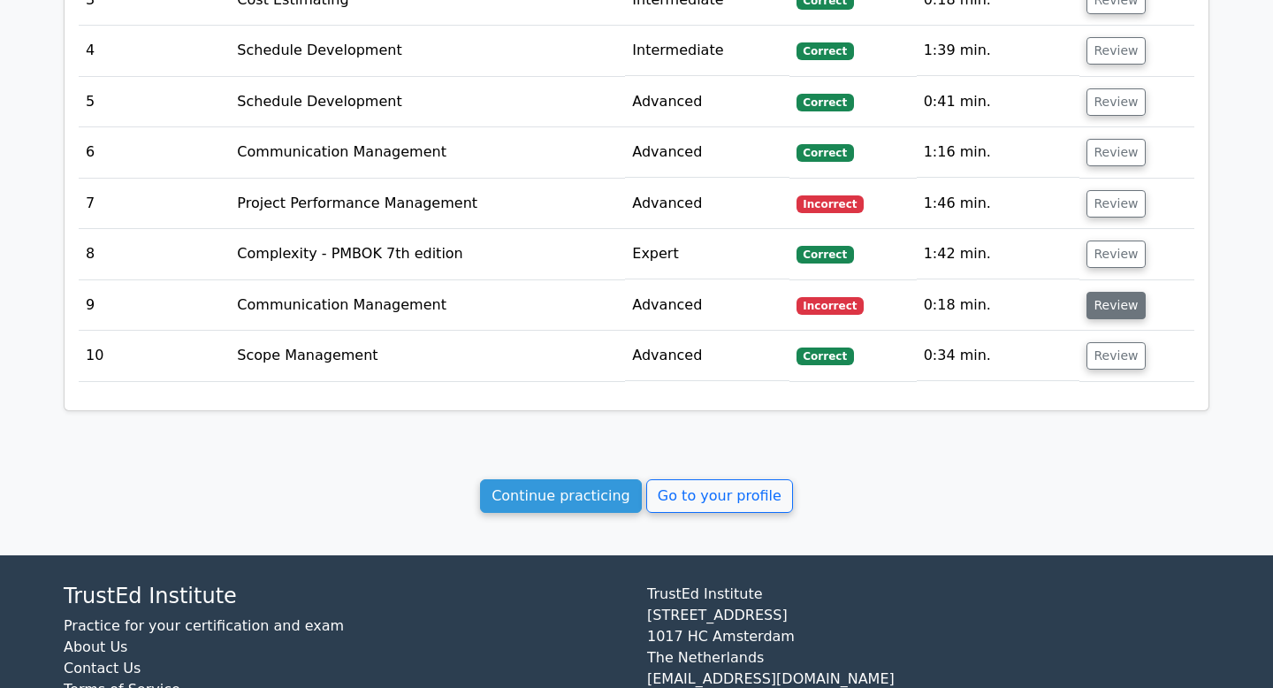
click at [1113, 292] on button "Review" at bounding box center [1116, 305] width 60 height 27
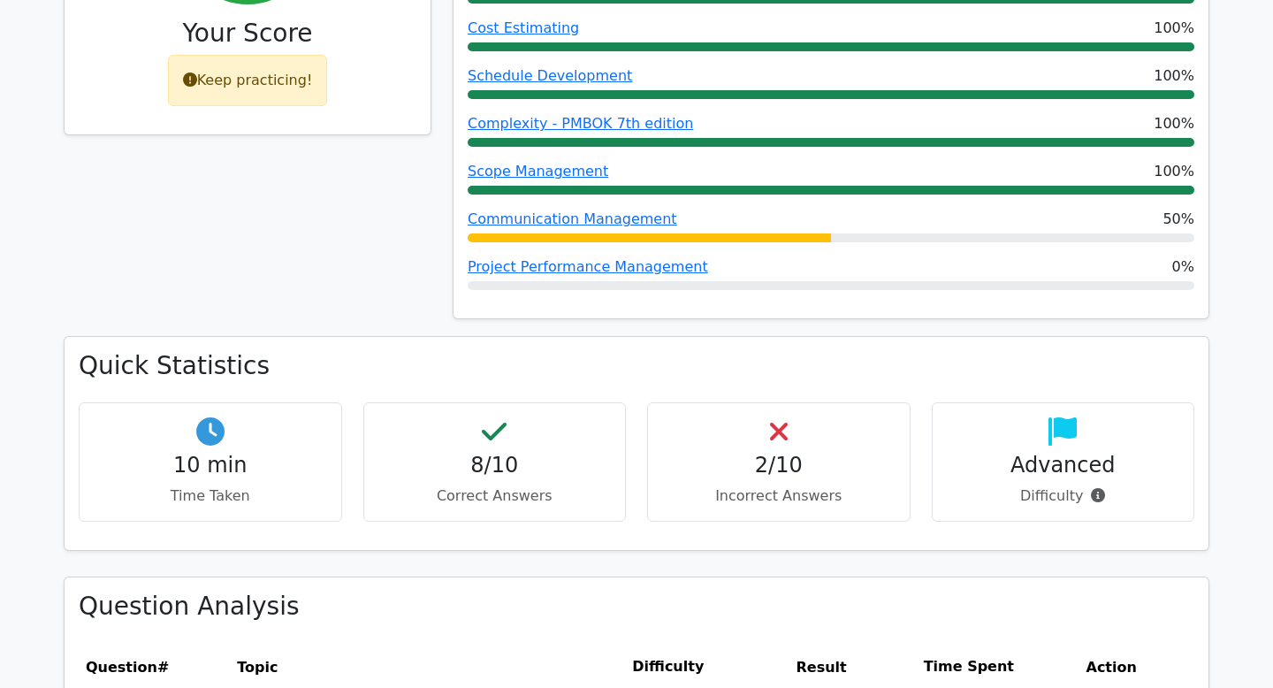
scroll to position [391, 0]
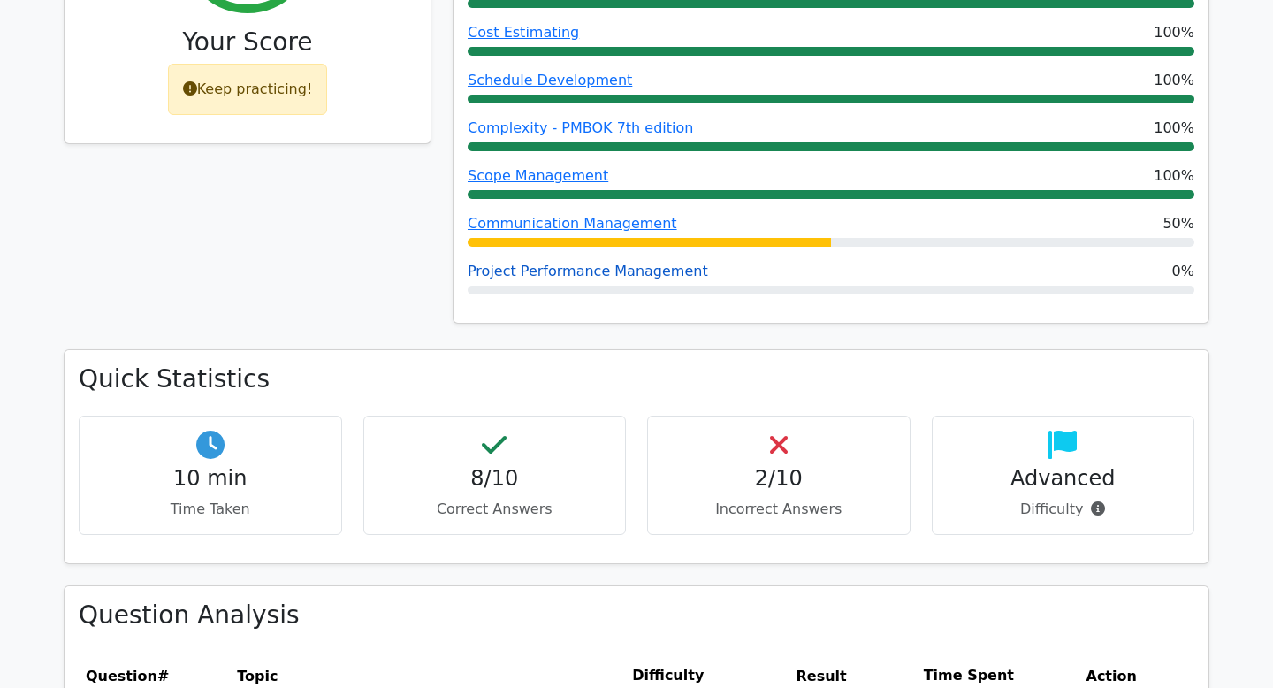
click at [623, 265] on link "Project Performance Management" at bounding box center [588, 271] width 240 height 17
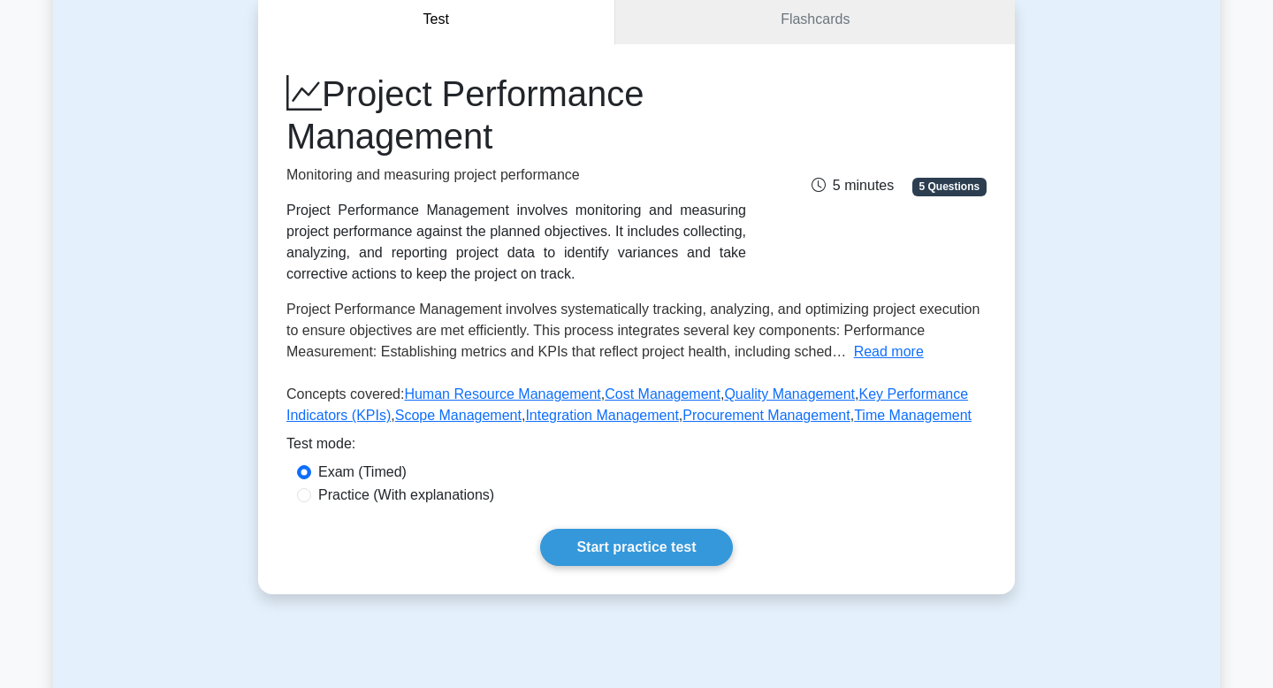
scroll to position [261, 0]
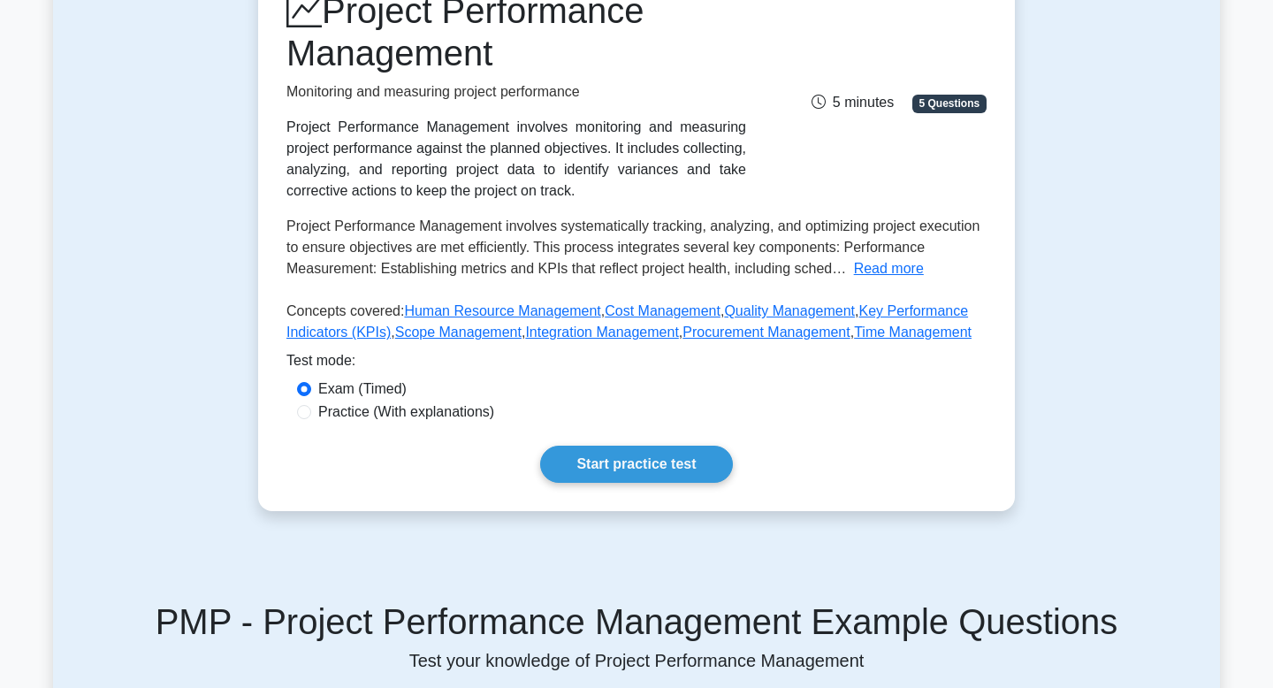
click at [663, 445] on div "Project Performance Management Monitoring and measuring project performance Pro…" at bounding box center [636, 236] width 757 height 550
click at [660, 461] on link "Start practice test" at bounding box center [636, 464] width 192 height 37
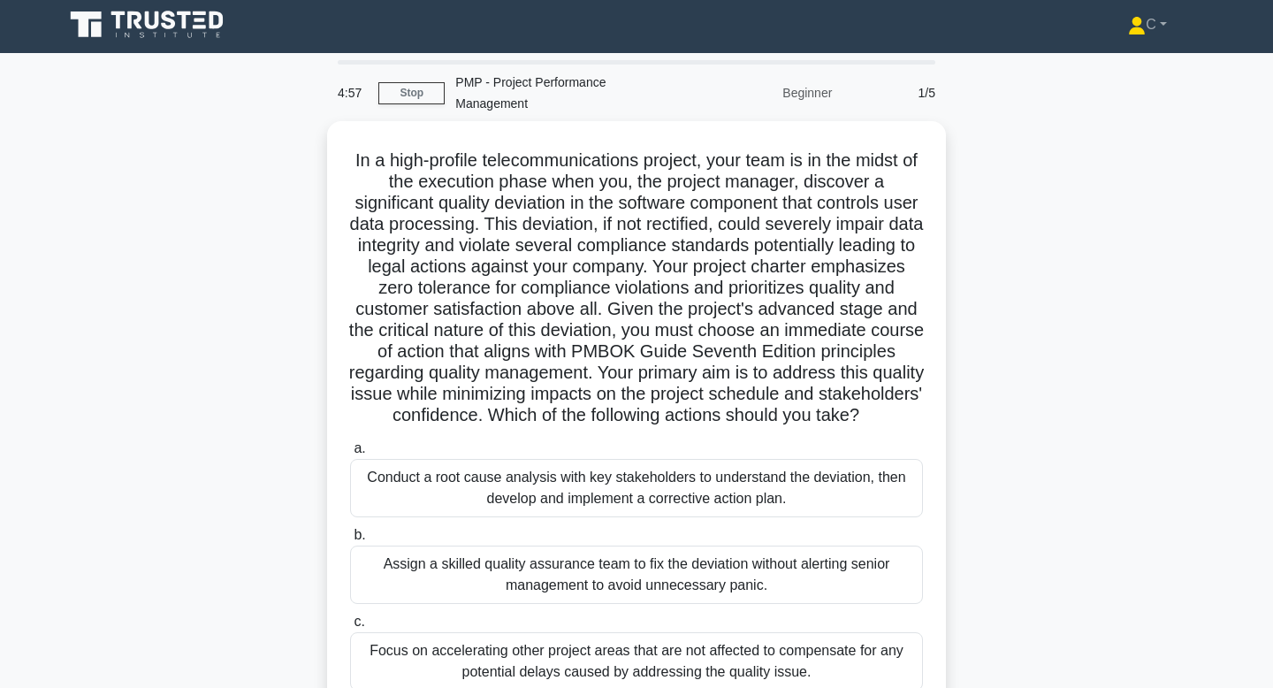
scroll to position [4, 0]
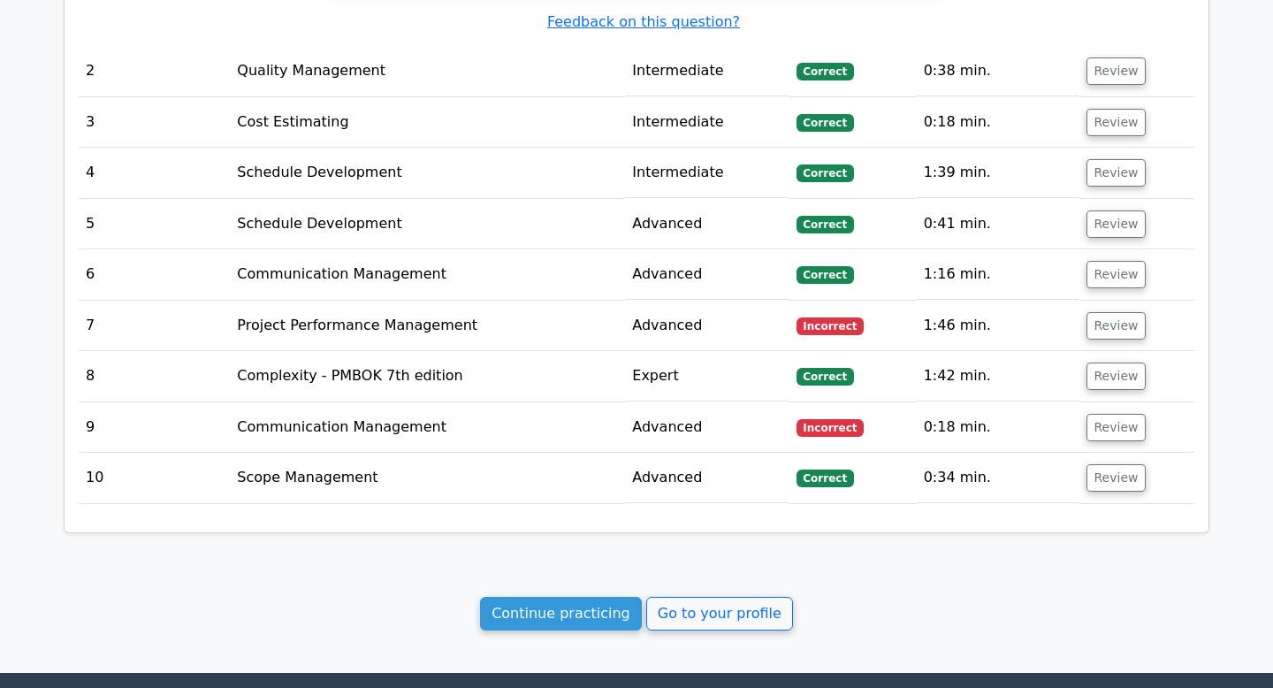
scroll to position [2349, 0]
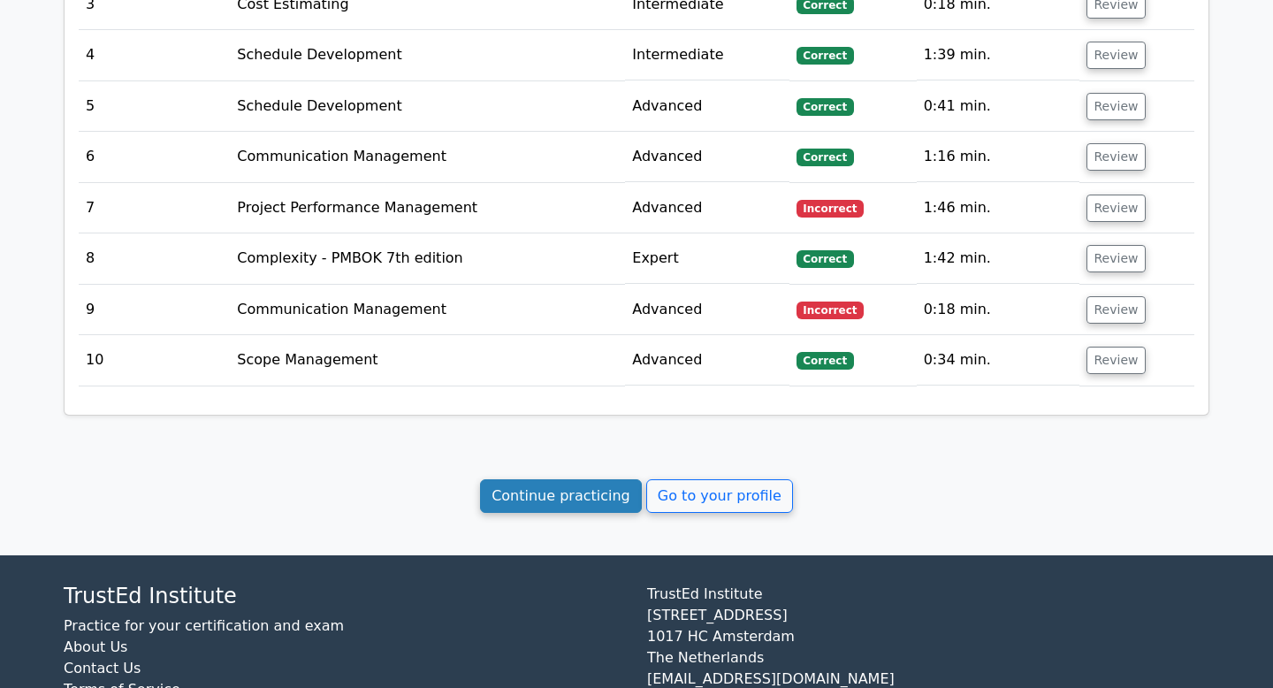
click at [584, 479] on link "Continue practicing" at bounding box center [561, 496] width 162 height 34
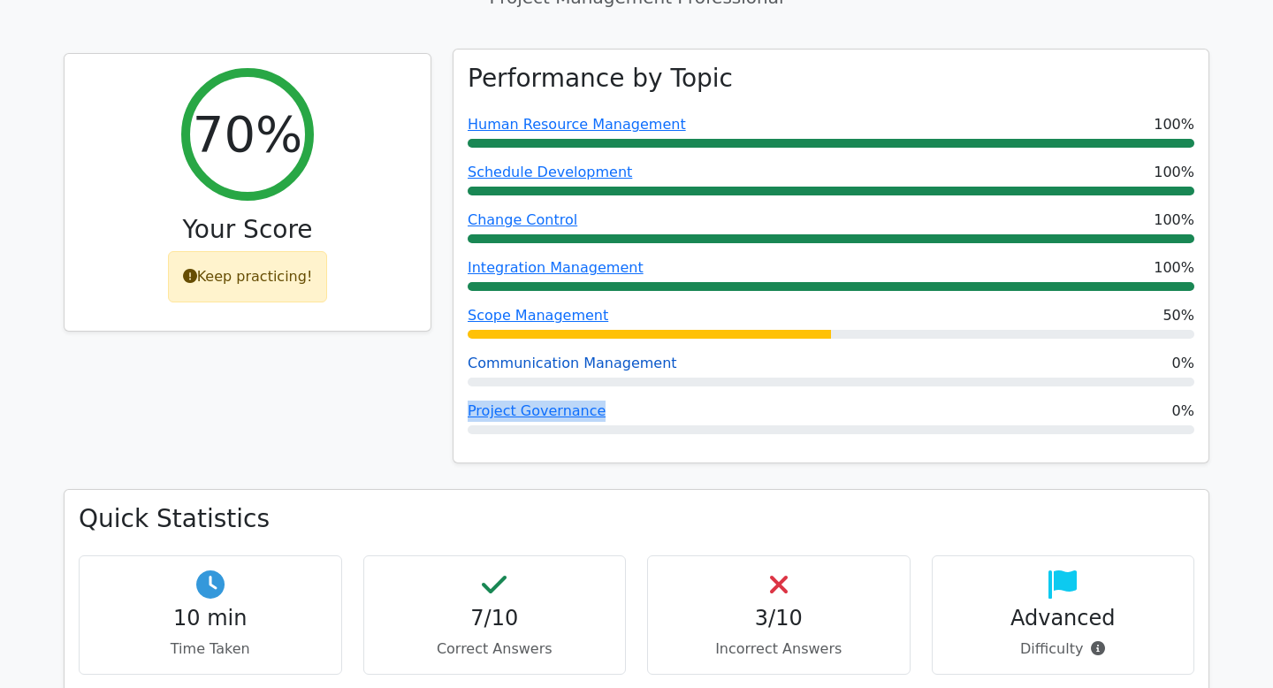
click at [633, 362] on link "Communication Management" at bounding box center [573, 362] width 210 height 17
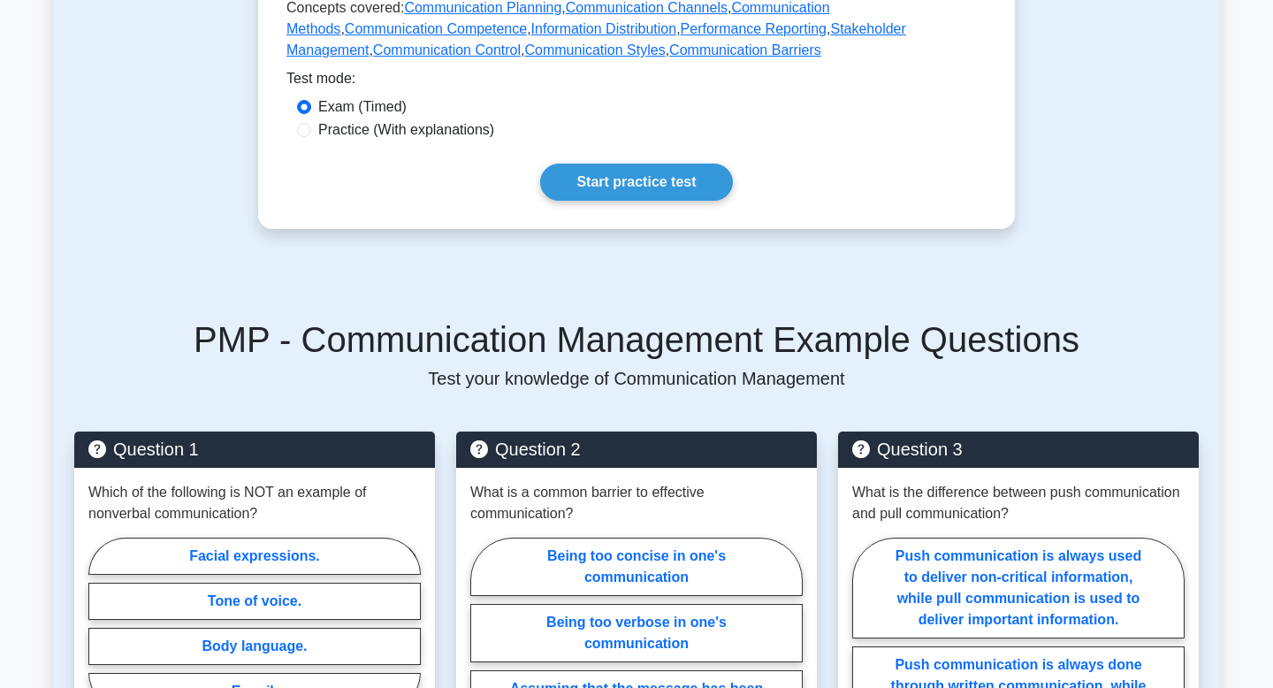
scroll to position [700, 0]
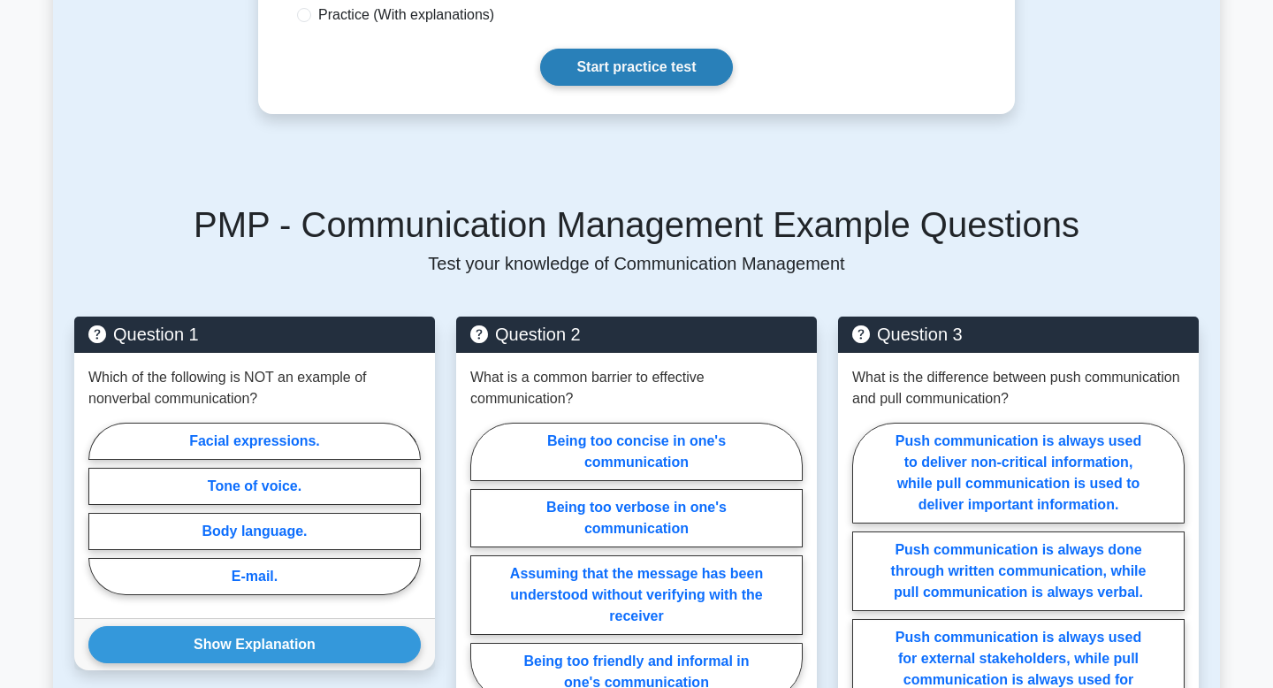
click at [614, 56] on link "Start practice test" at bounding box center [636, 67] width 192 height 37
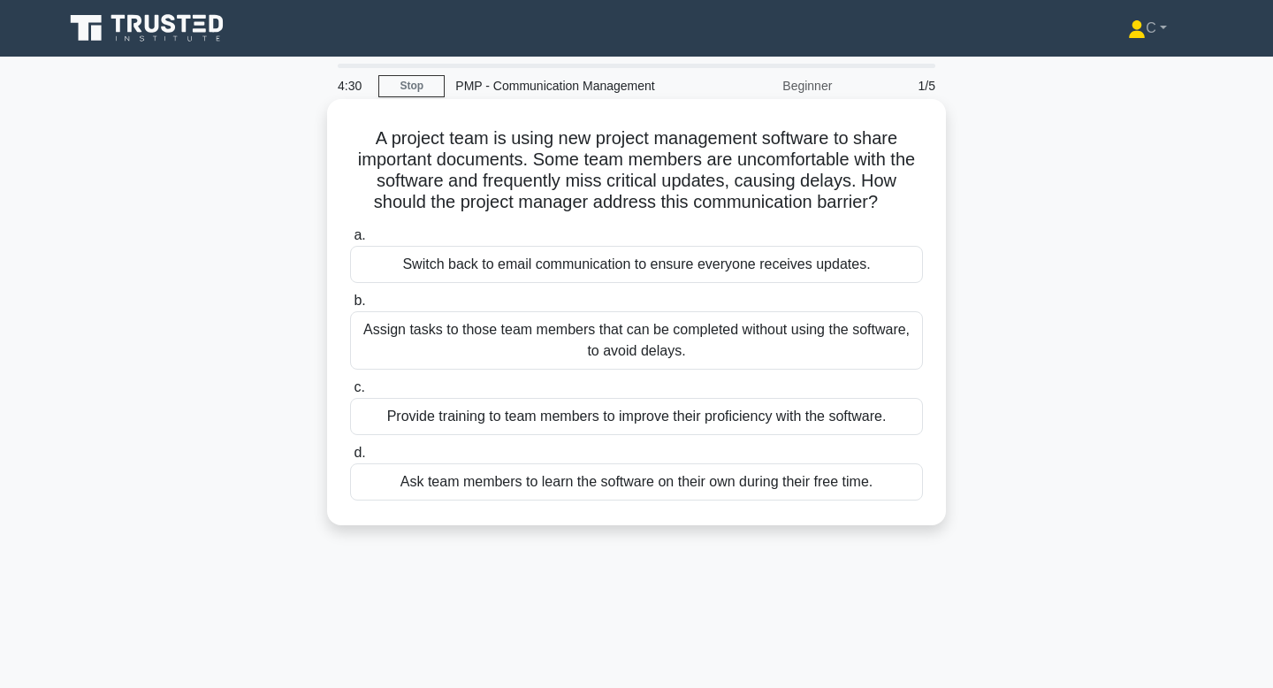
click at [644, 423] on div "Provide training to team members to improve their proficiency with the software." at bounding box center [636, 416] width 573 height 37
click at [350, 393] on input "c. Provide training to team members to improve their proficiency with the softw…" at bounding box center [350, 387] width 0 height 11
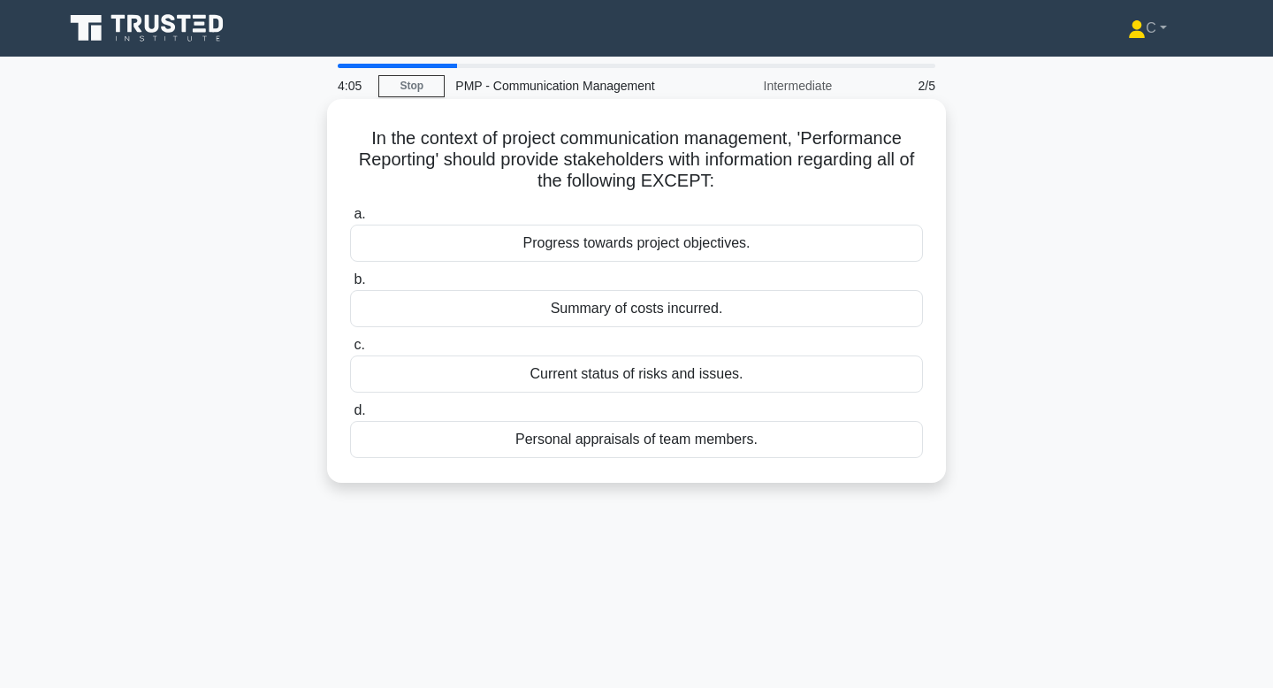
click at [666, 449] on div "Personal appraisals of team members." at bounding box center [636, 439] width 573 height 37
click at [350, 416] on input "d. Personal appraisals of team members." at bounding box center [350, 410] width 0 height 11
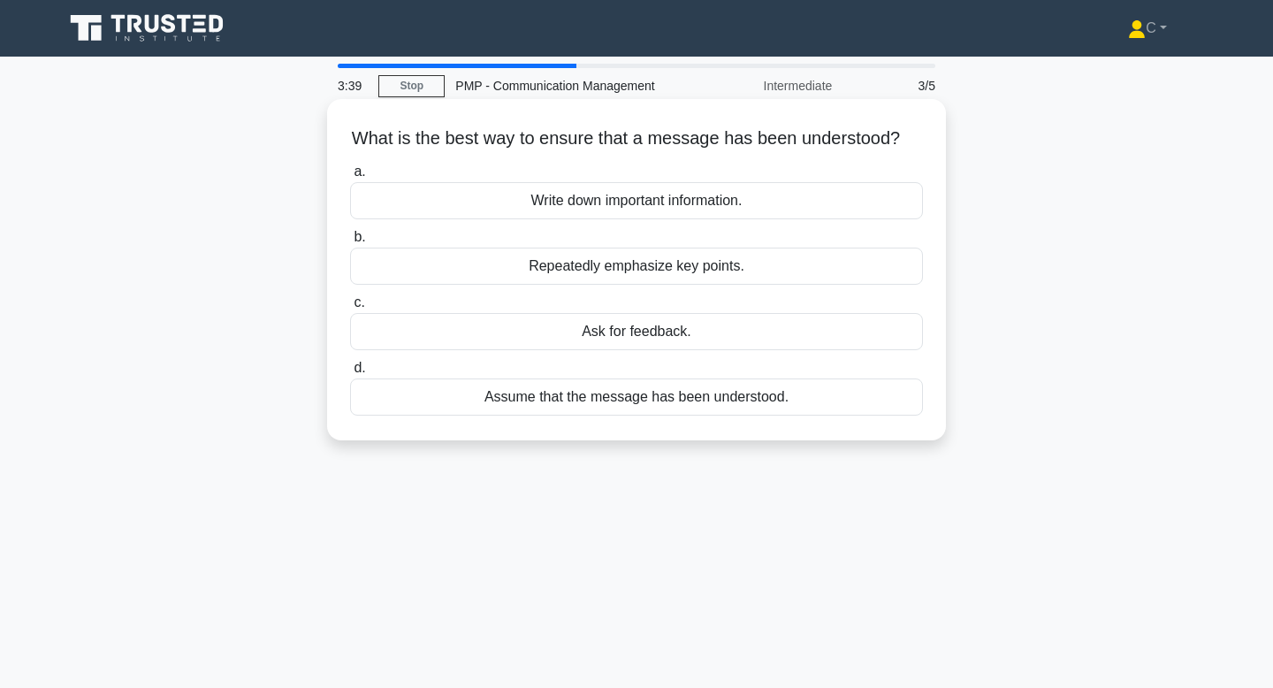
click at [677, 331] on div "Ask for feedback." at bounding box center [636, 331] width 573 height 37
click at [350, 309] on input "c. Ask for feedback." at bounding box center [350, 302] width 0 height 11
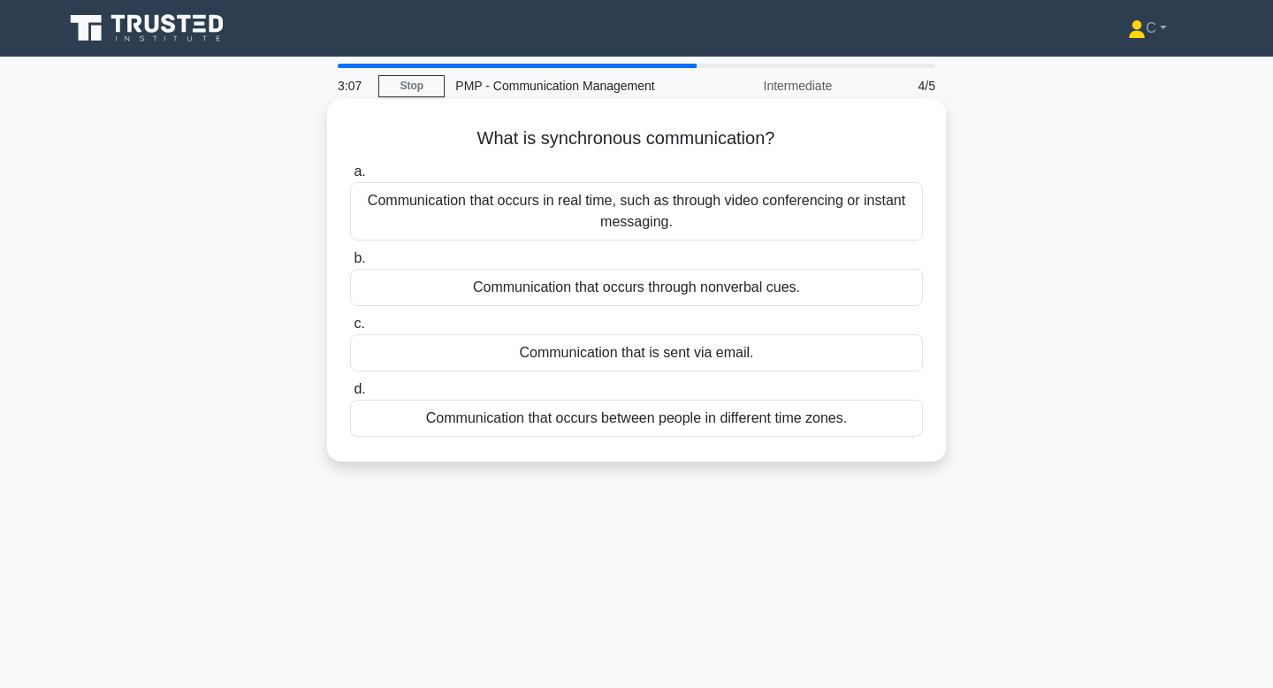
click at [697, 422] on div "Communication that occurs between people in different time zones." at bounding box center [636, 418] width 573 height 37
click at [350, 395] on input "d. Communication that occurs between people in different time zones." at bounding box center [350, 389] width 0 height 11
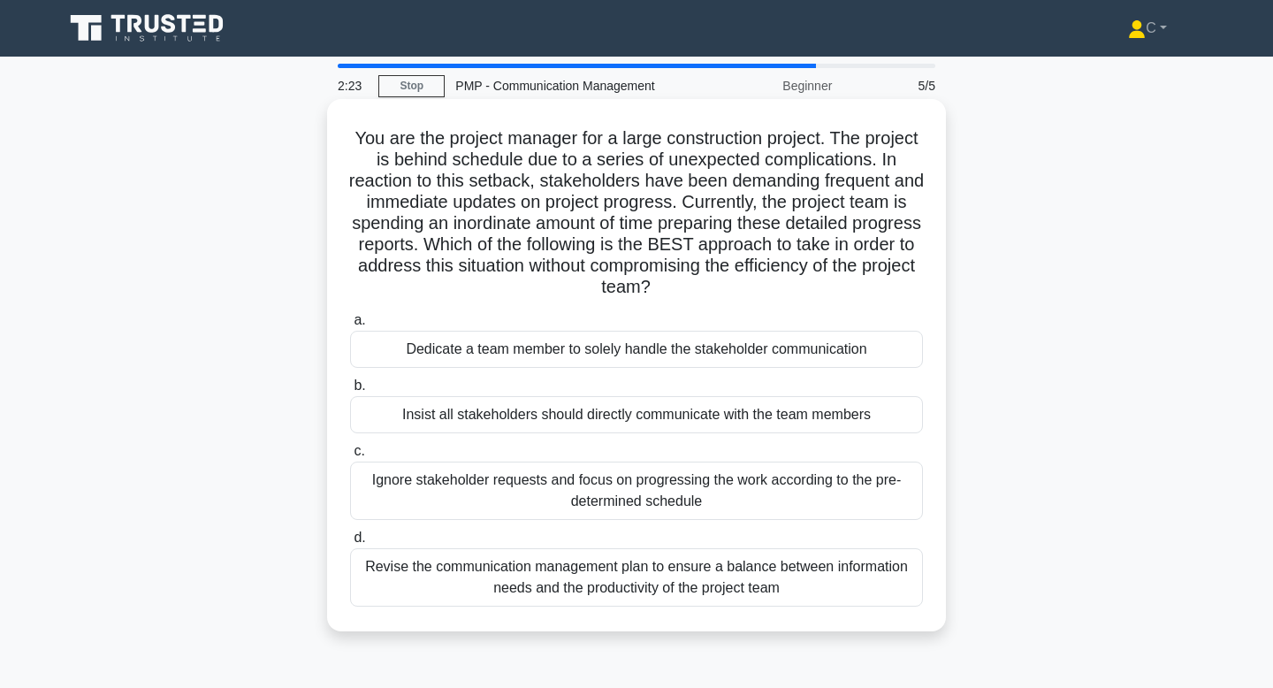
click at [695, 591] on div "Revise the communication management plan to ensure a balance between informatio…" at bounding box center [636, 577] width 573 height 58
click at [350, 544] on input "d. Revise the communication management plan to ensure a balance between informa…" at bounding box center [350, 537] width 0 height 11
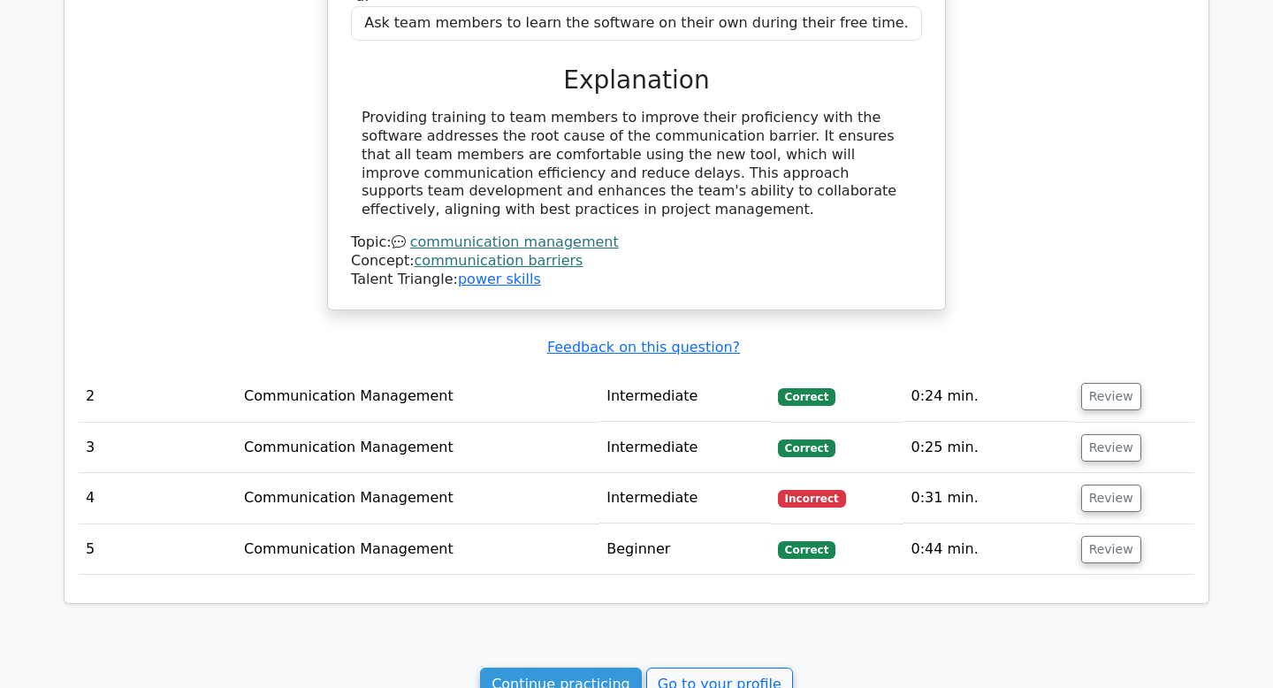
scroll to position [1559, 0]
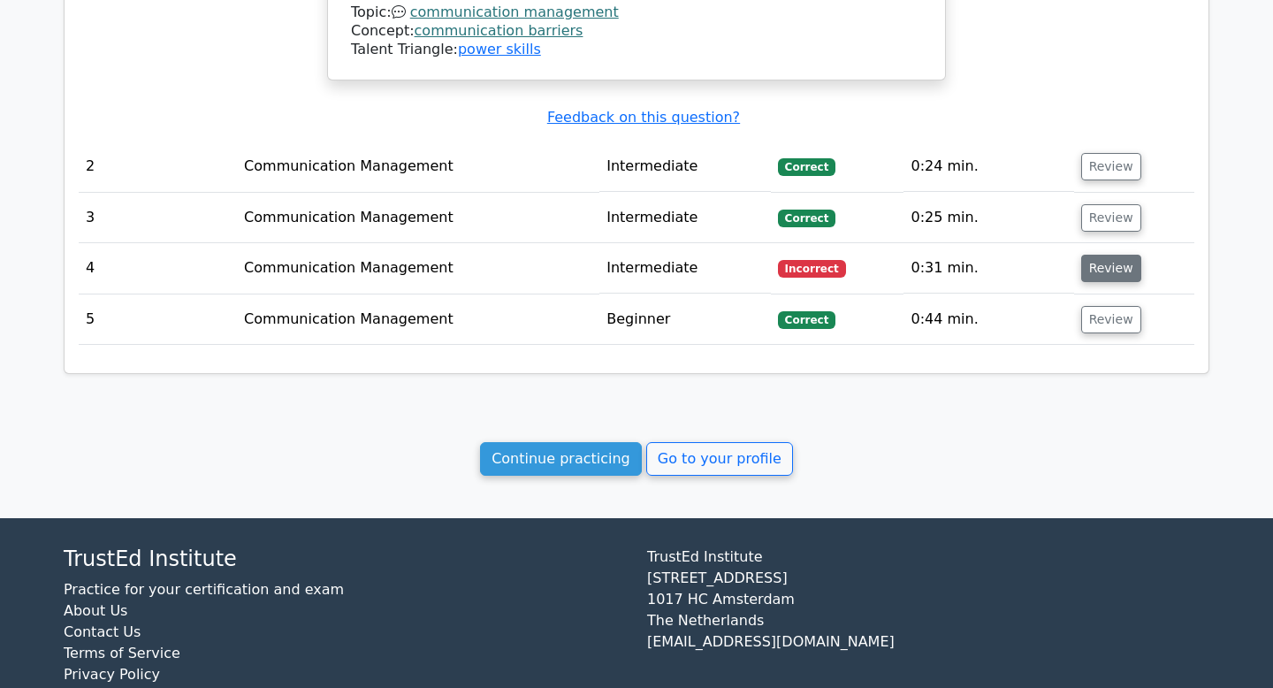
click at [1087, 255] on button "Review" at bounding box center [1111, 268] width 60 height 27
